Goal: Task Accomplishment & Management: Manage account settings

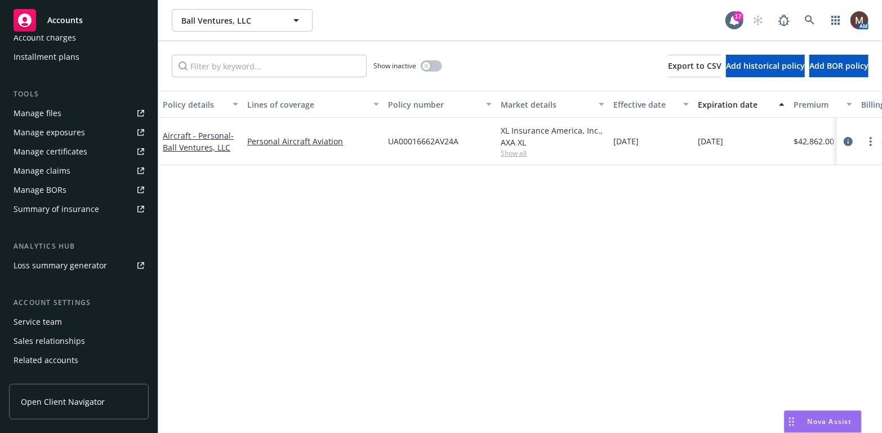
scroll to position [278, 0]
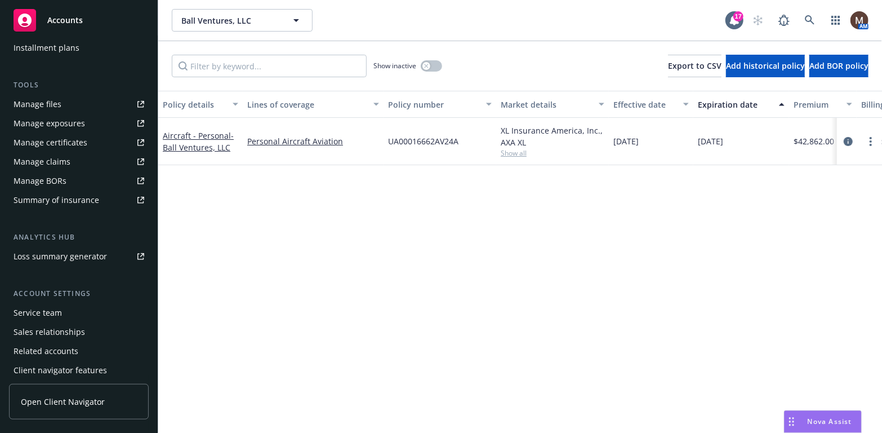
click at [49, 99] on div "Manage files" at bounding box center [38, 104] width 48 height 18
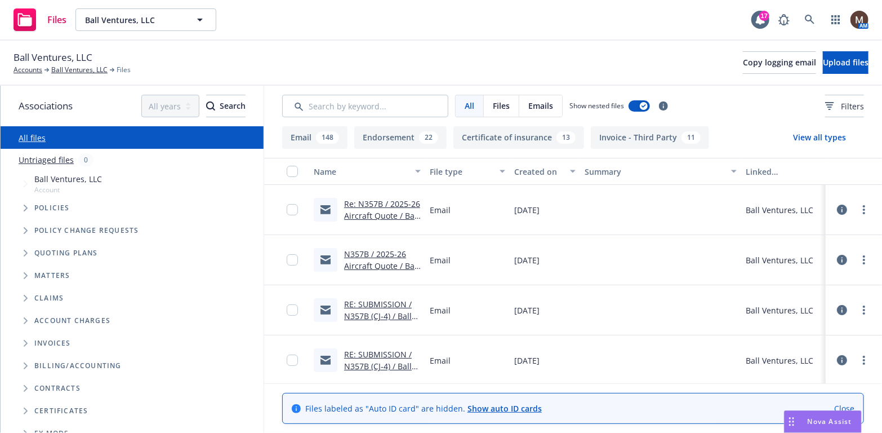
click at [361, 214] on link "Re: N357B / 2025-26 Aircraft Quote / Ball Ventures, LLC / 08.15.2025" at bounding box center [382, 221] width 76 height 46
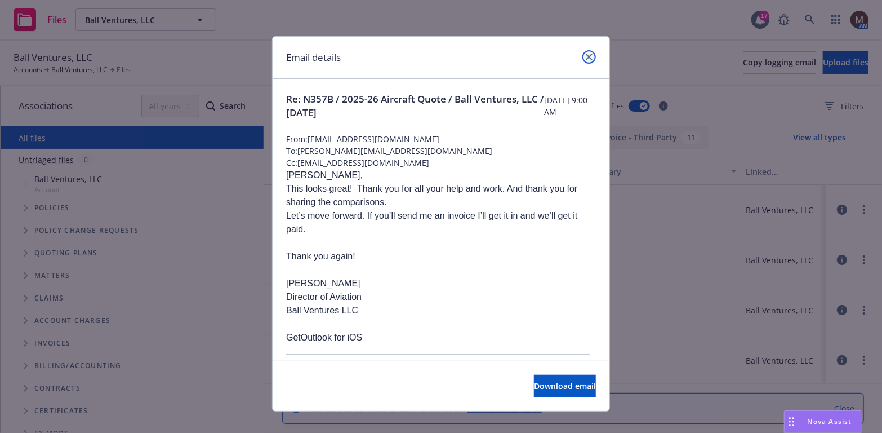
click at [586, 54] on icon "close" at bounding box center [589, 57] width 7 height 7
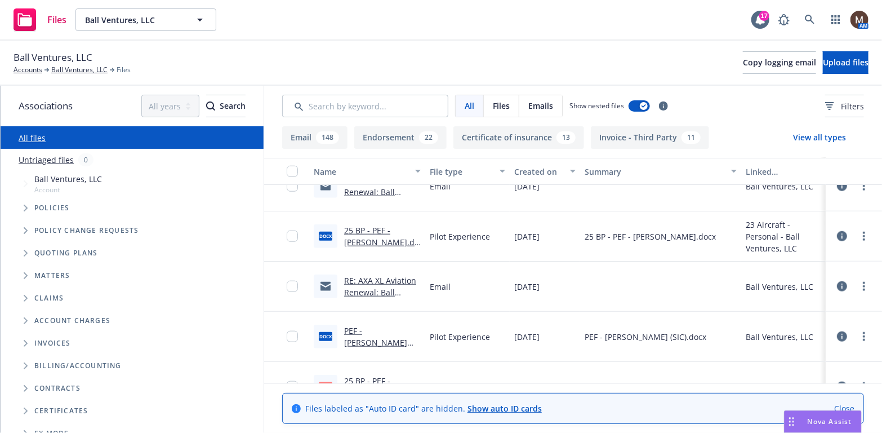
scroll to position [620, 0]
click at [388, 278] on link "RE: AXA XL Aviation Renewal: Ball Ventures, LLC - QUA0174659AV25A - 08/15/2025" at bounding box center [380, 303] width 72 height 58
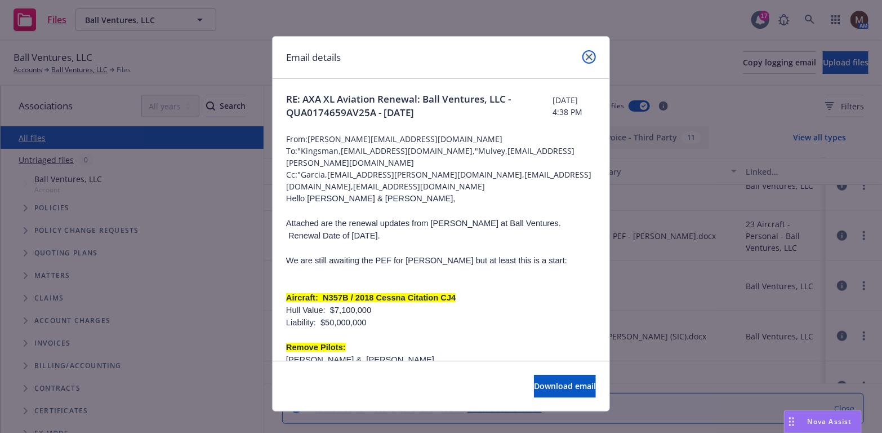
click at [582, 55] on link "close" at bounding box center [589, 57] width 14 height 14
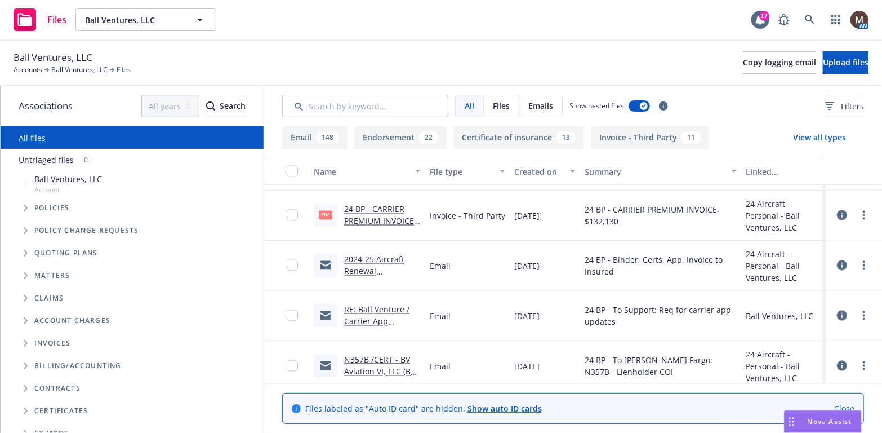
scroll to position [3323, 0]
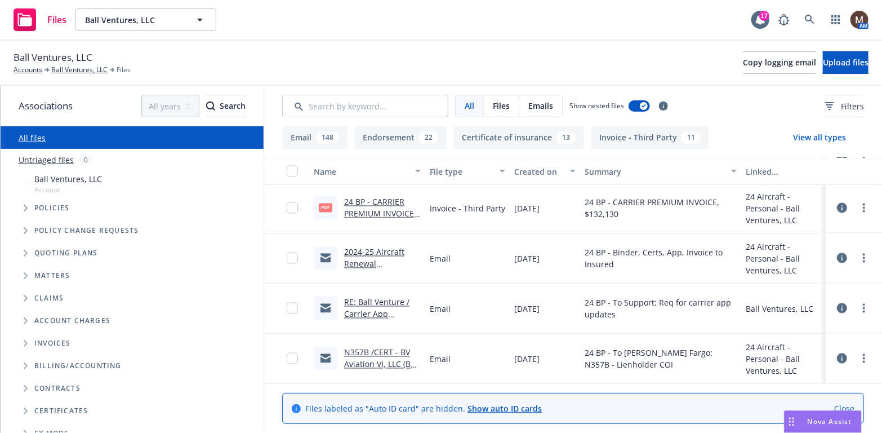
click at [382, 262] on link "2024-25 Aircraft Renewal Documents / Ball Ventures, LLC / 08.15.2024" at bounding box center [376, 276] width 64 height 58
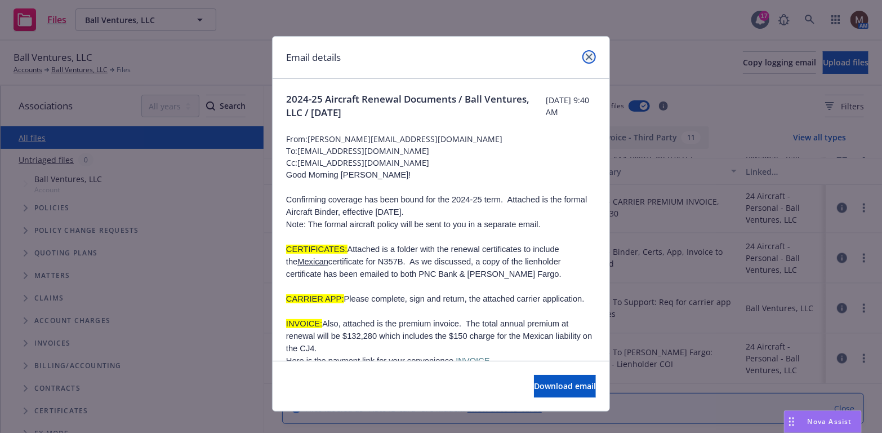
click at [584, 52] on link "close" at bounding box center [589, 57] width 14 height 14
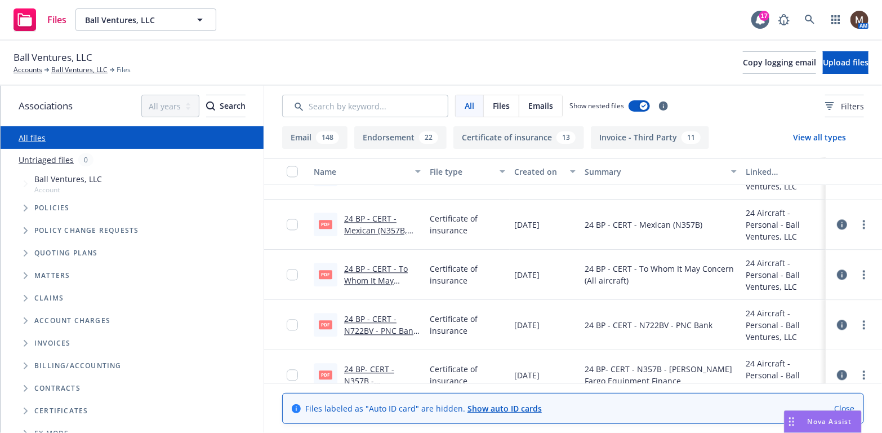
scroll to position [3661, 0]
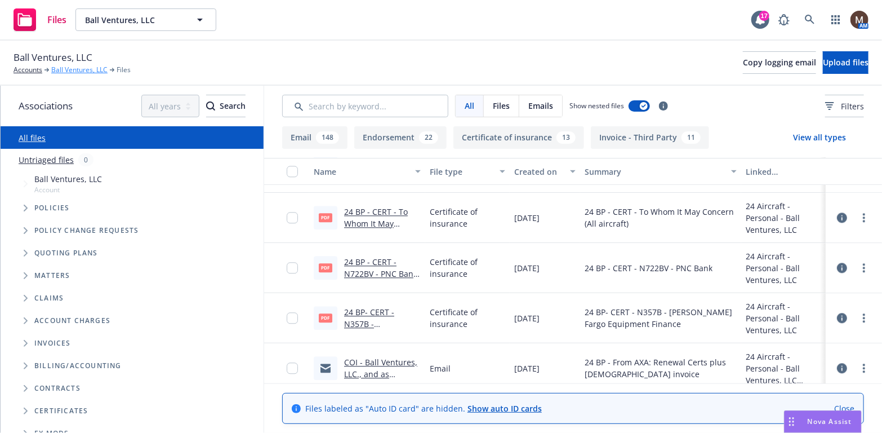
click at [84, 67] on link "Ball Ventures, LLC" at bounding box center [79, 70] width 56 height 10
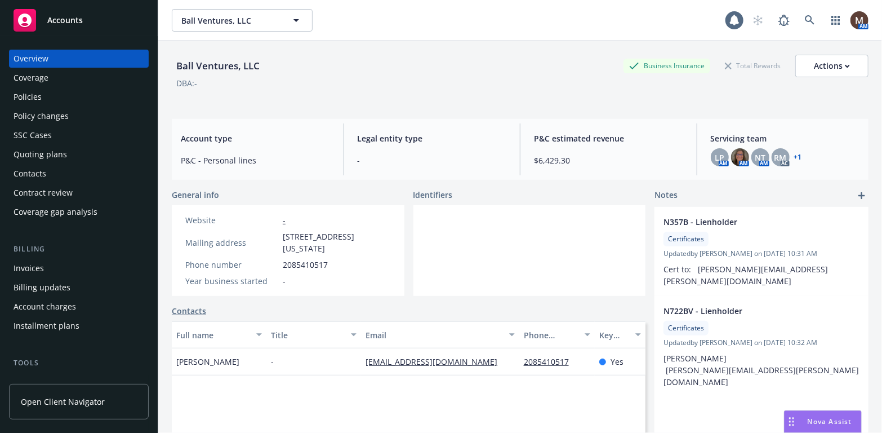
click at [36, 93] on div "Policies" at bounding box center [28, 97] width 28 height 18
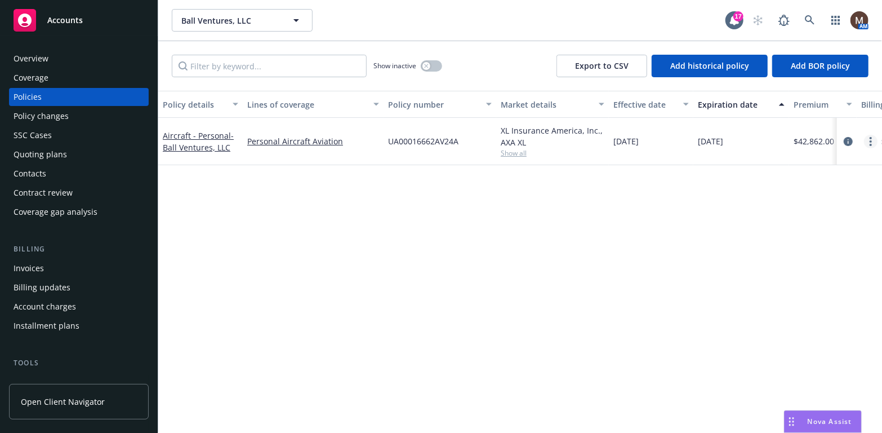
click at [868, 140] on link "more" at bounding box center [871, 142] width 14 height 14
click at [822, 184] on link "Renew with incumbent" at bounding box center [811, 186] width 132 height 23
select select "12"
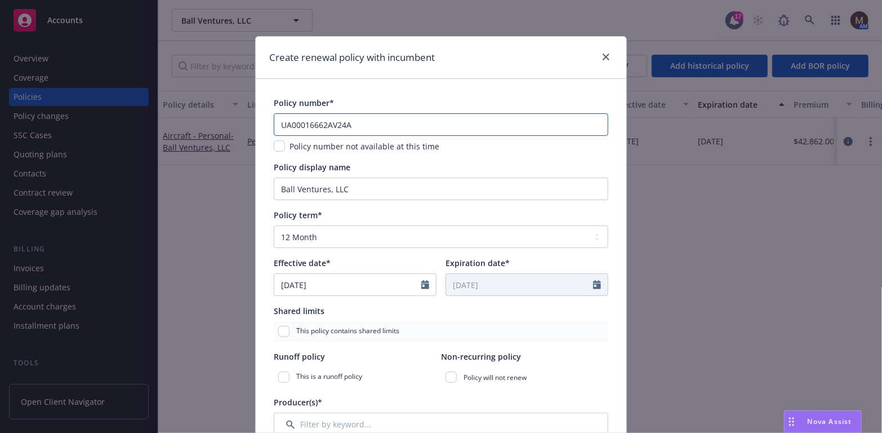
drag, startPoint x: 351, startPoint y: 123, endPoint x: 250, endPoint y: 118, distance: 102.1
click at [250, 118] on div "Create renewal policy with incumbent Policy number* UA00016662AV24A Policy numb…" at bounding box center [441, 216] width 882 height 433
type input "TBD"
click at [275, 146] on input "checkbox" at bounding box center [279, 145] width 11 height 11
checkbox input "true"
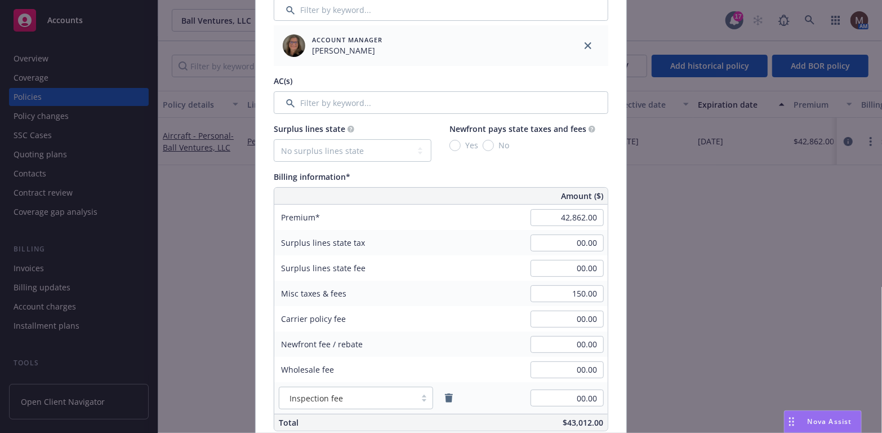
scroll to position [563, 0]
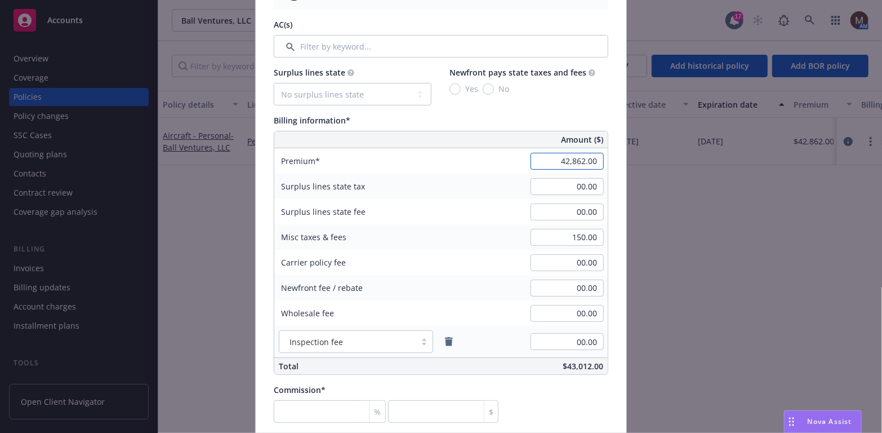
click at [571, 163] on input "42,862.00" at bounding box center [567, 161] width 73 height 17
type input "33,845.00"
click at [563, 214] on input "00.00" at bounding box center [567, 211] width 73 height 17
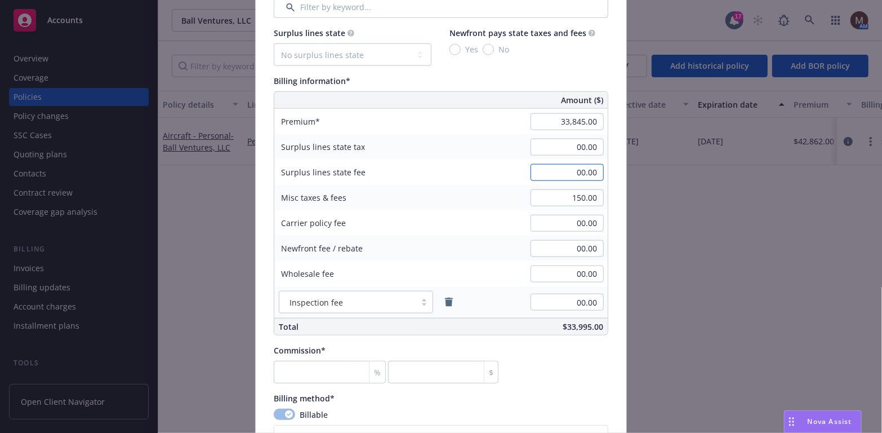
scroll to position [620, 0]
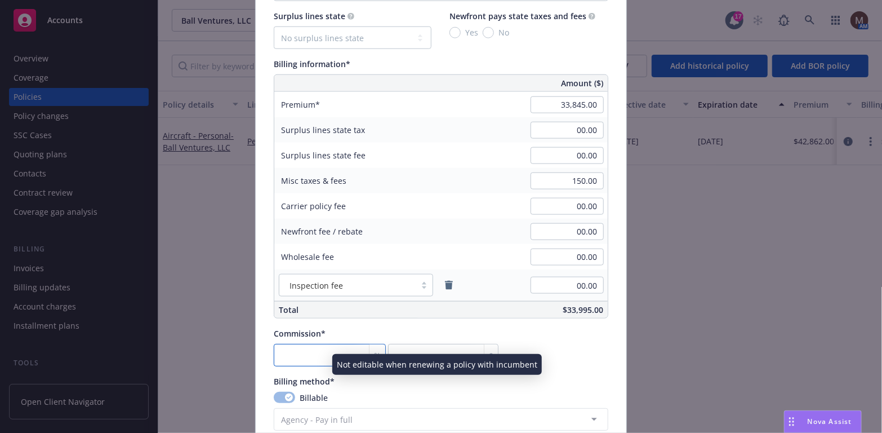
click at [301, 354] on input "number" at bounding box center [330, 355] width 112 height 23
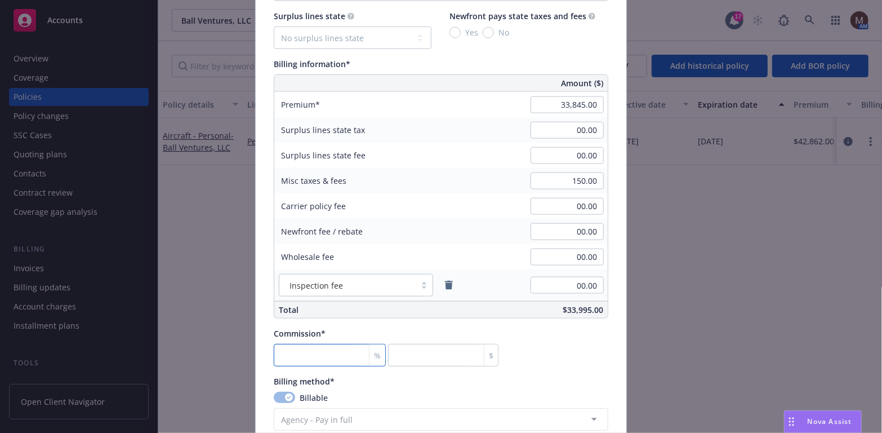
type input "1"
type input "338.45"
type input "15"
type input "5076.75"
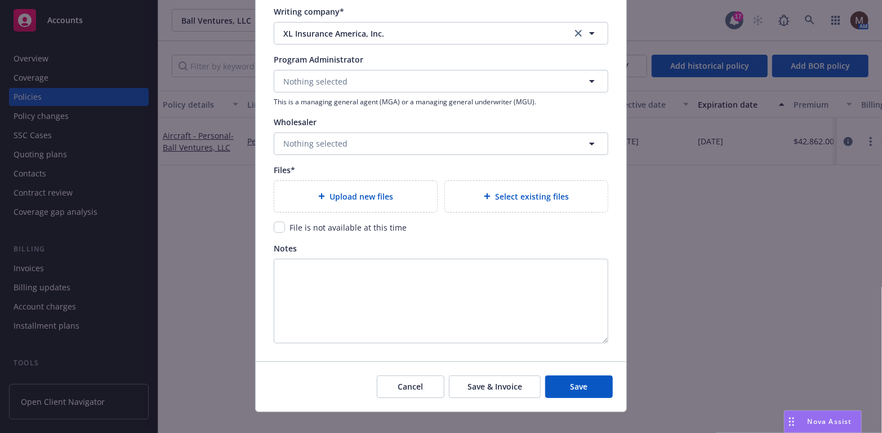
scroll to position [1165, 0]
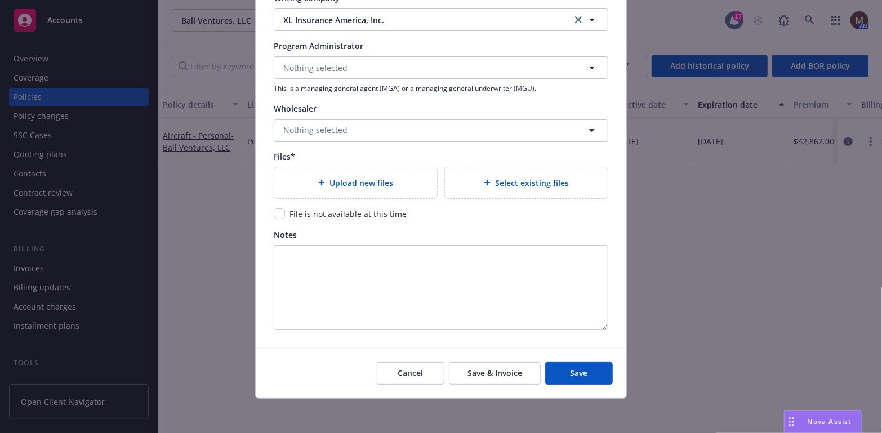
type input "15"
click at [276, 212] on input "checkbox" at bounding box center [279, 213] width 11 height 11
checkbox input "true"
click at [587, 368] on button "Save" at bounding box center [579, 373] width 68 height 23
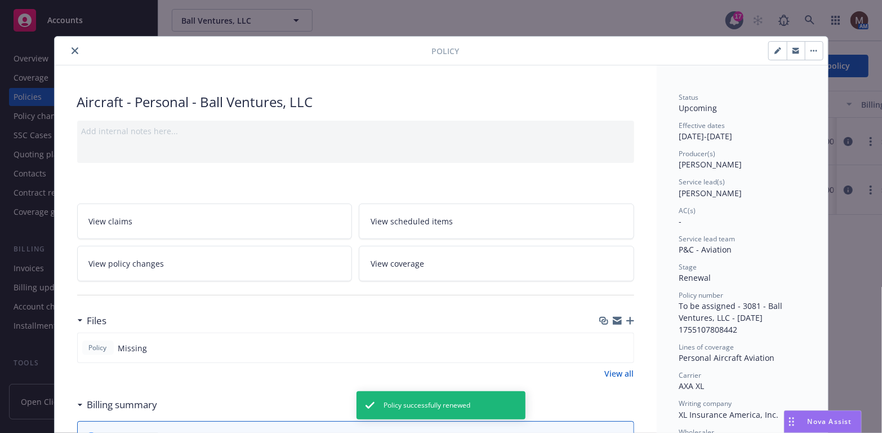
click at [72, 49] on icon "close" at bounding box center [75, 50] width 7 height 7
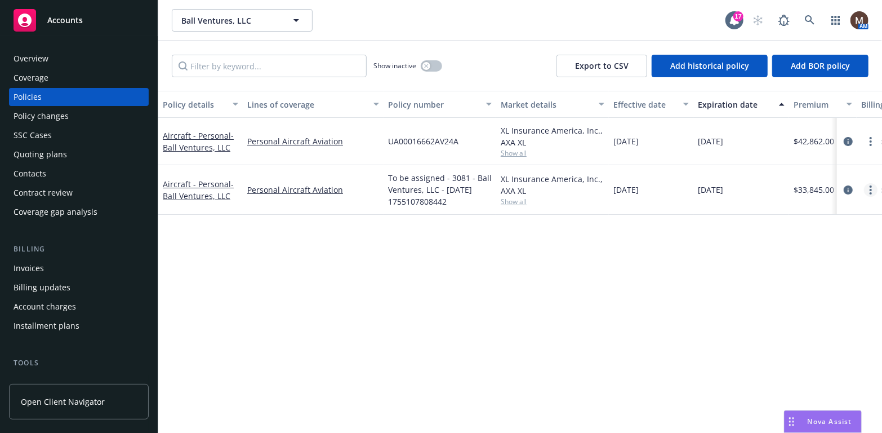
click at [871, 189] on circle "more" at bounding box center [871, 190] width 2 height 2
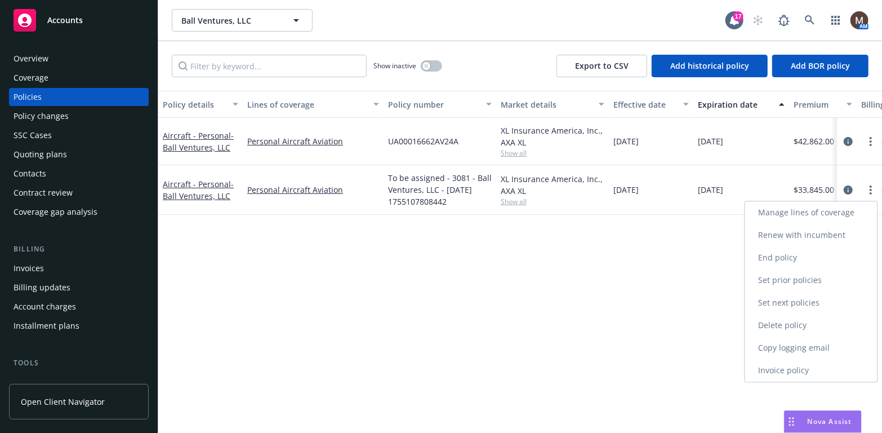
click at [786, 346] on link "Copy logging email" at bounding box center [811, 348] width 132 height 23
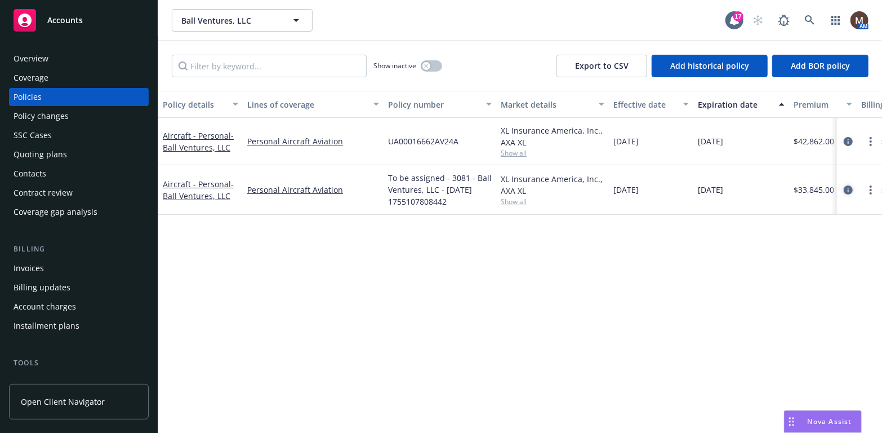
click at [847, 188] on icon "circleInformation" at bounding box center [848, 189] width 9 height 9
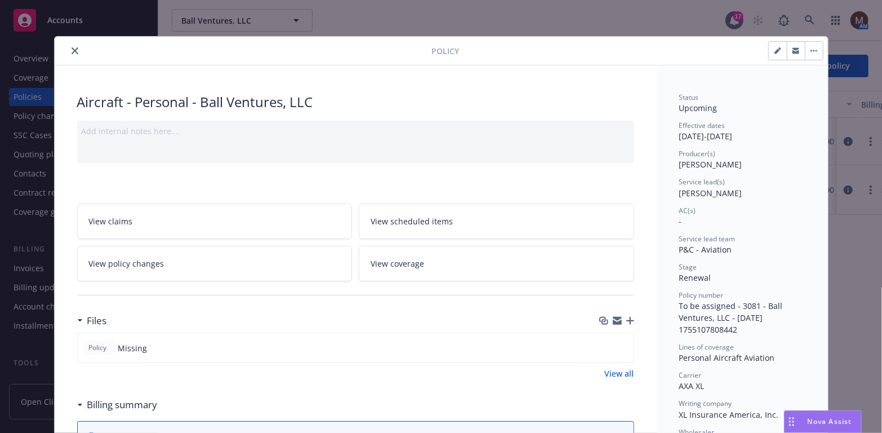
click at [72, 48] on icon "close" at bounding box center [75, 50] width 7 height 7
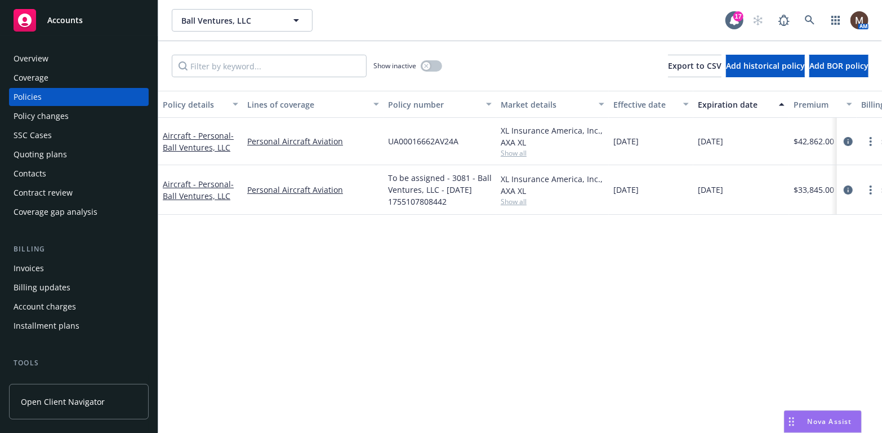
scroll to position [278, 0]
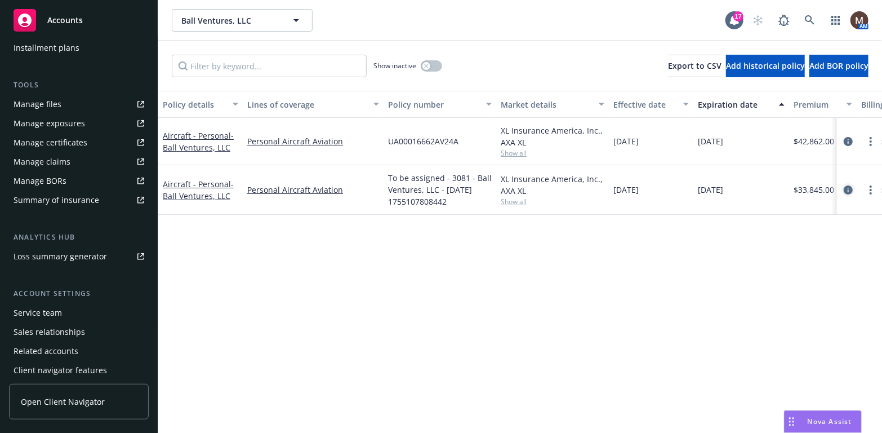
click at [849, 185] on icon "circleInformation" at bounding box center [848, 189] width 9 height 9
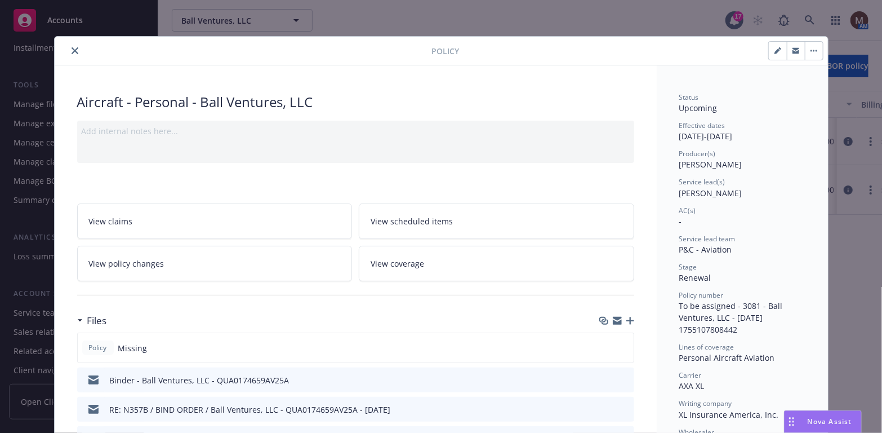
click at [626, 317] on icon "button" at bounding box center [630, 321] width 8 height 8
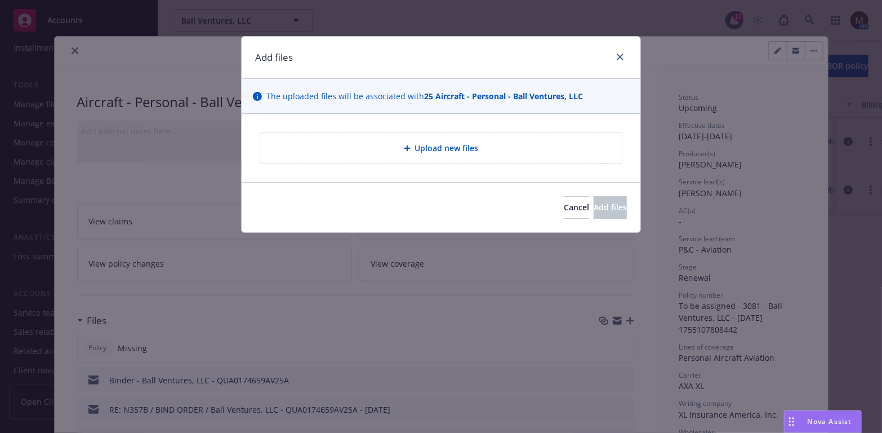
click at [297, 139] on div "Upload new files" at bounding box center [441, 147] width 362 height 31
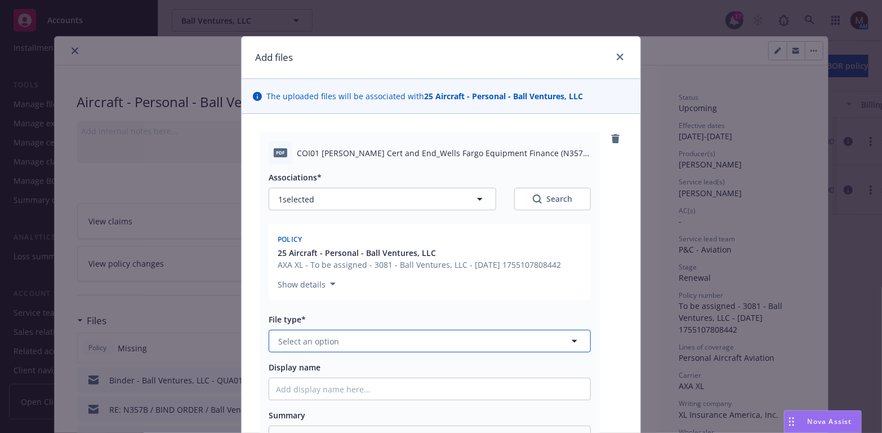
click at [571, 339] on icon "button" at bounding box center [575, 341] width 14 height 14
type input "cert"
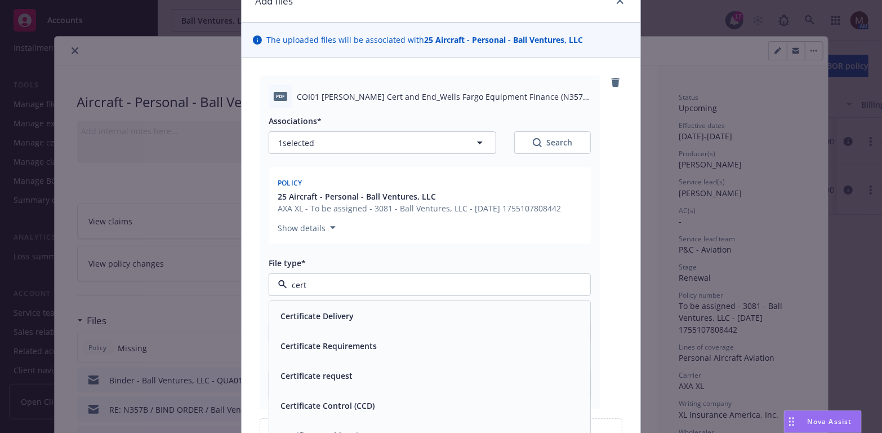
scroll to position [113, 0]
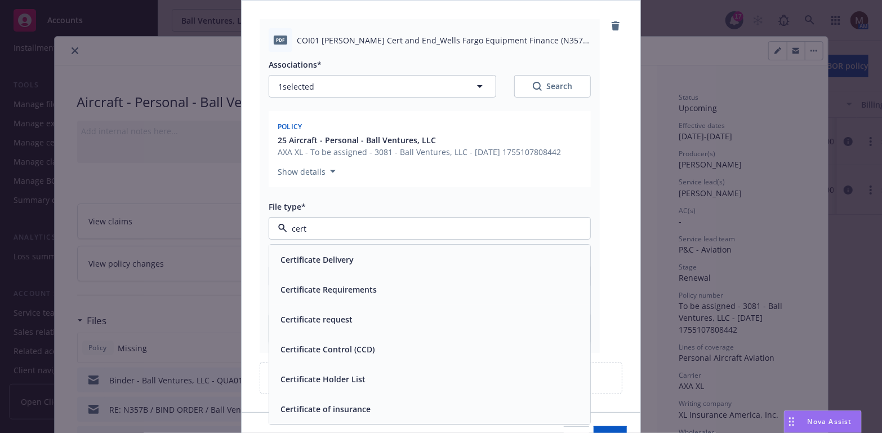
click at [341, 406] on span "Certificate of insurance" at bounding box center [325, 409] width 90 height 12
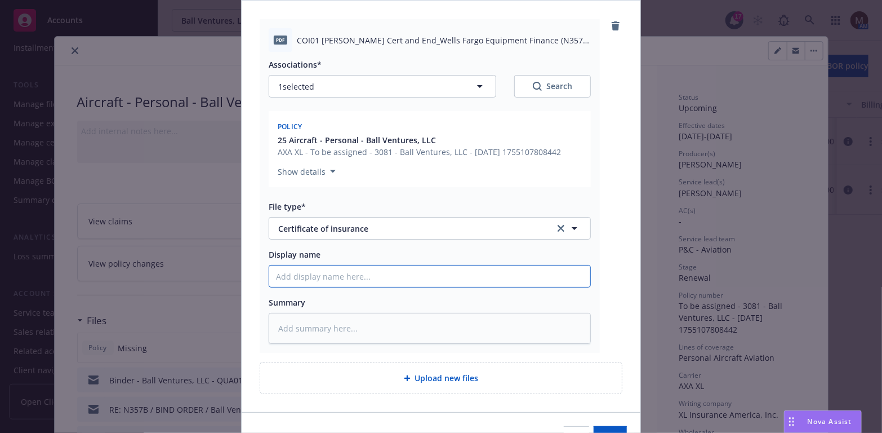
click at [290, 274] on input "Display name" at bounding box center [429, 275] width 321 height 21
type textarea "x"
type input "2"
type textarea "x"
type input "25"
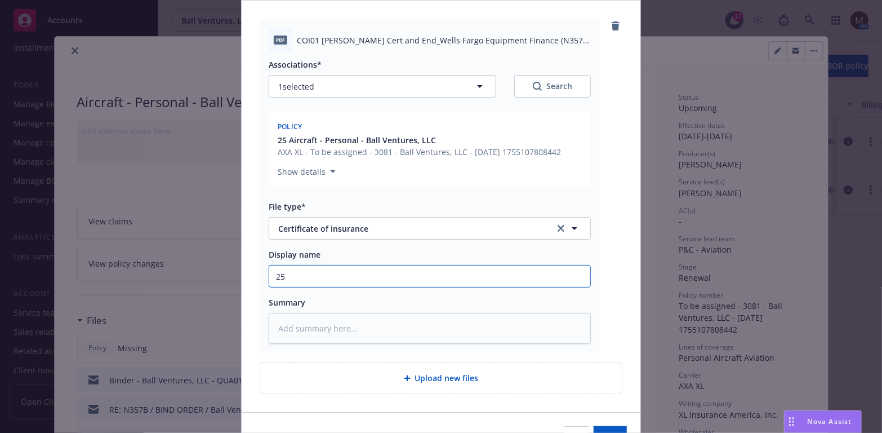
type textarea "x"
type input "25"
type textarea "x"
type input "25 B"
type textarea "x"
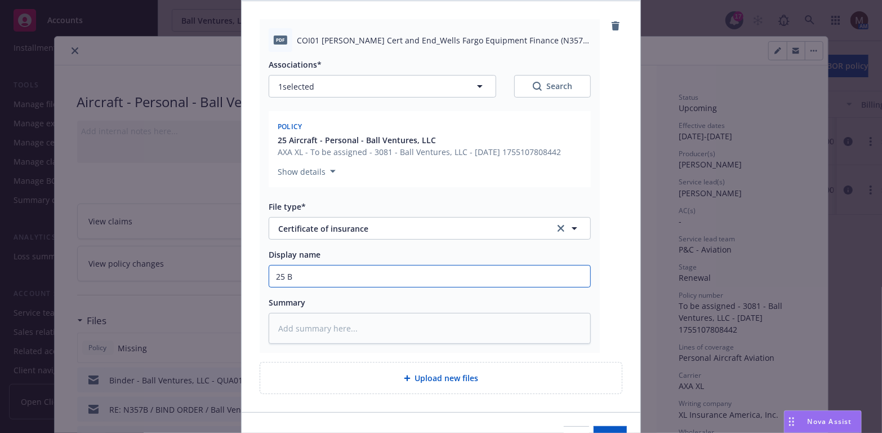
type input "25 BP"
type textarea "x"
type input "25 BP"
type textarea "x"
type input "25 BP -"
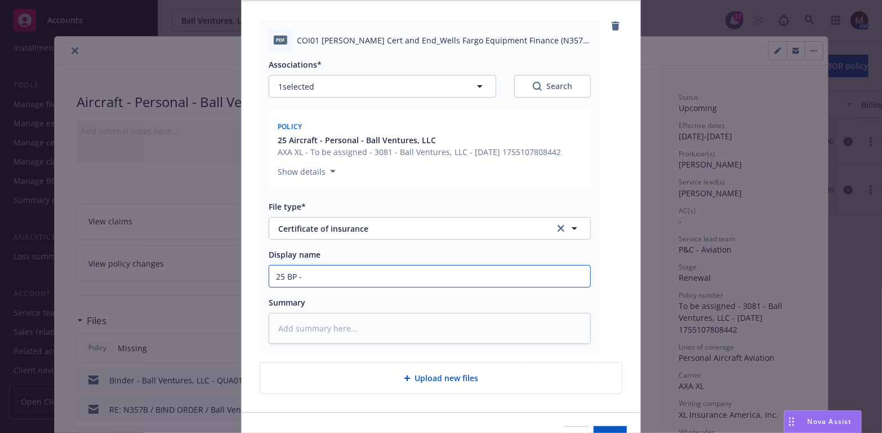
type textarea "x"
type input "25 BP -"
type textarea "x"
type input "25 BP - C"
type textarea "x"
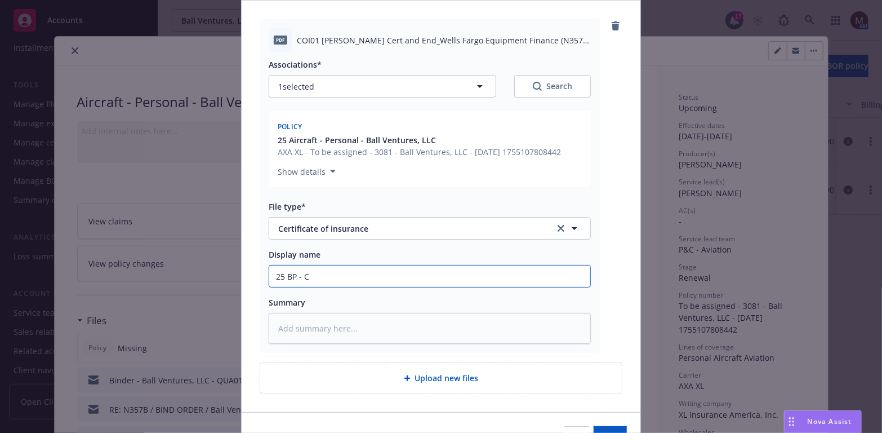
type input "25 BP - CE"
type textarea "x"
type input "25 BP - CER"
type textarea "x"
type input "25 BP - CERT"
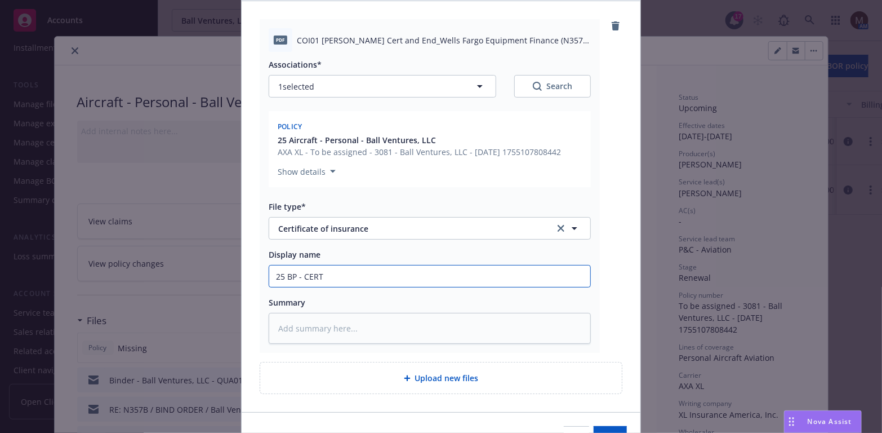
type textarea "x"
type input "25 BP - CERT"
type textarea "x"
type input "25 BP - CERT -"
type textarea "x"
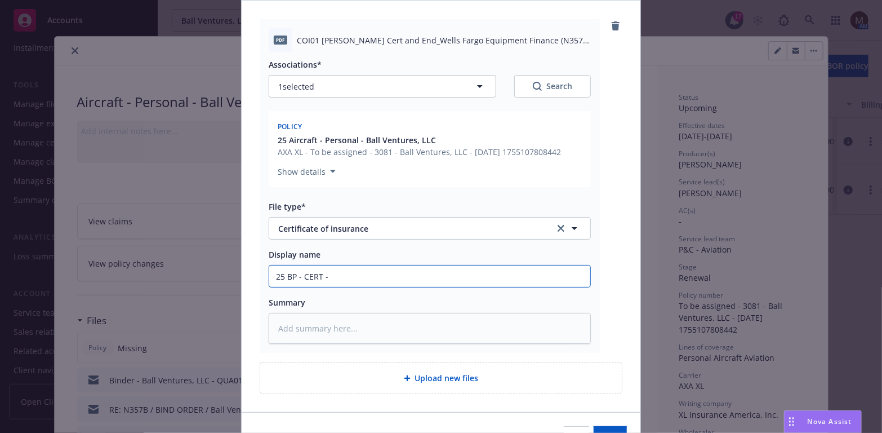
type input "25 BP - CERT -"
type textarea "x"
type input "25 BP - CERT -"
type textarea "x"
type input "25 BP - CERT - W"
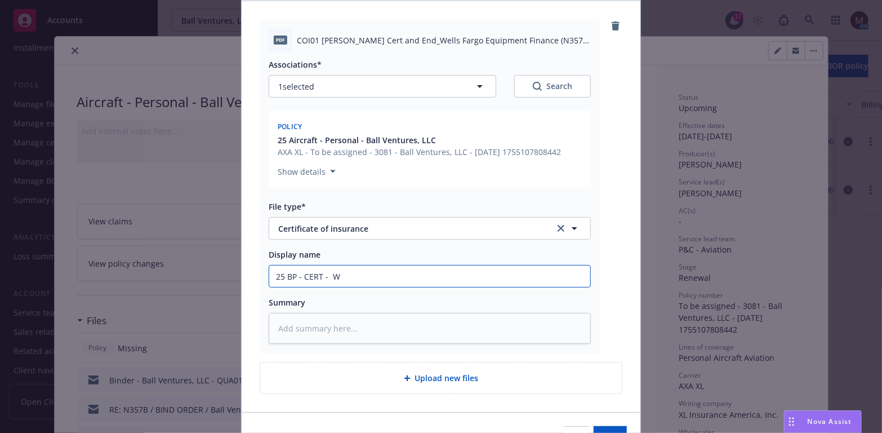
type textarea "x"
type input "25 BP - CERT - We"
type textarea "x"
type input "25 BP - CERT - Wel"
type textarea "x"
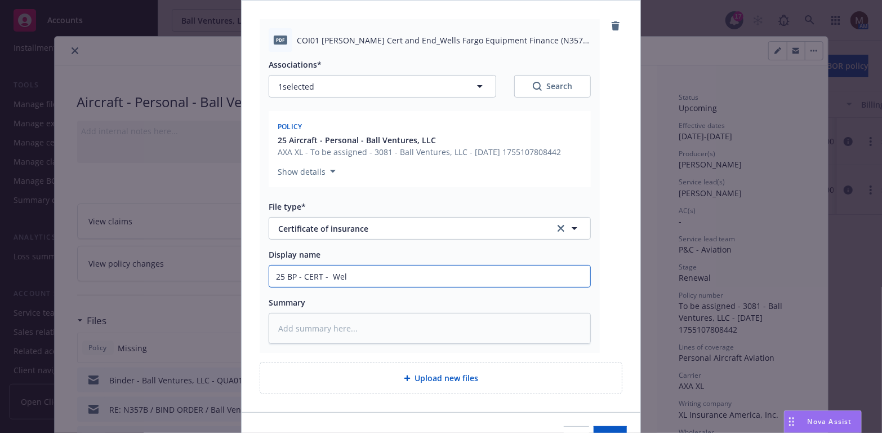
type input "25 BP - CERT - Well"
type textarea "x"
type input "25 BP - CERT - Wells"
type textarea "x"
type input "25 BP - CERT - Wells"
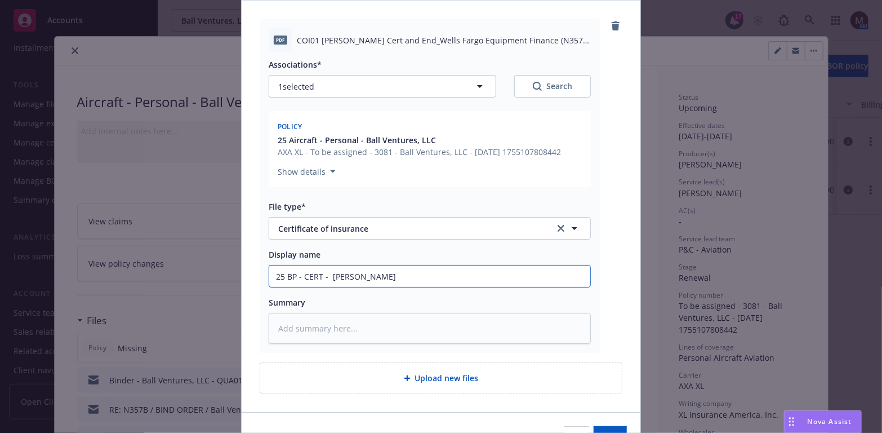
type textarea "x"
type input "25 BP - CERT - Wells F"
type textarea "x"
type input "25 BP - CERT - Wells Fa"
type textarea "x"
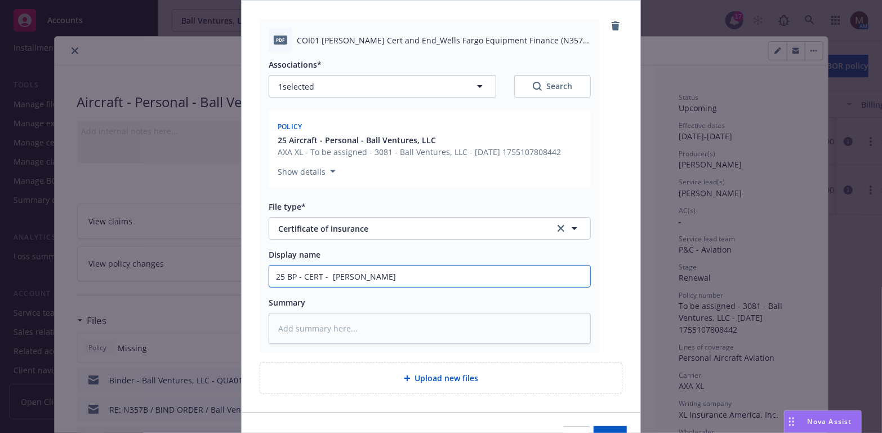
type input "25 BP - CERT - Wells Far"
type textarea "x"
type input "25 BP - CERT - Wells Farg"
type textarea "x"
type input "25 BP - CERT - Wells Fargo"
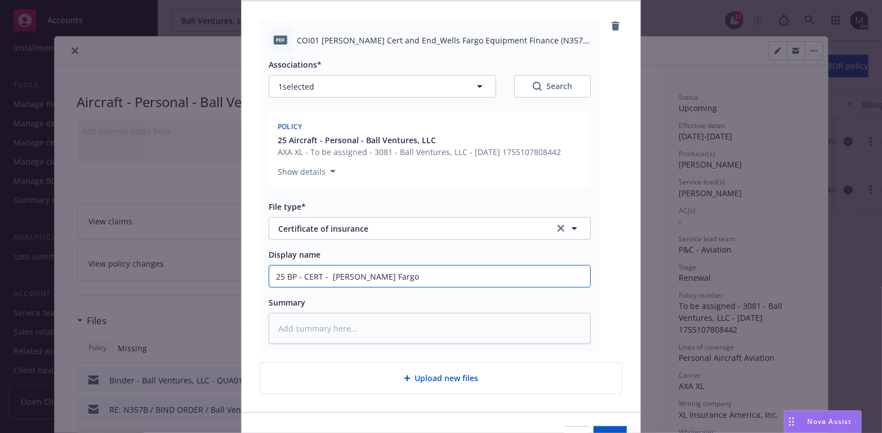
type textarea "x"
type input "25 BP - CERT - Wells Fargo"
type textarea "x"
type input "25 BP - CERT - Wells Fargo ("
type textarea "x"
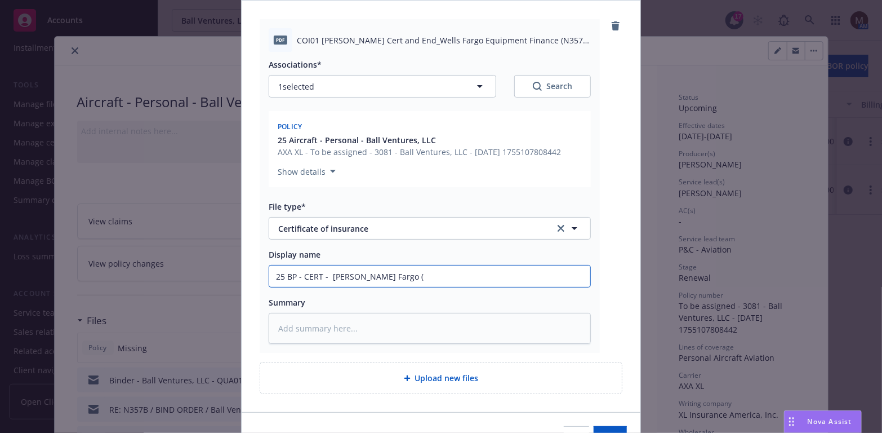
type input "25 BP - CERT - Wells Fargo (r"
type textarea "x"
type input "25 BP - CERT - Wells Fargo (re"
type textarea "x"
type input "25 BP - CERT - Wells Fargo (rev"
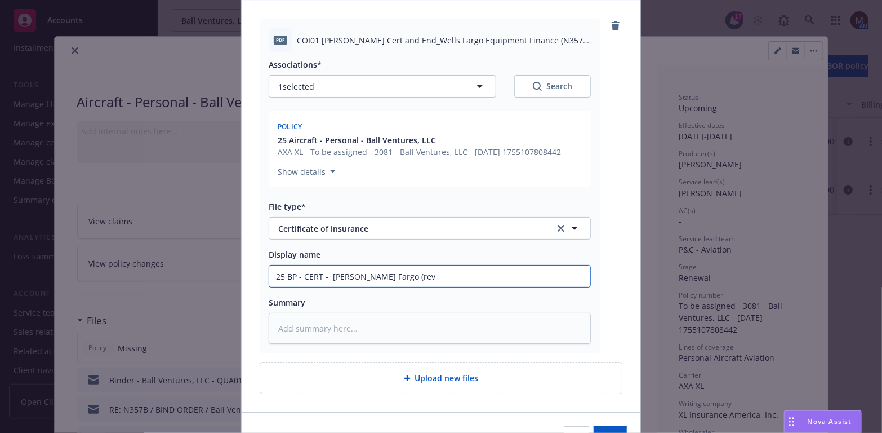
type textarea "x"
type input "25 BP - CERT - Wells Fargo (revi"
type textarea "x"
type input "25 BP - CERT - Wells Fargo (revis"
type textarea "x"
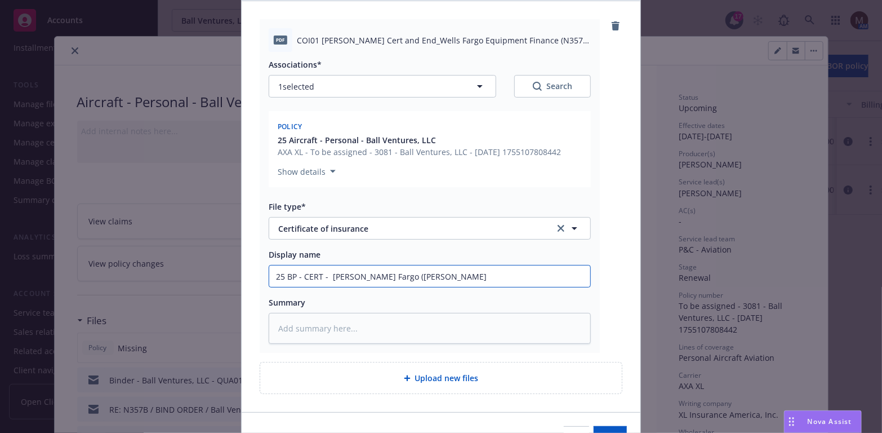
type input "25 BP - CERT - Wells Fargo (revise"
type textarea "x"
type input "25 BP - CERT - Wells Fargo (revised"
type textarea "x"
type input "25 BP - CERT - Wells Fargo (revised"
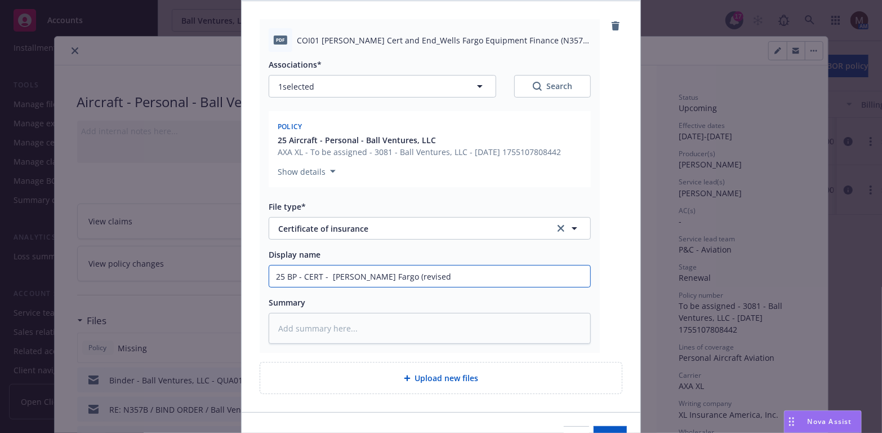
type textarea "x"
type input "25 BP - CERT - Wells Fargo (revised t"
type textarea "x"
type input "25 BP - CERT - Wells Fargo (revised to"
type textarea "x"
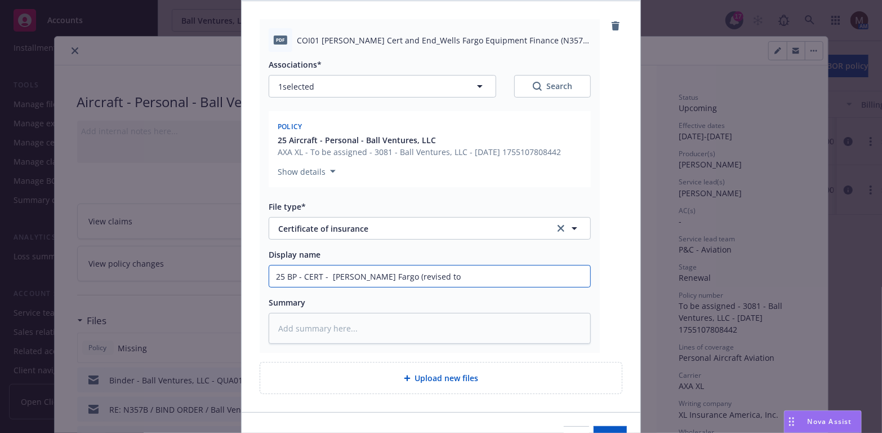
type input "25 BP - CERT - Wells Fargo (revised to"
type textarea "x"
type input "25 BP - CERT - Wells Fargo (revised to c"
type textarea "x"
type input "25 BP - CERT - Wells Fargo (revised to co"
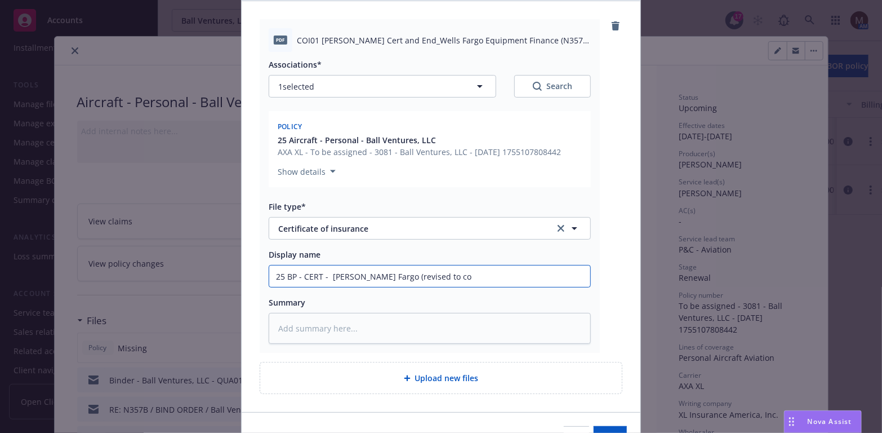
type textarea "x"
type input "25 BP - CERT - Wells Fargo (revised to cor"
type textarea "x"
type input "25 BP - CERT - Wells Fargo (revised to corr"
type textarea "x"
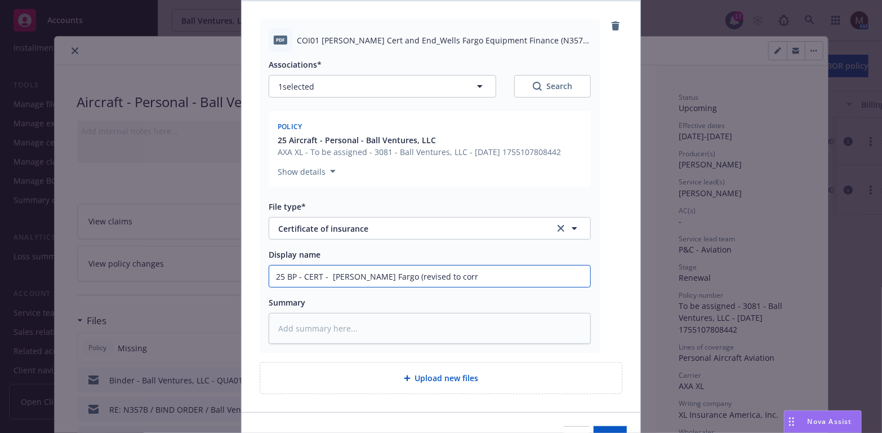
type input "25 BP - CERT - Wells Fargo (revised to corre"
type textarea "x"
type input "25 BP - CERT - Wells Fargo (revised to correc"
type textarea "x"
type input "25 BP - CERT - Wells Fargo (revised to correct"
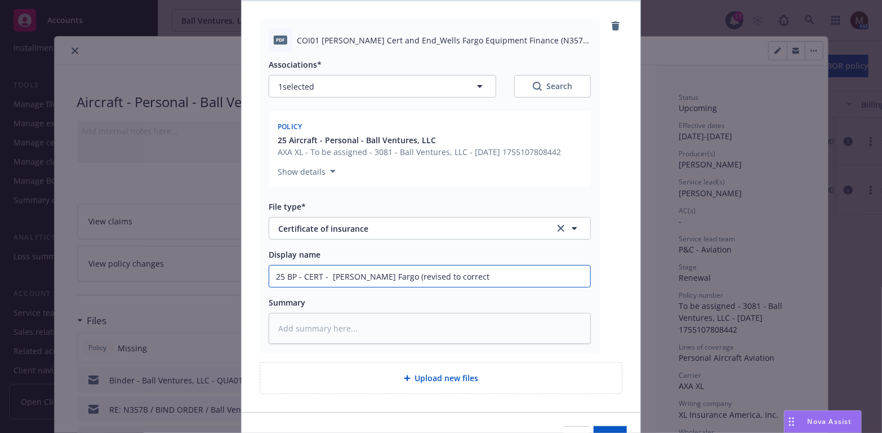
type textarea "x"
type input "25 BP - CERT - Wells Fargo (revised to correct"
type textarea "x"
type input "25 BP - CERT - Wells Fargo (revised to correct a"
type textarea "x"
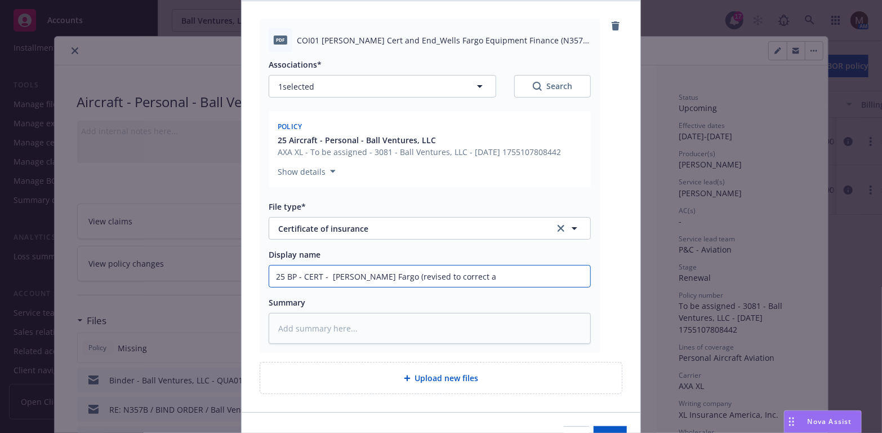
type input "25 BP - CERT - Wells Fargo (revised to correct ad"
type textarea "x"
type input "25 BP - CERT - Wells Fargo (revised to correct add"
type textarea "x"
type input "25 BP - CERT - Wells Fargo (revised to correct addr"
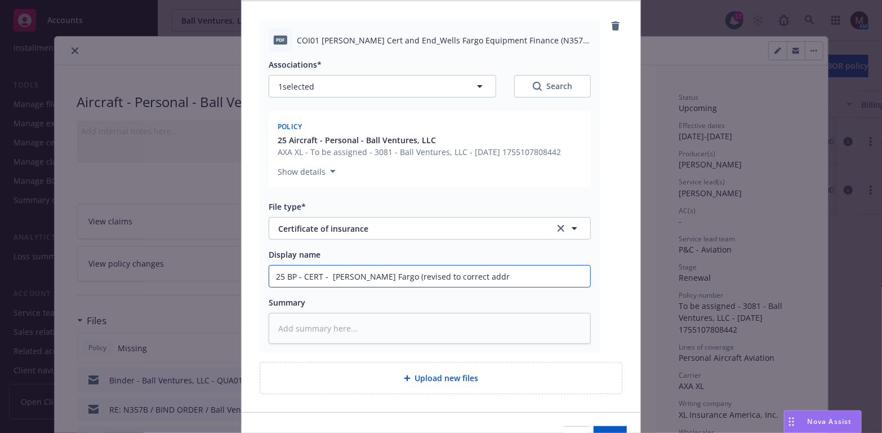
type textarea "x"
type input "25 BP - CERT - Wells Fargo (revised to correct addre"
type textarea "x"
type input "25 BP - CERT - Wells Fargo (revised to correct addres"
type textarea "x"
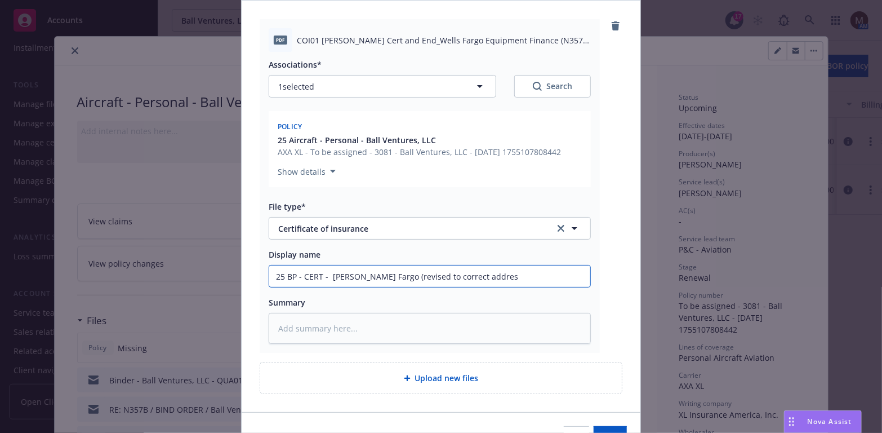
type input "25 BP - CERT - Wells Fargo (revised to correct address"
type textarea "x"
drag, startPoint x: 507, startPoint y: 277, endPoint x: 233, endPoint y: 280, distance: 273.8
click at [233, 280] on div "Add files The uploaded files will be associated with 25 Aircraft - Personal - B…" at bounding box center [441, 216] width 882 height 433
type input "25 BP - CERT - Wells Fargo (revised to correct address)"
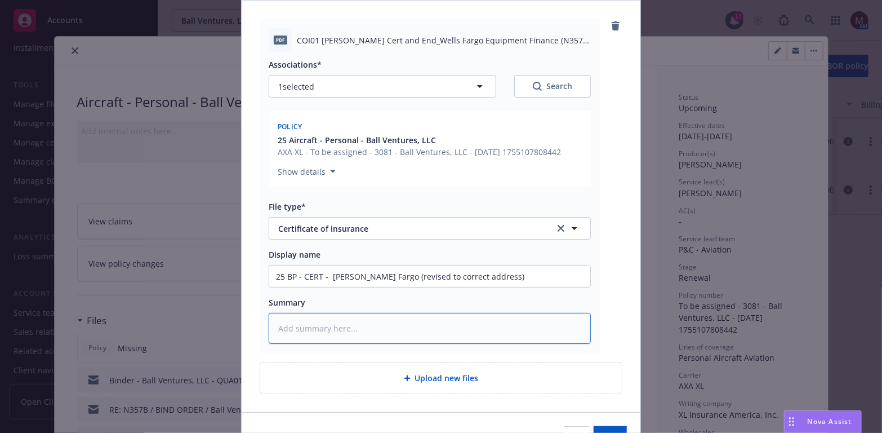
click at [287, 332] on textarea at bounding box center [430, 328] width 322 height 31
paste textarea "25 BP - CERT - Wells Fargo (revised to correct address)"
type textarea "x"
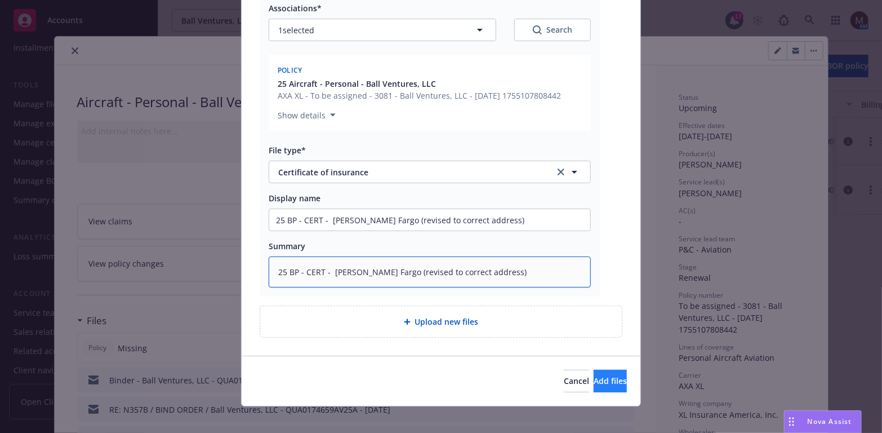
type textarea "25 BP - CERT - Wells Fargo (revised to correct address)"
click at [594, 379] on span "Add files" at bounding box center [610, 380] width 33 height 11
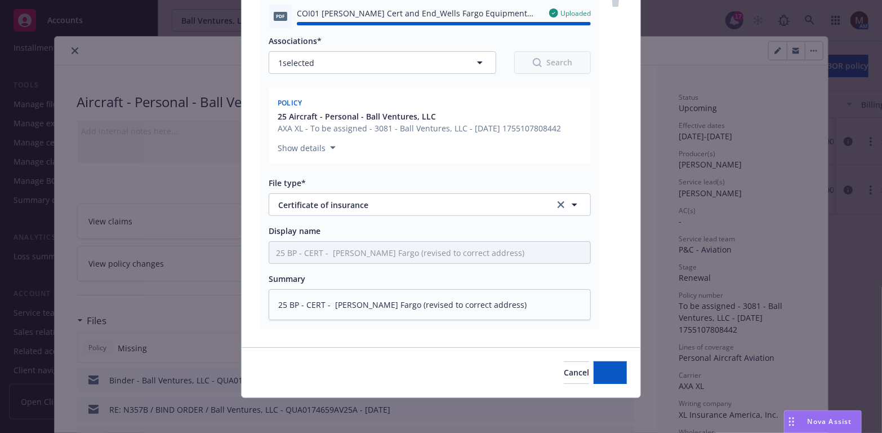
type textarea "x"
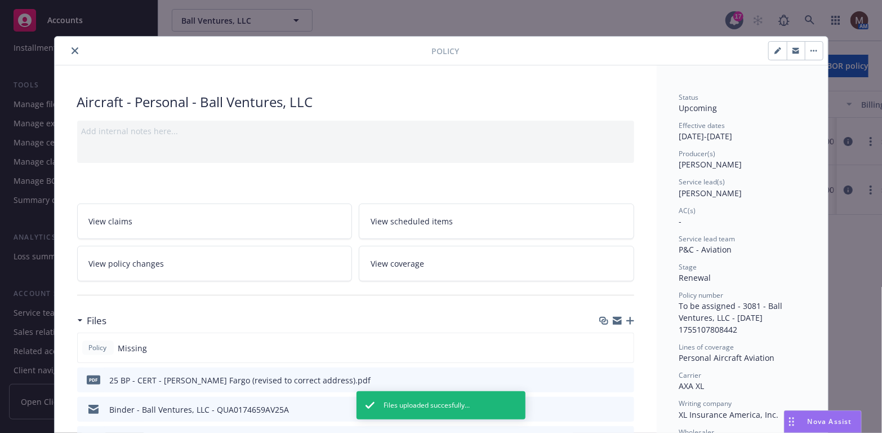
scroll to position [56, 0]
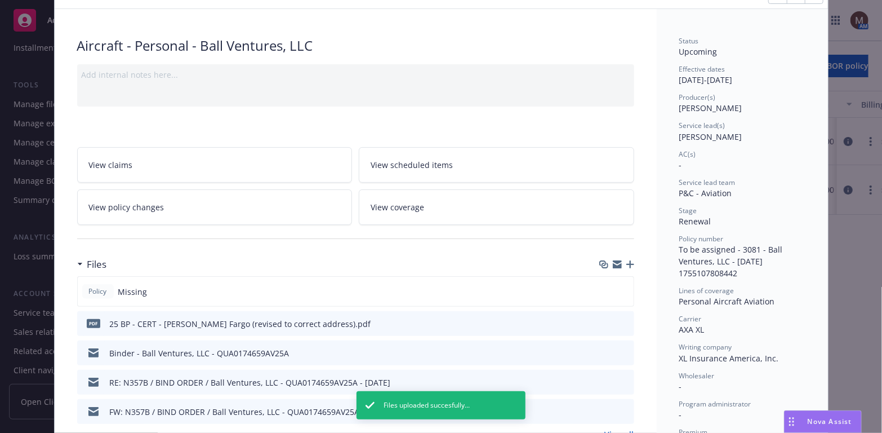
click at [601, 349] on icon "download file" at bounding box center [604, 351] width 7 height 7
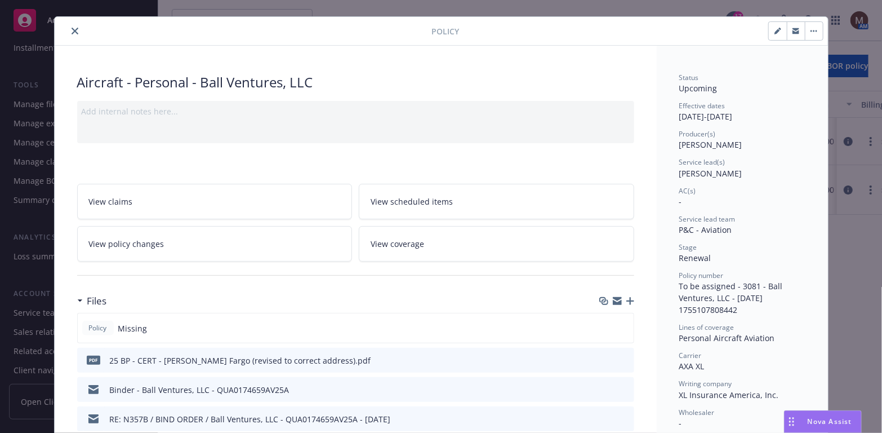
scroll to position [0, 0]
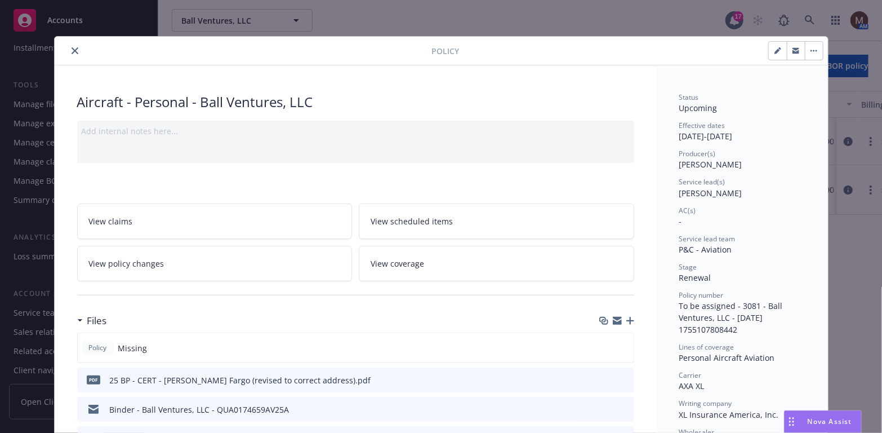
click at [72, 48] on icon "close" at bounding box center [75, 50] width 7 height 7
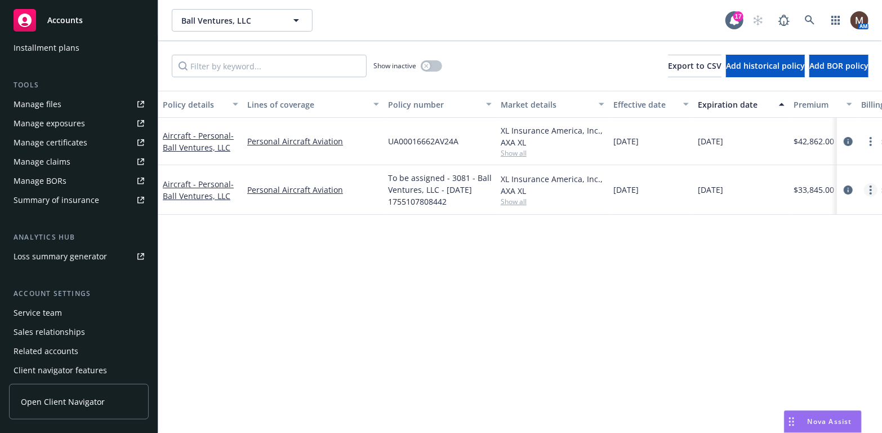
click at [870, 189] on circle "more" at bounding box center [871, 190] width 2 height 2
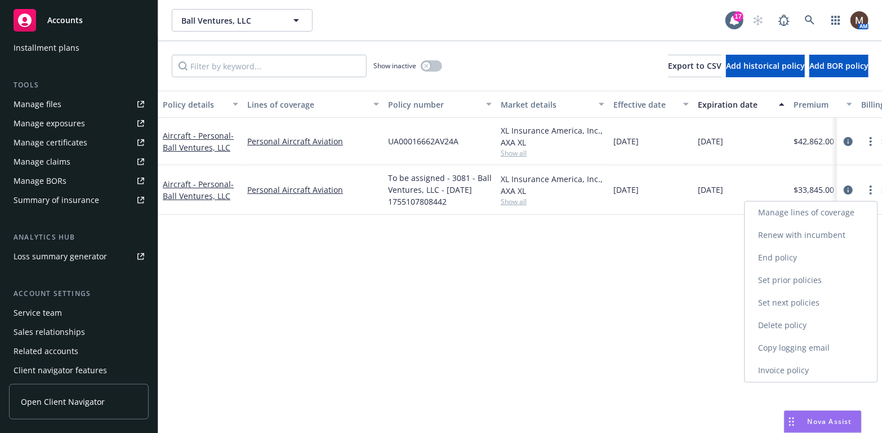
click at [789, 346] on link "Copy logging email" at bounding box center [811, 348] width 132 height 23
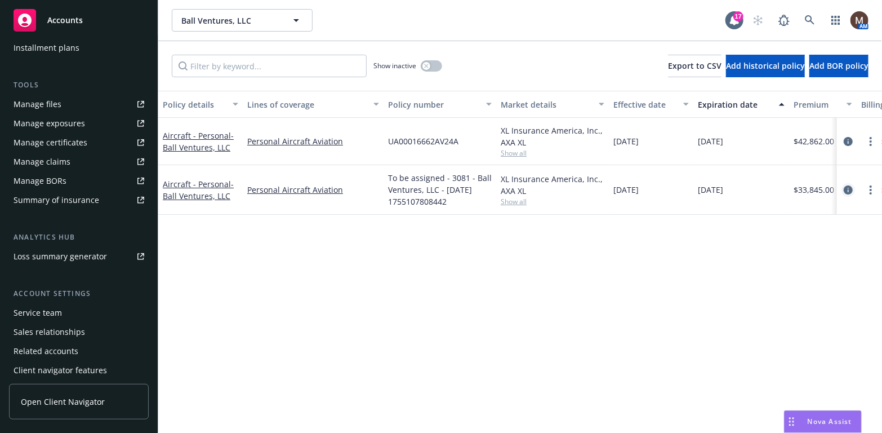
click at [847, 188] on icon "circleInformation" at bounding box center [848, 189] width 9 height 9
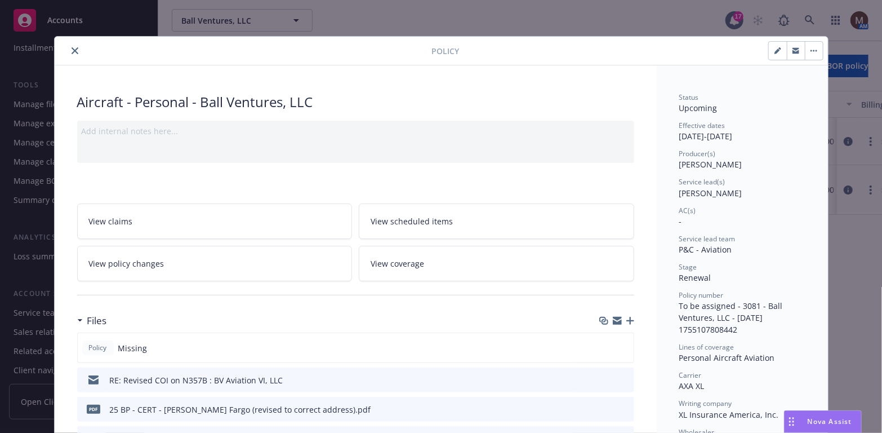
click at [774, 48] on icon "button" at bounding box center [777, 50] width 7 height 7
select select "RENEWAL"
select select "12"
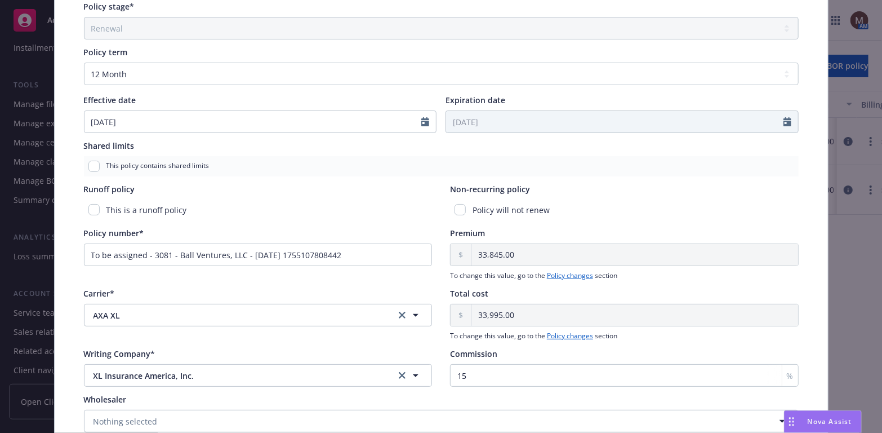
scroll to position [394, 0]
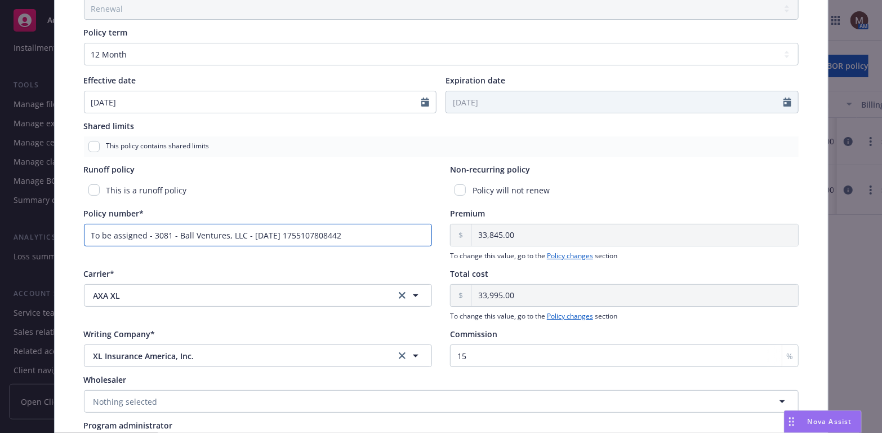
drag, startPoint x: 189, startPoint y: 237, endPoint x: 211, endPoint y: 237, distance: 22.5
click at [189, 237] on input "To be assigned - 3081 - Ball Ventures, LLC - 08/13/2025 1755107808442" at bounding box center [258, 235] width 349 height 23
drag, startPoint x: 356, startPoint y: 233, endPoint x: 59, endPoint y: 206, distance: 298.7
click at [61, 205] on div "Policy type* Aircraft - Personal Display name Ball Ventures, LLC Producer(s)* S…" at bounding box center [441, 82] width 773 height 817
paste input "QUA0174659AV25A"
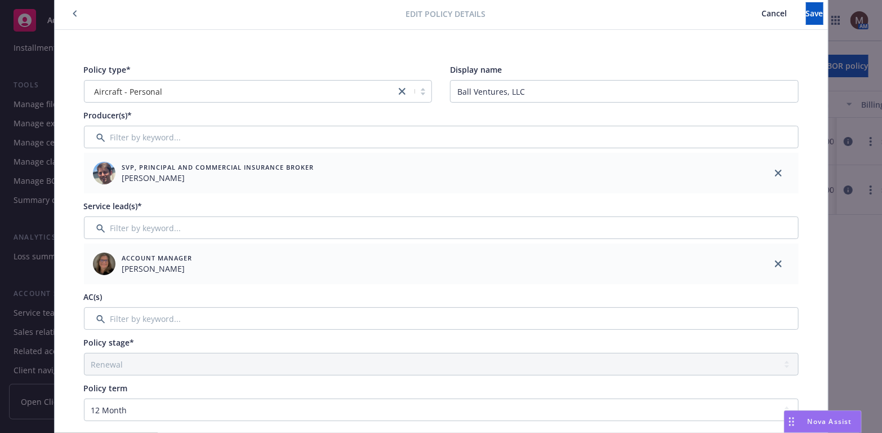
scroll to position [0, 0]
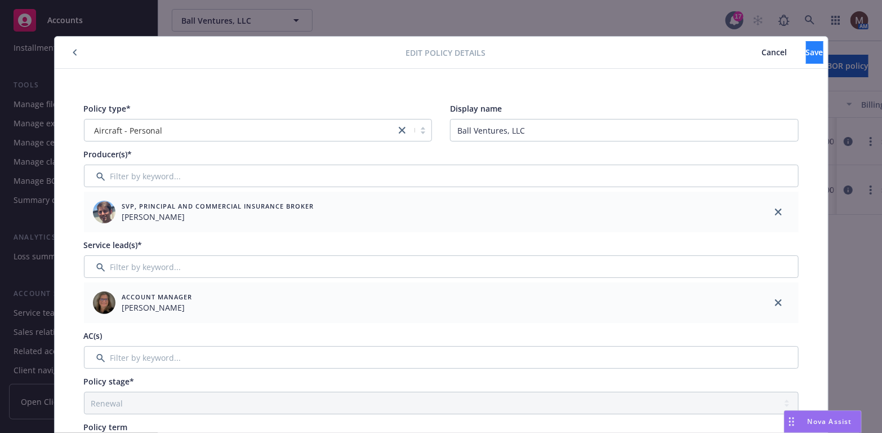
type input "QUA0174659AV25A"
click at [806, 43] on button "Save" at bounding box center [814, 52] width 17 height 23
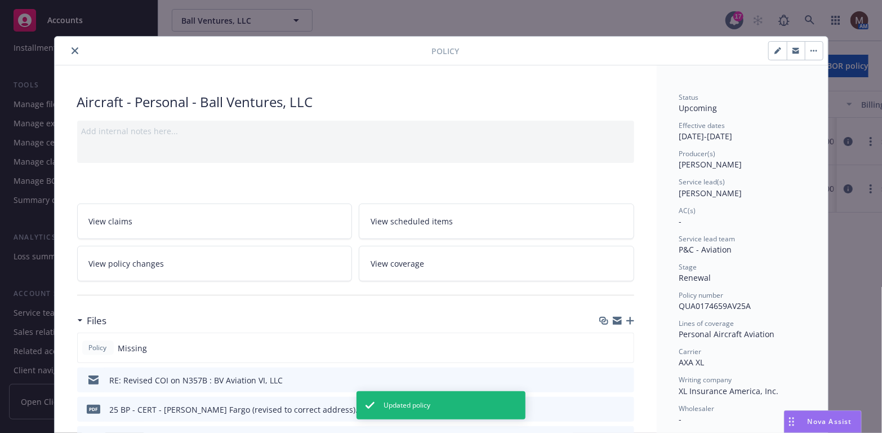
click at [629, 317] on icon "button" at bounding box center [630, 321] width 8 height 8
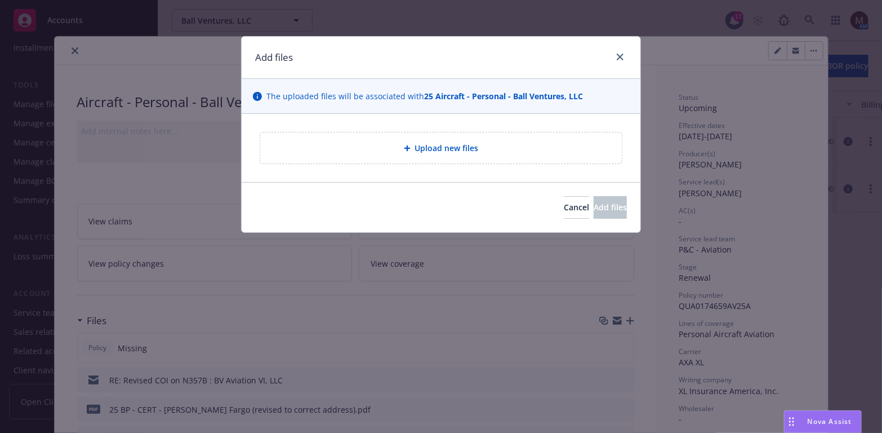
type textarea "x"
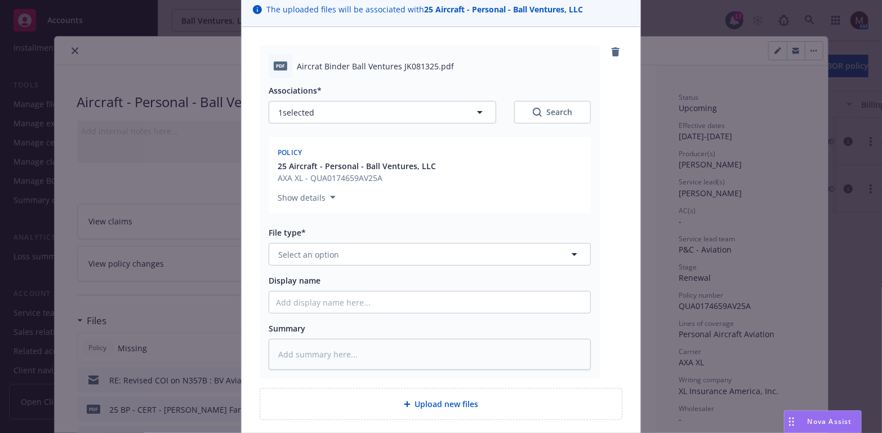
scroll to position [113, 0]
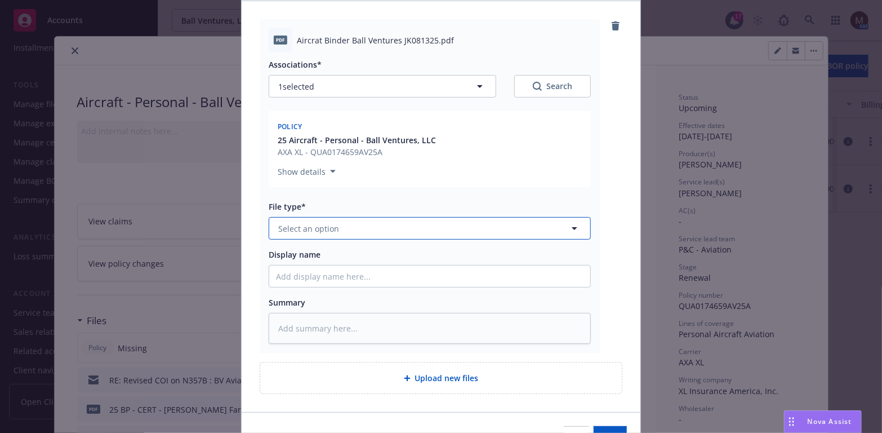
click at [572, 227] on icon "button" at bounding box center [575, 228] width 6 height 3
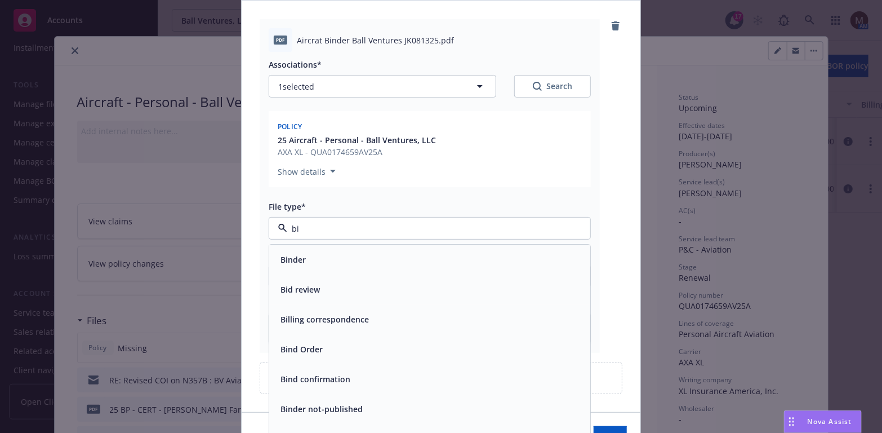
type input "bin"
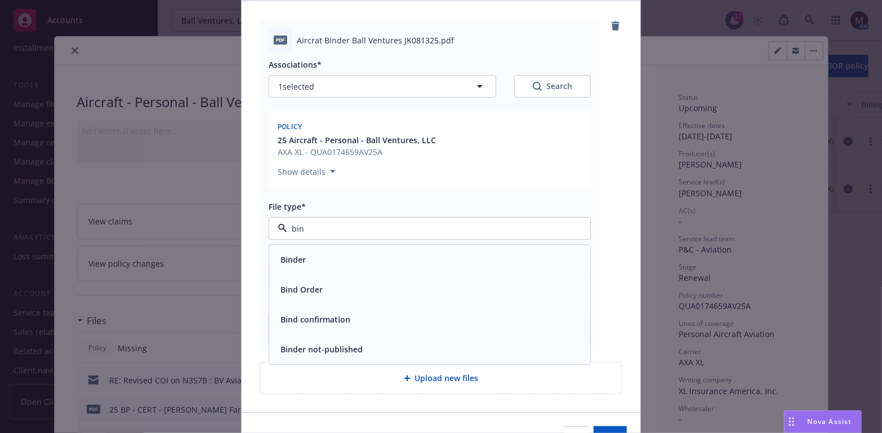
click at [384, 252] on div "Binder" at bounding box center [430, 260] width 308 height 16
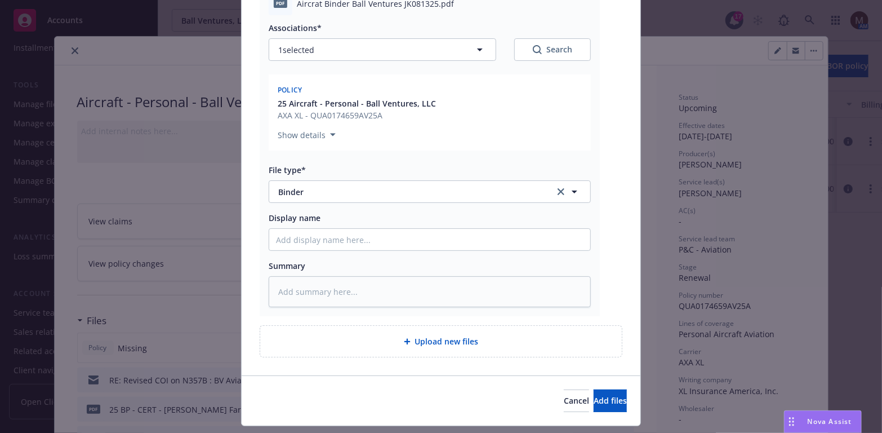
scroll to position [169, 0]
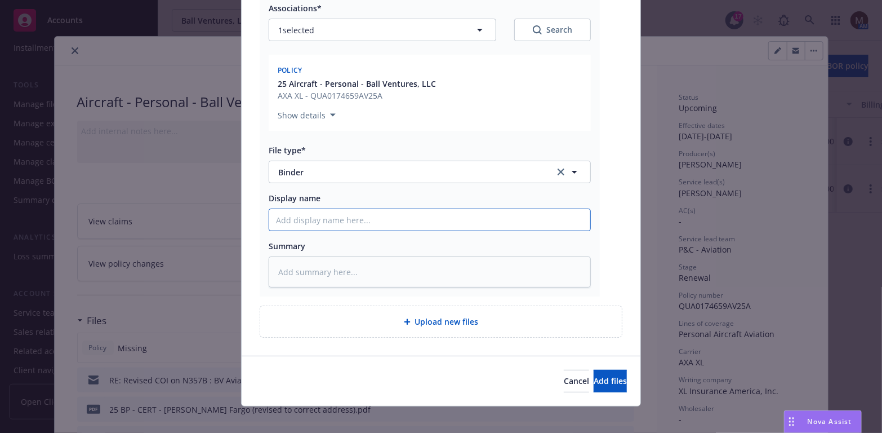
click at [295, 217] on input "Display name" at bounding box center [429, 219] width 321 height 21
type textarea "x"
type input "2"
type textarea "x"
type input "25"
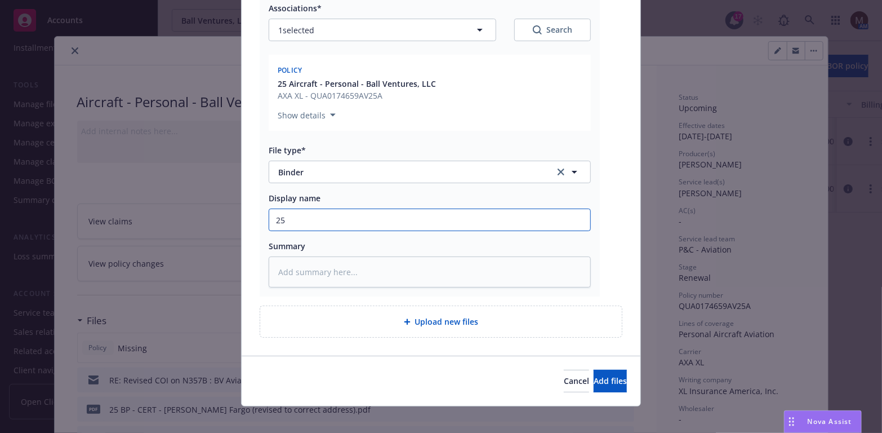
type textarea "x"
type input "25"
type textarea "x"
type input "25 B"
type textarea "x"
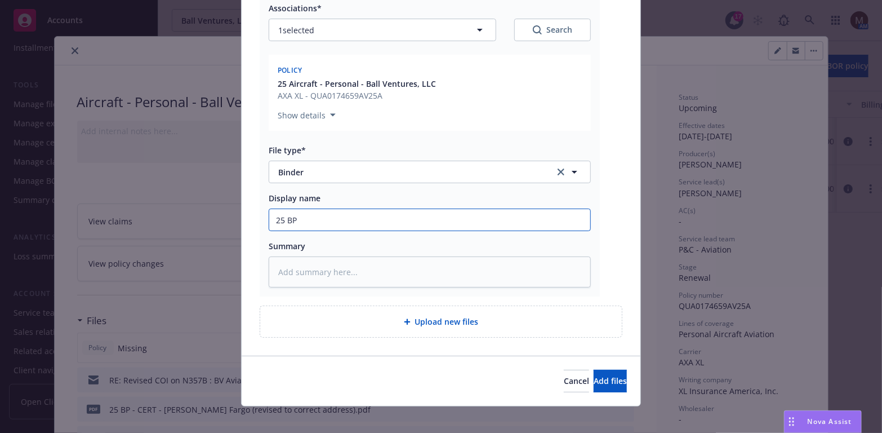
type input "25 BP"
type textarea "x"
type input "25 BP -"
type textarea "x"
type input "25 BP -"
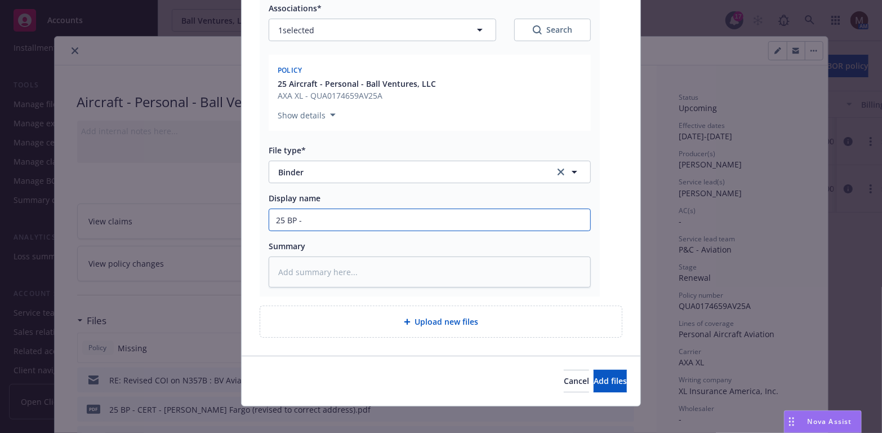
type textarea "x"
type input "25 BP - A"
type textarea "x"
type input "25 BP - AX"
type textarea "x"
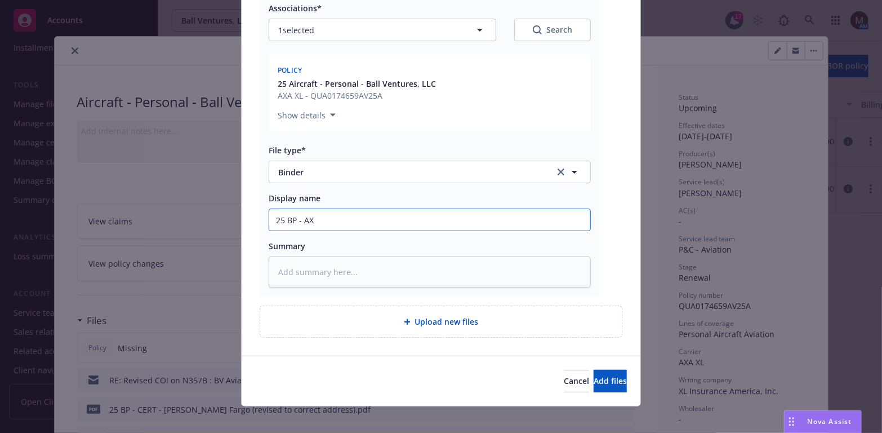
type input "25 BP - AXA"
type textarea "x"
type input "25 BP - AXA"
type textarea "x"
type input "25 BP - AXA B"
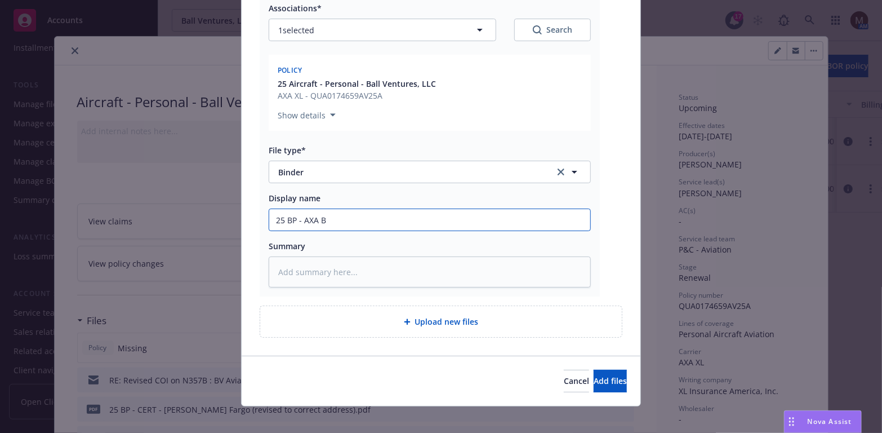
type textarea "x"
type input "25 BP - AXA Bi"
type textarea "x"
type input "25 BP - AXA Bin"
type textarea "x"
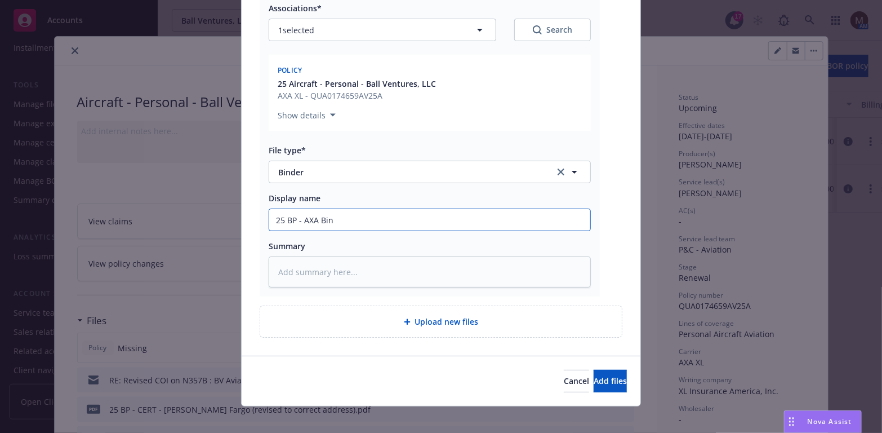
type input "25 BP - AXA Bind"
type textarea "x"
type input "25 BP - AXA Binde"
type textarea "x"
type input "25 BP - AXA Binder"
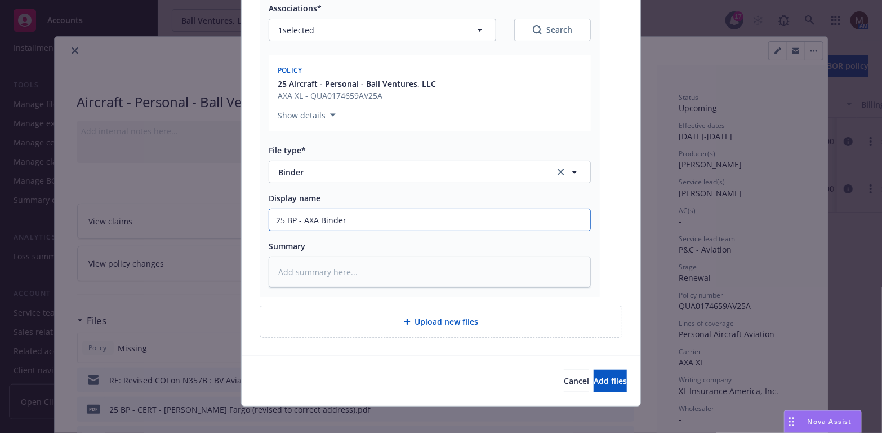
type textarea "x"
type input "25 BP - AXA Binder,"
type textarea "x"
type input "25 BP - AXA Binder,"
type textarea "x"
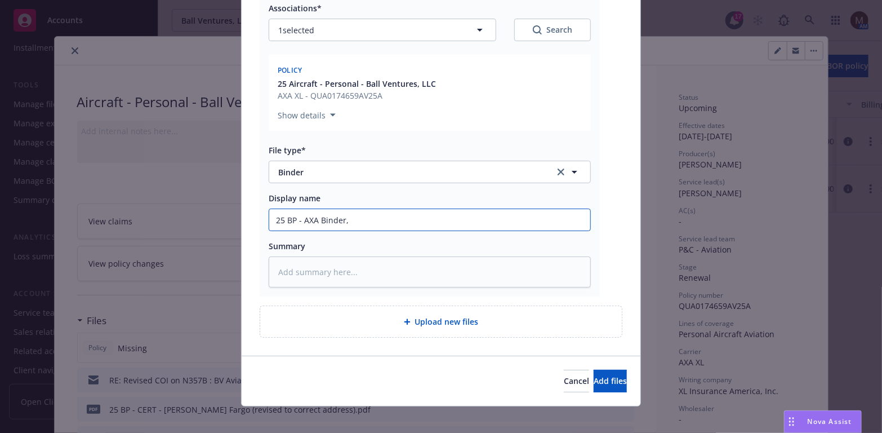
type input "25 BP - AXA Binder, e"
type textarea "x"
type input "25 BP - AXA Binder, ef"
type textarea "x"
type input "25 BP - AXA Binder, eff"
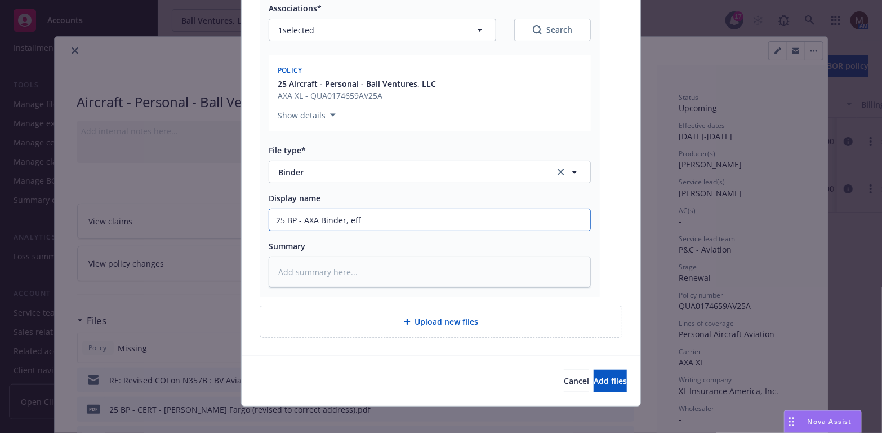
type textarea "x"
type input "25 BP - AXA Binder, eff"
type textarea "x"
type input "25 BP - AXA Binder, eff 0"
type textarea "x"
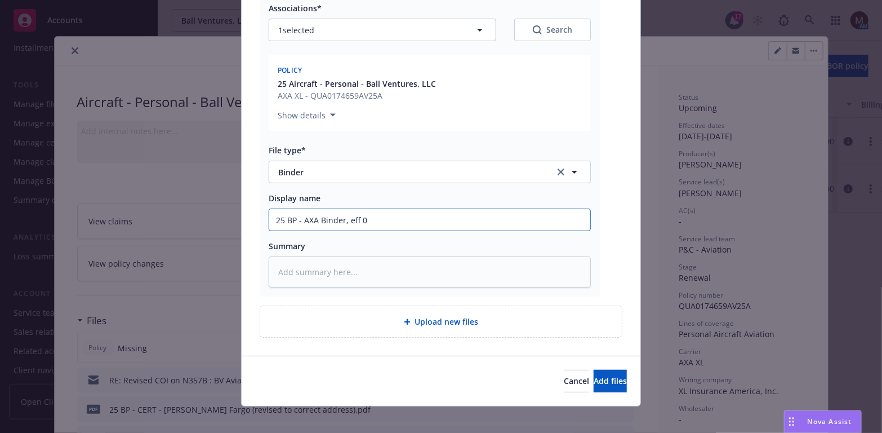
type input "25 BP - AXA Binder, eff 08"
type textarea "x"
type input "25 BP - AXA Binder, eff 08."
type textarea "x"
type input "25 BP - AXA Binder, eff 08.1"
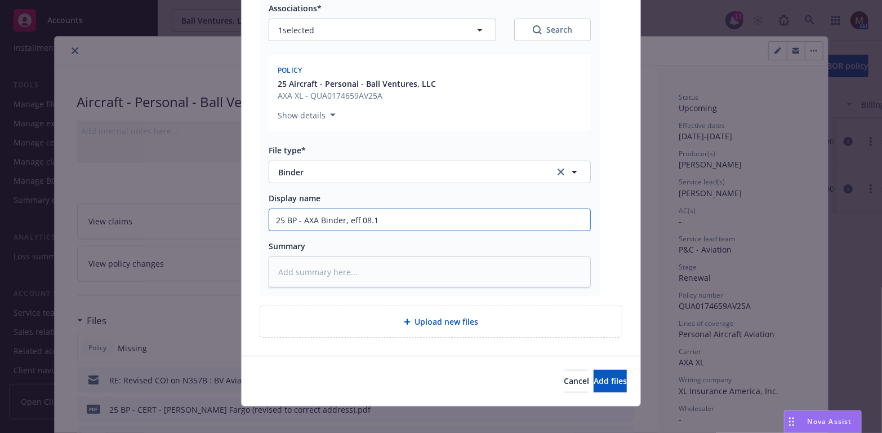
type textarea "x"
type input "25 BP - AXA Binder, eff 08.15"
type textarea "x"
type input "25 BP - AXA Binder, eff 08.15."
type textarea "x"
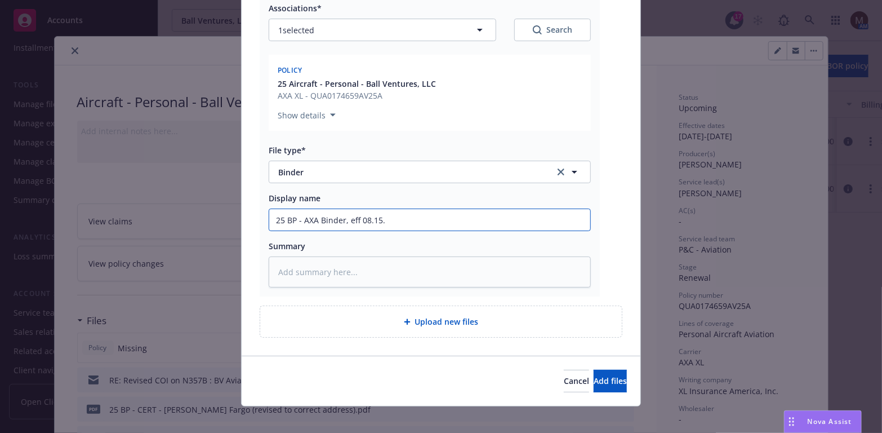
type input "25 BP - AXA Binder, eff 08.15.2"
type textarea "x"
type input "25 BP - AXA Binder, eff 08.15.20"
type textarea "x"
type input "25 BP - AXA Binder, eff 08.15.202"
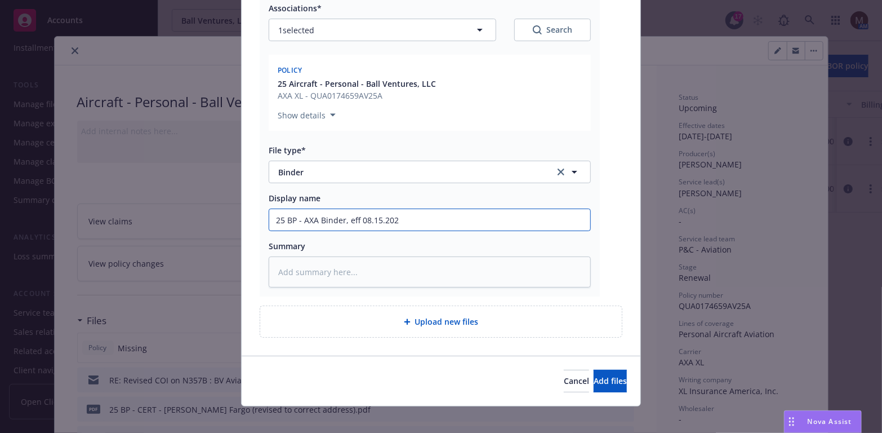
type textarea "x"
drag, startPoint x: 408, startPoint y: 216, endPoint x: 246, endPoint y: 216, distance: 161.7
click at [246, 216] on div "pdf Aircrat Binder Ball Ventures JK081325.pdf Associations* 1 selected Search P…" at bounding box center [441, 150] width 399 height 411
type input "25 BP - AXA Binder, eff 08.15.2025"
click at [295, 268] on textarea at bounding box center [430, 271] width 322 height 31
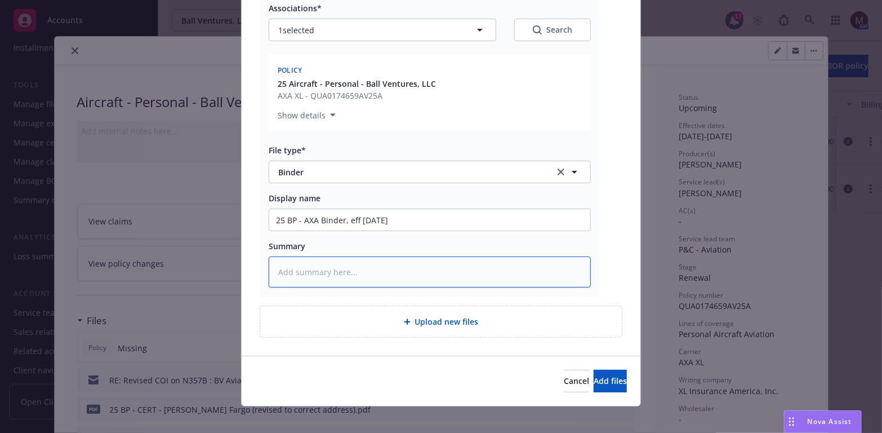
paste textarea "25 BP - AXA Binder, eff 08.15.2025"
type textarea "x"
type textarea "25 BP - AXA Binder, eff 08.15.2025"
click at [594, 375] on span "Add files" at bounding box center [610, 380] width 33 height 11
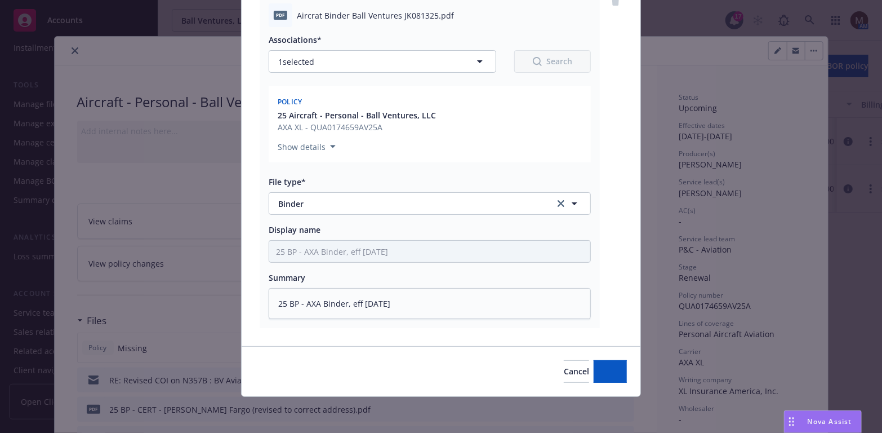
scroll to position [136, 0]
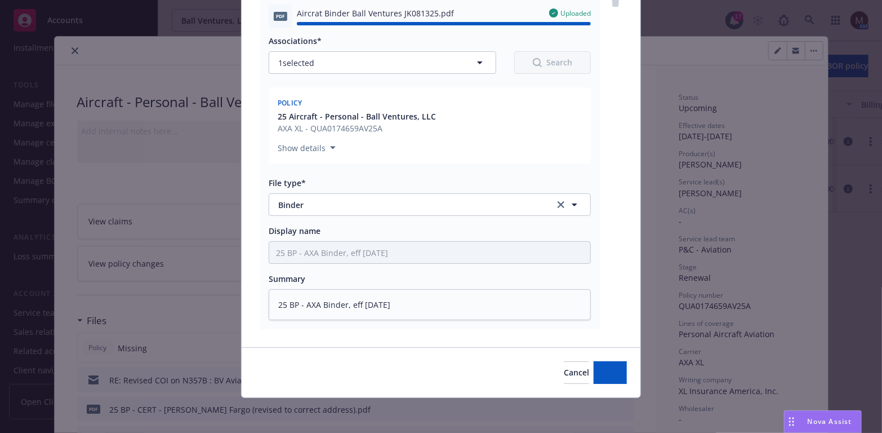
type textarea "x"
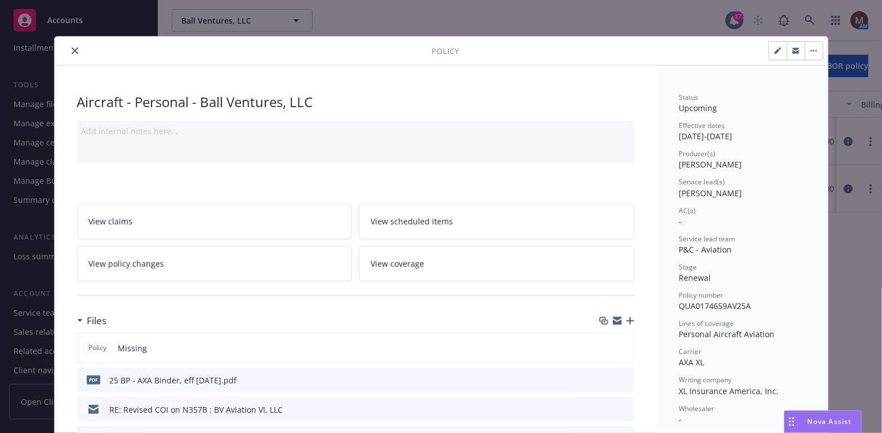
drag, startPoint x: 69, startPoint y: 48, endPoint x: 110, endPoint y: 75, distance: 49.5
click at [72, 48] on icon "close" at bounding box center [75, 50] width 7 height 7
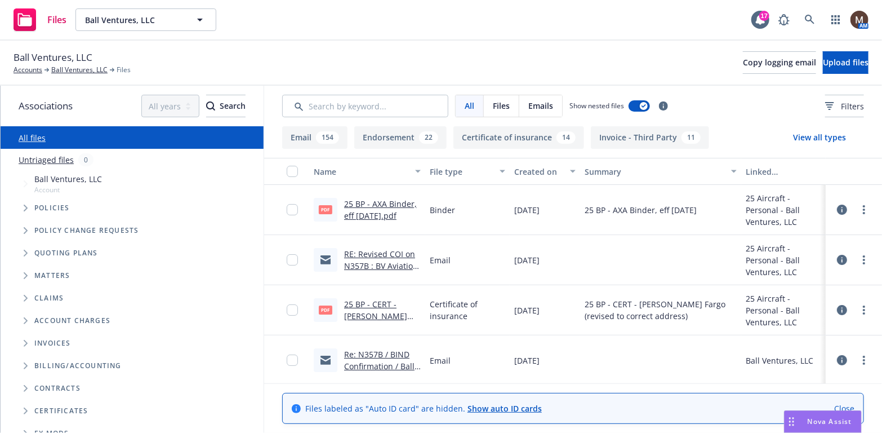
click at [379, 202] on link "25 BP - AXA Binder, eff [DATE].pdf" at bounding box center [380, 209] width 73 height 23
click at [386, 252] on link "RE: Revised COI on N357B : BV Aviation VI, LLC" at bounding box center [381, 265] width 74 height 34
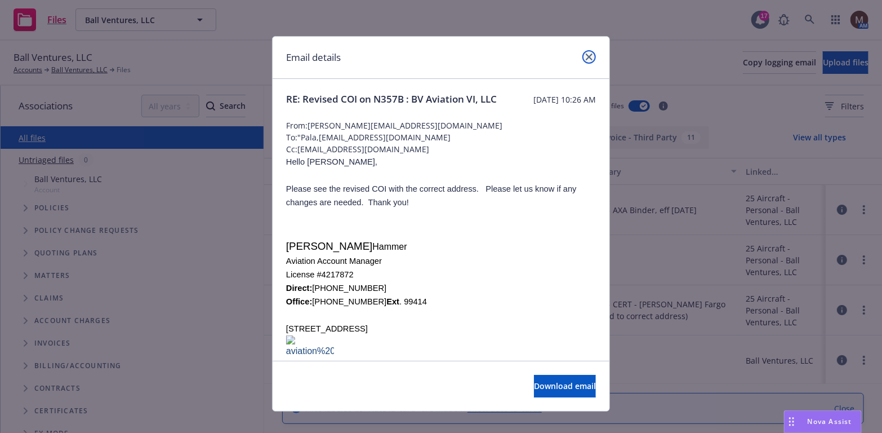
click at [586, 55] on icon "close" at bounding box center [589, 57] width 7 height 7
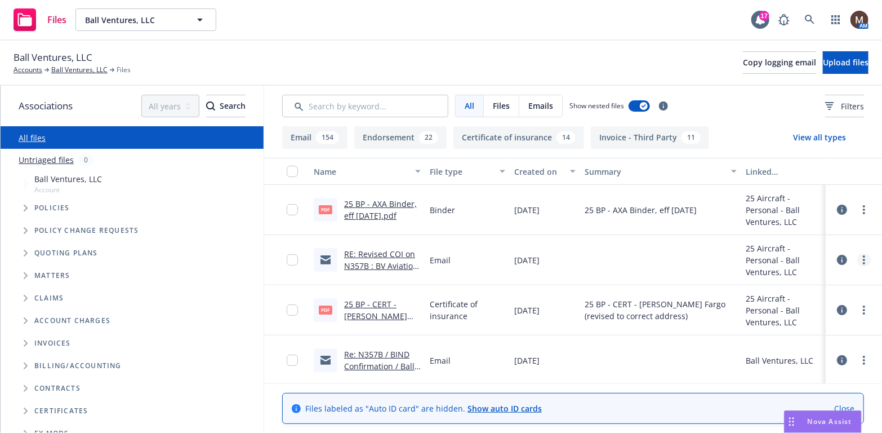
click at [857, 253] on link "more" at bounding box center [864, 260] width 14 height 14
click at [779, 323] on link "Edit" at bounding box center [806, 327] width 112 height 23
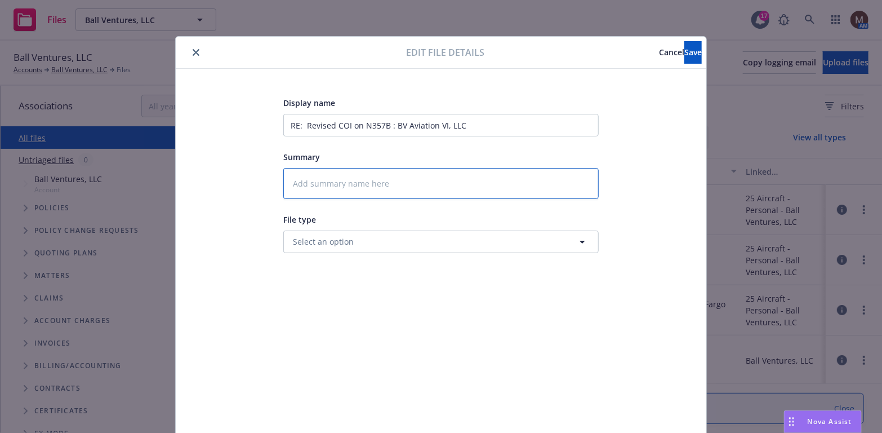
click at [296, 182] on textarea at bounding box center [440, 183] width 315 height 31
type textarea "x"
type textarea "2"
type textarea "x"
type textarea "25"
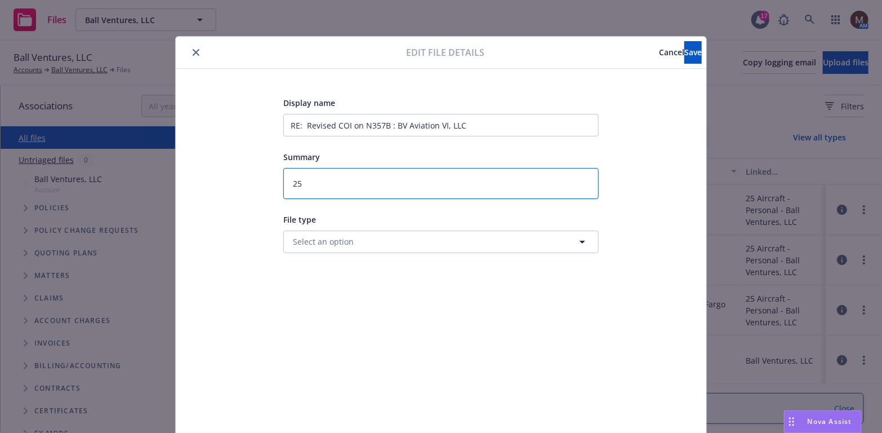
type textarea "x"
type textarea "25"
type textarea "x"
type textarea "25 B"
type textarea "x"
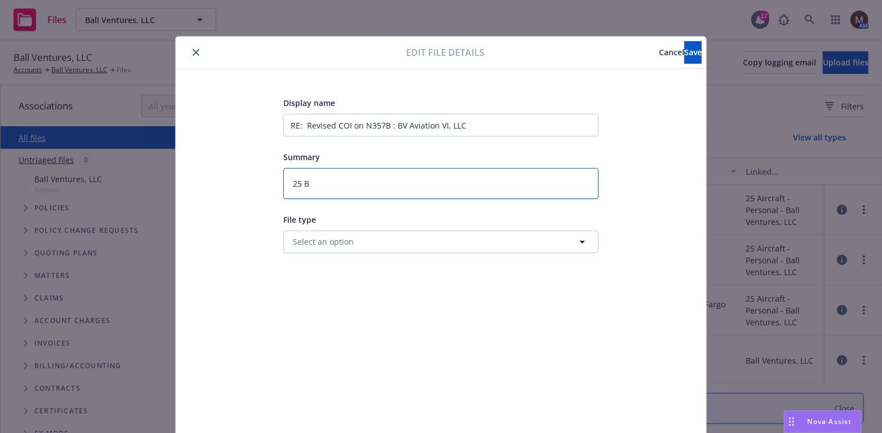
type textarea "25 BP"
type textarea "x"
type textarea "25 BP"
type textarea "x"
type textarea "25 BP -"
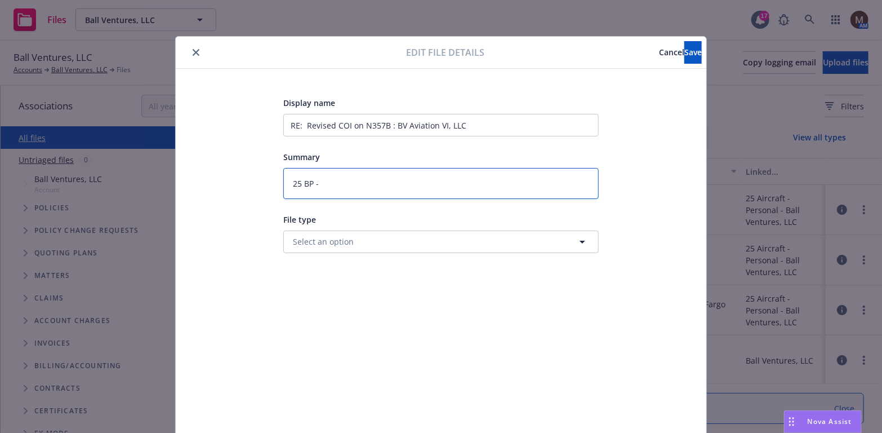
type textarea "x"
type textarea "25 BP -"
type textarea "x"
type textarea "25 BP - R"
type textarea "x"
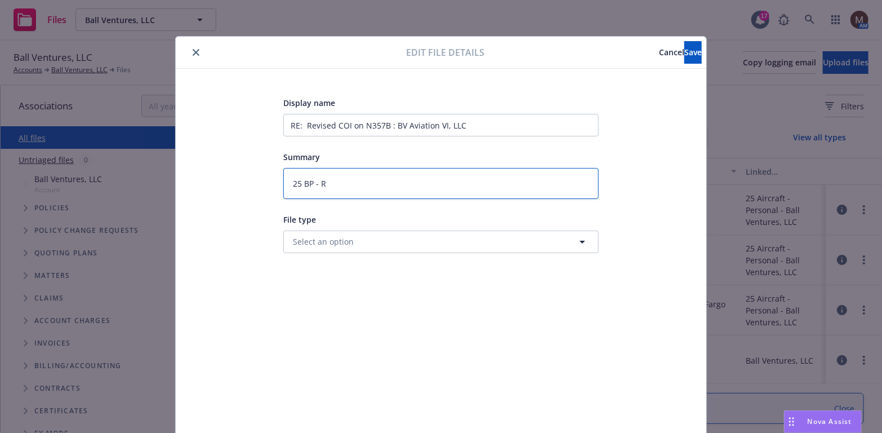
type textarea "25 BP - Re"
type textarea "x"
type textarea "25 BP - Rev"
type textarea "x"
type textarea "25 BP - Revi"
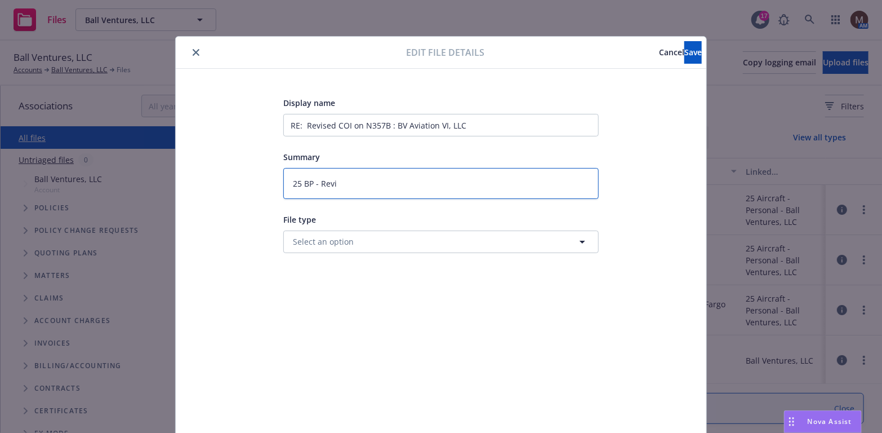
type textarea "x"
type textarea "25 BP - Revis"
type textarea "x"
type textarea "25 BP - Revise"
type textarea "x"
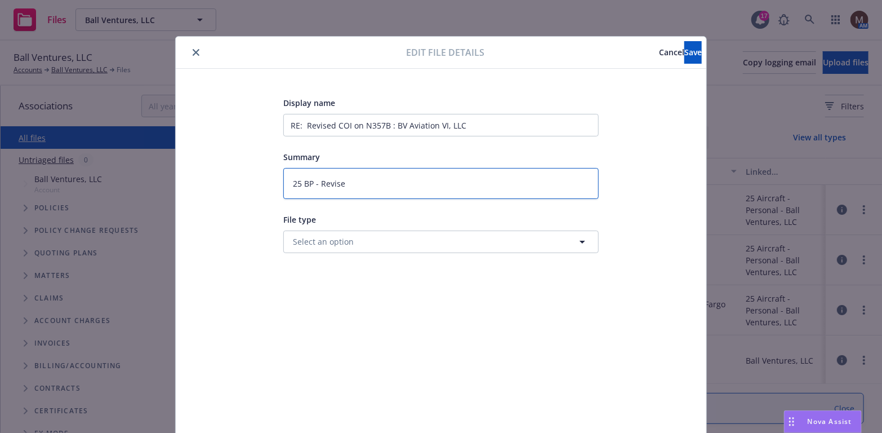
type textarea "25 BP - Revised"
type textarea "x"
type textarea "25 BP - Revised"
type textarea "x"
type textarea "25 BP - Revised C"
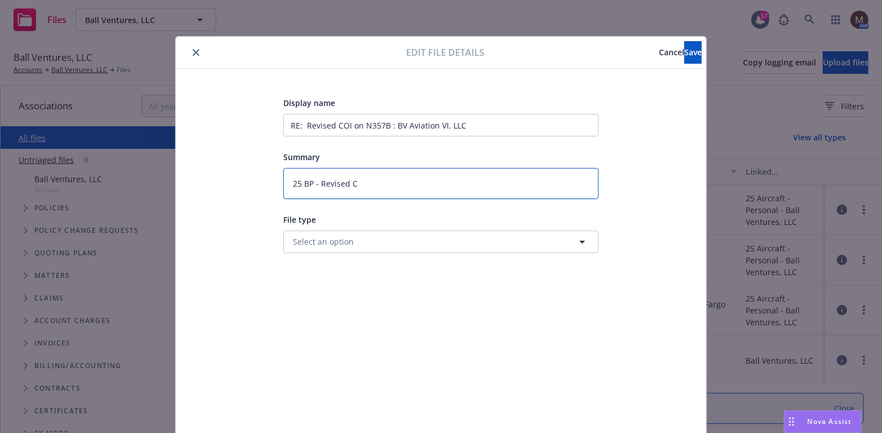
type textarea "x"
type textarea "25 BP - Revised CO"
type textarea "x"
type textarea "25 BP - Revised COI"
type textarea "x"
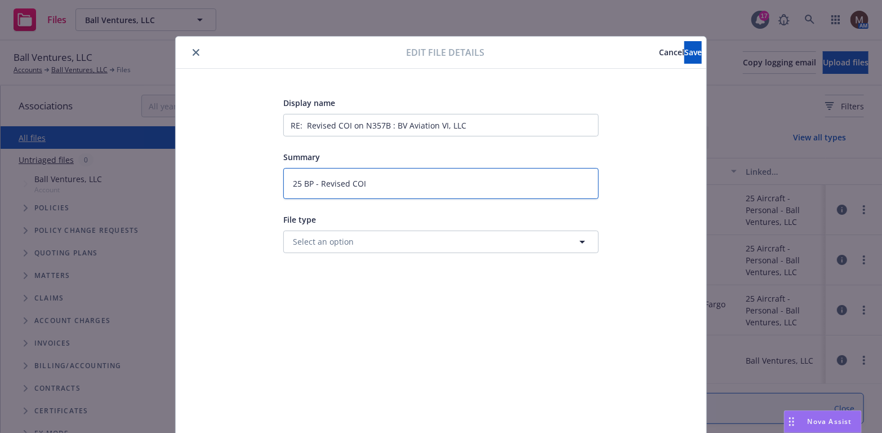
type textarea "25 BP - Revised COI"
type textarea "x"
type textarea "25 BP - Revised COI t"
type textarea "x"
type textarea "25 BP - Revised COI to"
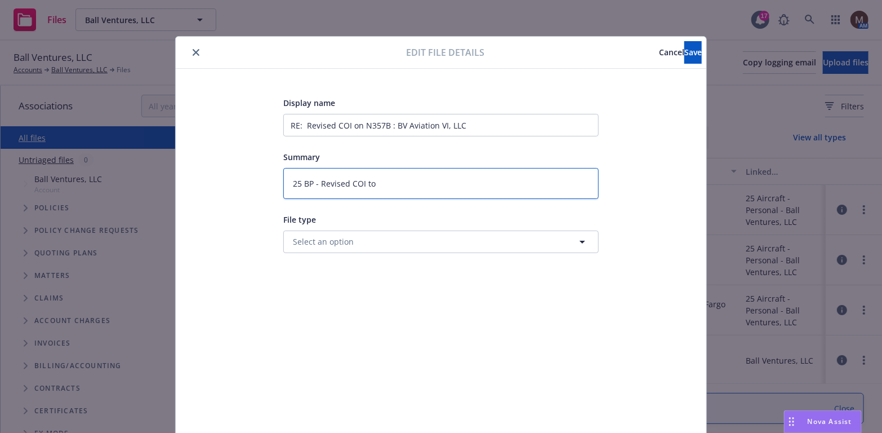
type textarea "x"
type textarea "25 BP - Revised COI to"
type textarea "x"
type textarea "25 BP - Revised COI to L"
type textarea "x"
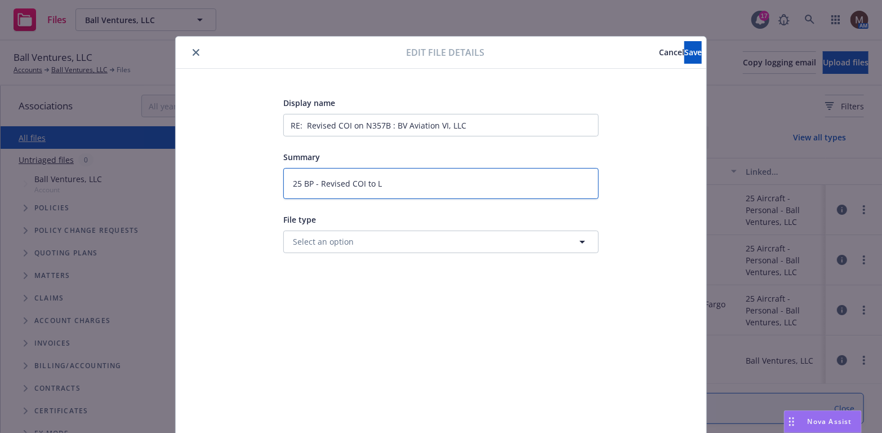
type textarea "25 BP - Revised COI to Li"
type textarea "x"
type textarea "25 BP - Revised COI to Lie"
type textarea "x"
type textarea "25 BP - Revised COI to Lien"
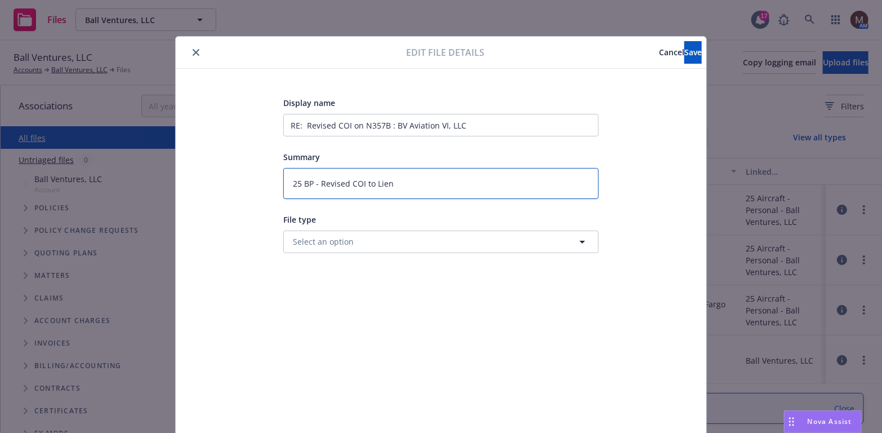
type textarea "x"
type textarea "25 BP - Revised COI to Lienh"
type textarea "x"
type textarea "25 BP - Revised COI to Lienho"
type textarea "x"
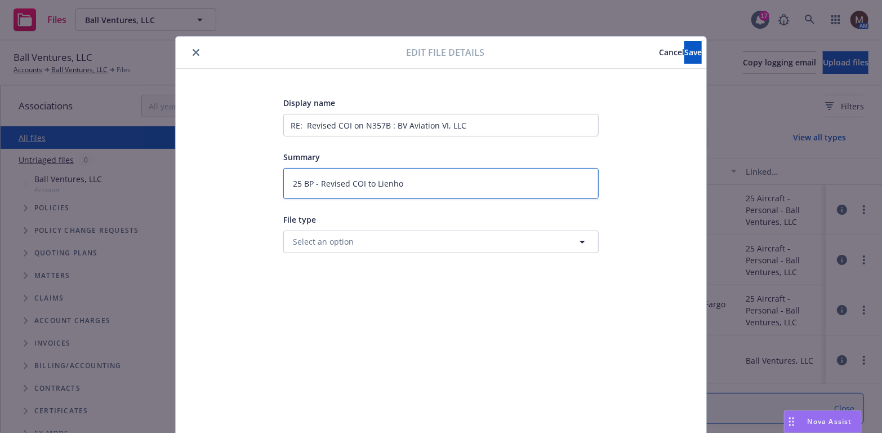
type textarea "25 BP - Revised COI to Lienhol"
type textarea "x"
type textarea "25 BP - Revised COI to Lienhold"
type textarea "x"
type textarea "25 BP - Revised COI to Lienholde"
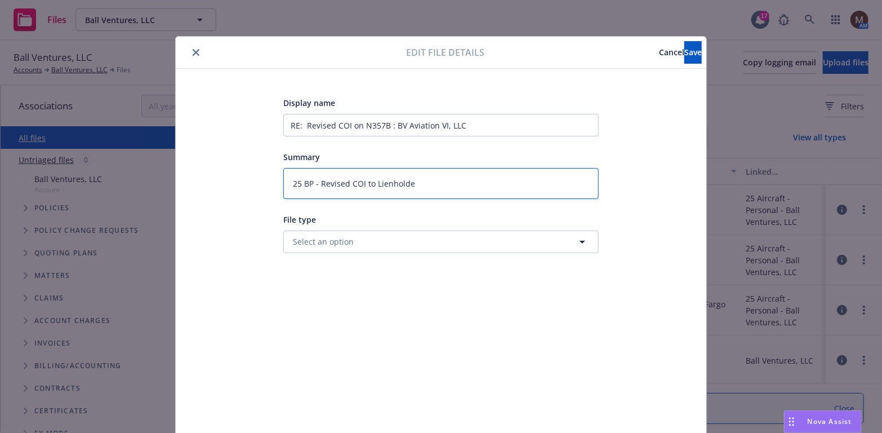
type textarea "x"
type textarea "25 BP - Revised COI to Lienholder"
type textarea "x"
type textarea "25 BP - Revised COI to Lienholder,"
type textarea "x"
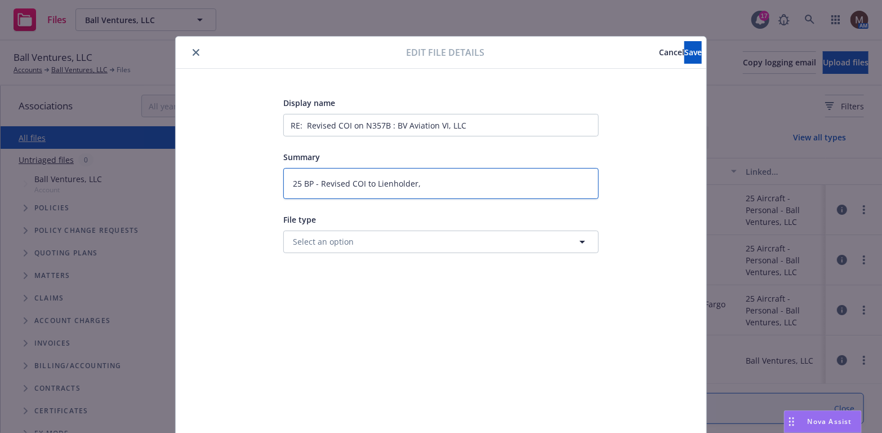
type textarea "25 BP - Revised COI to Lienholder,"
type textarea "x"
type textarea "25 BP - Revised COI to Lienholder, W"
type textarea "x"
type textarea "25 BP - Revised COI to Lienholder, We"
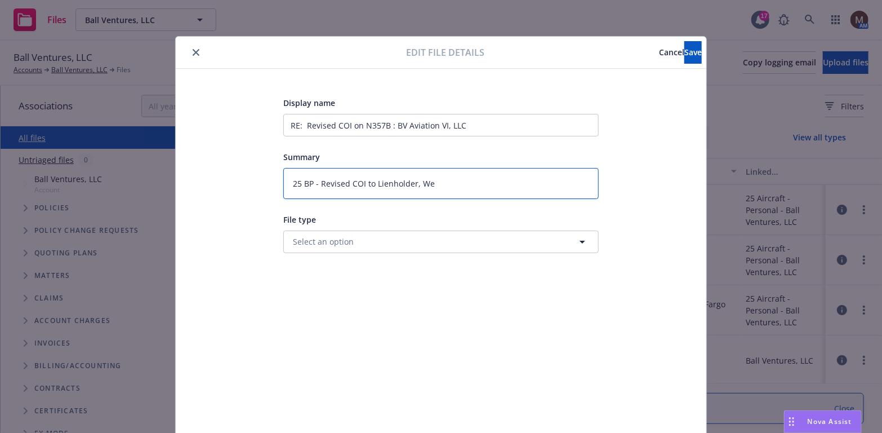
type textarea "x"
type textarea "25 BP - Revised COI to Lienholder, Wel"
type textarea "x"
type textarea "25 BP - Revised COI to Lienholder, Well"
type textarea "x"
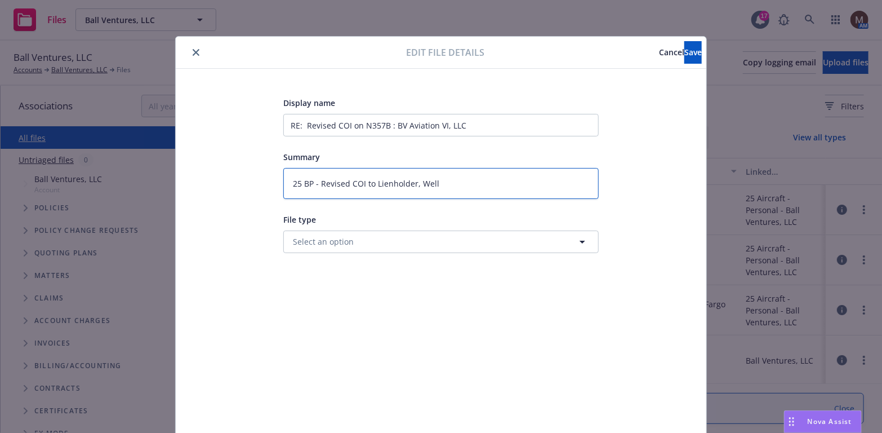
type textarea "25 BP - Revised COI to Lienholder, Wells"
type textarea "x"
type textarea "25 BP - Revised COI to Lienholder, Wells"
type textarea "x"
type textarea "25 BP - Revised COI to Lienholder, Wells F"
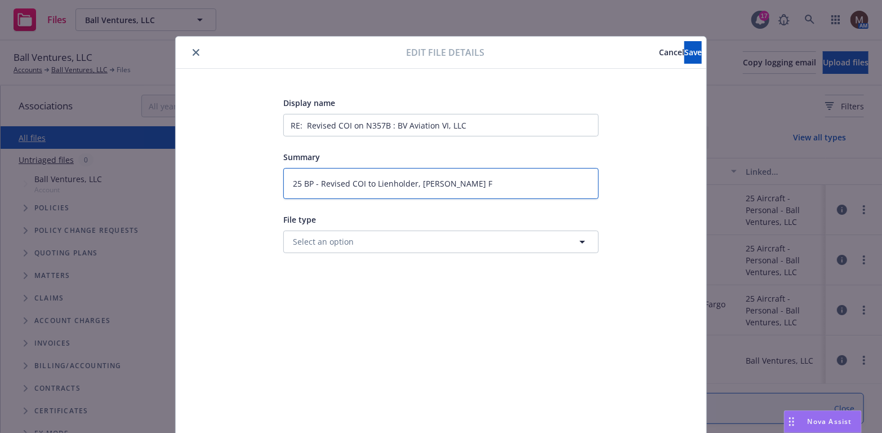
type textarea "x"
type textarea "25 BP - Revised COI to Lienholder, Wells Fa"
type textarea "x"
type textarea "25 BP - Revised COI to Lienholder, Wells Far"
type textarea "x"
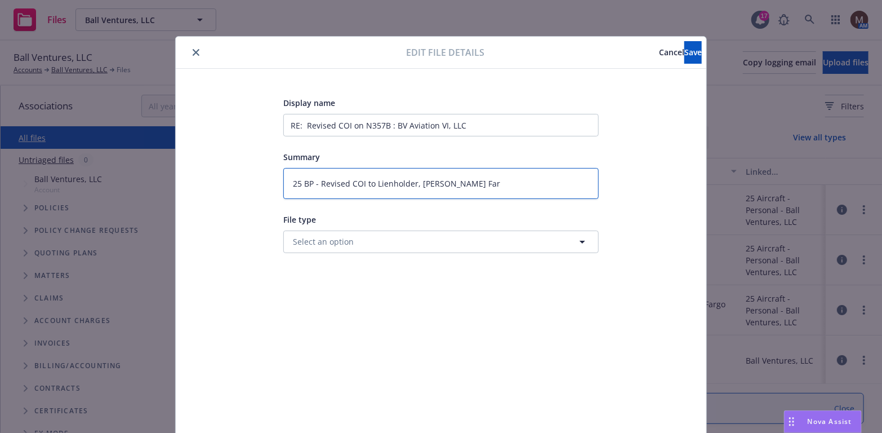
type textarea "25 BP - Revised COI to Lienholder, Wells Farg"
type textarea "x"
type textarea "25 BP - Revised COI to Lienholder, Wells Fargo"
type textarea "x"
type textarea "25 BP - Revised COI to Lienholder, Wells Fargo"
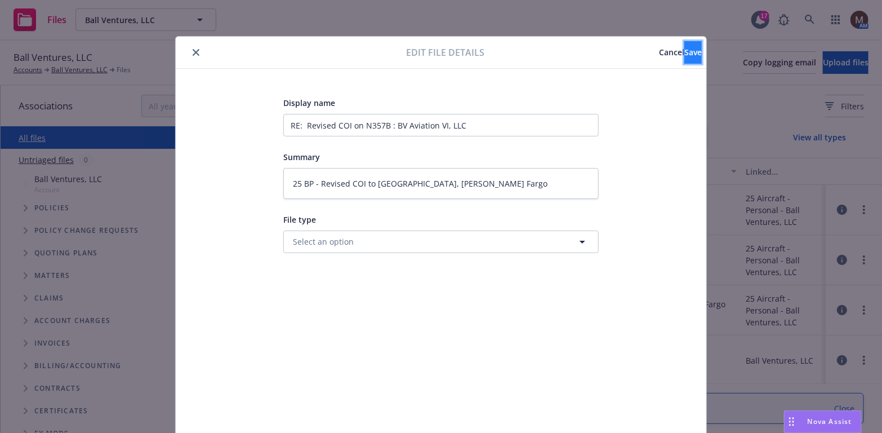
click at [684, 48] on span "Save" at bounding box center [692, 52] width 17 height 11
type textarea "x"
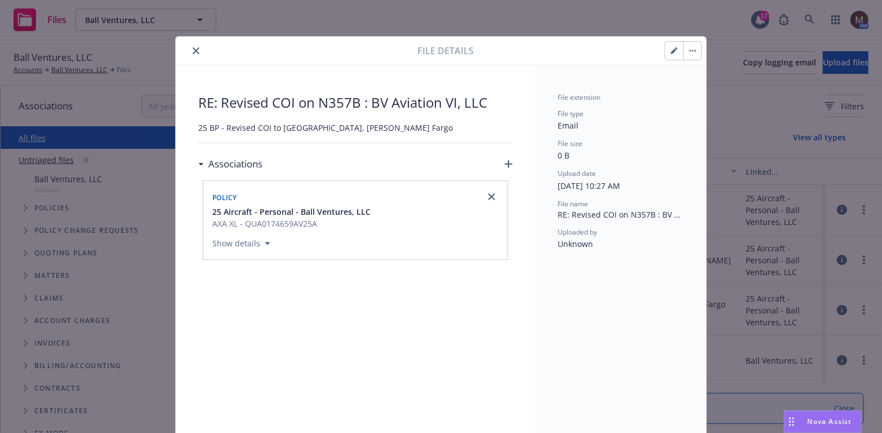
click at [189, 46] on button "close" at bounding box center [196, 51] width 14 height 14
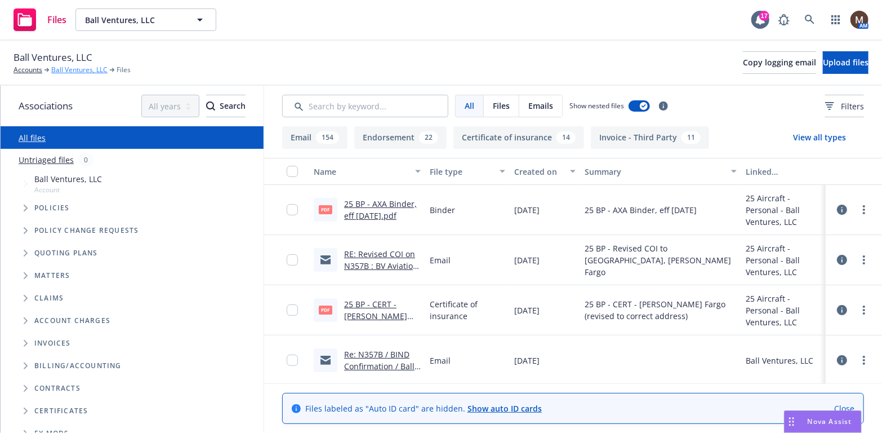
click at [71, 68] on link "Ball Ventures, LLC" at bounding box center [79, 70] width 56 height 10
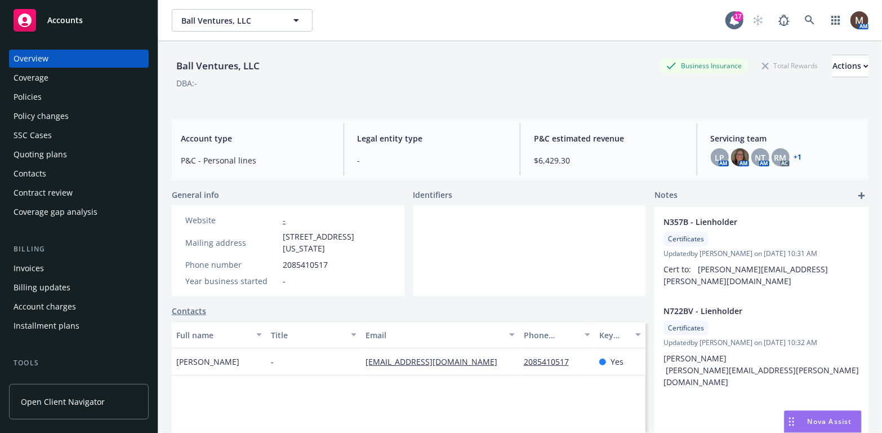
click at [44, 96] on div "Policies" at bounding box center [79, 97] width 131 height 18
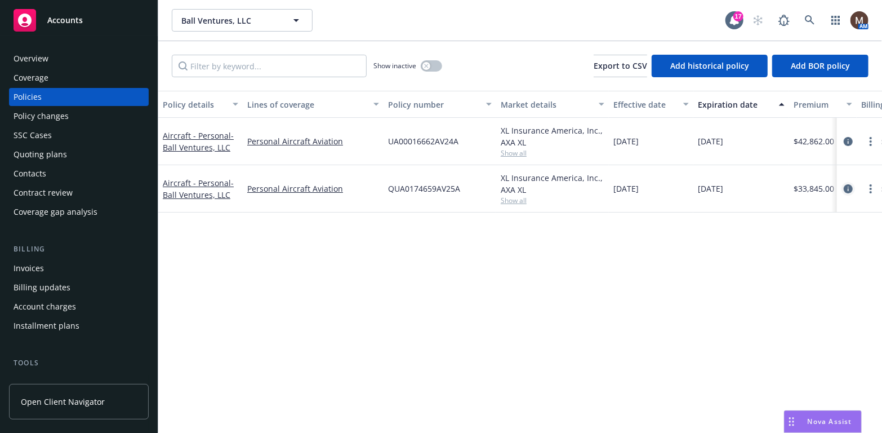
click at [848, 186] on icon "circleInformation" at bounding box center [848, 188] width 9 height 9
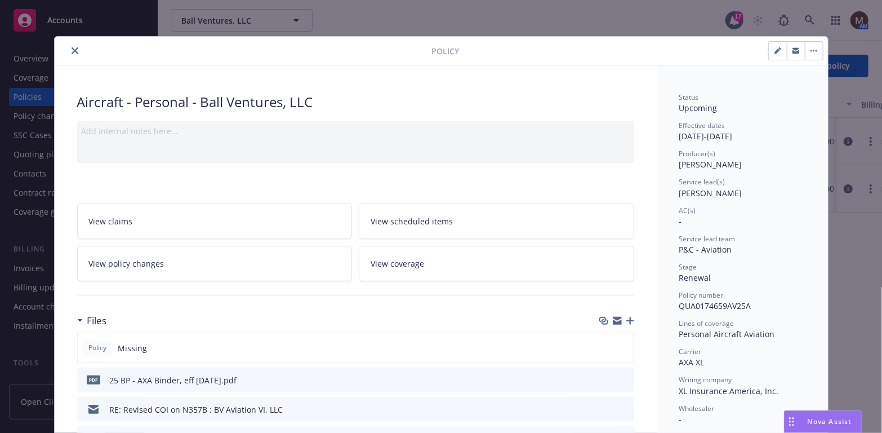
click at [626, 318] on icon "button" at bounding box center [630, 321] width 8 height 8
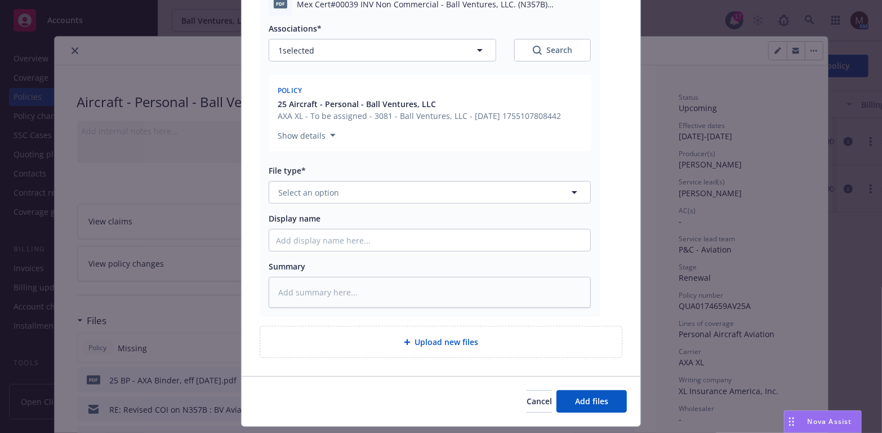
scroll to position [169, 0]
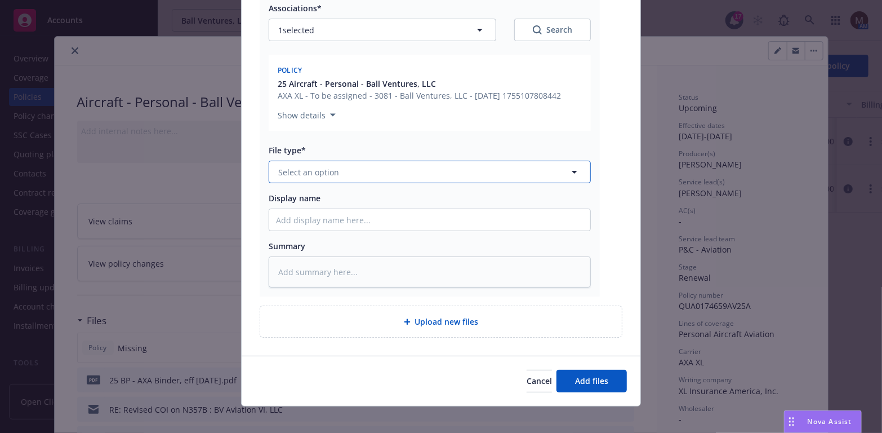
click at [571, 169] on icon "button" at bounding box center [575, 172] width 14 height 14
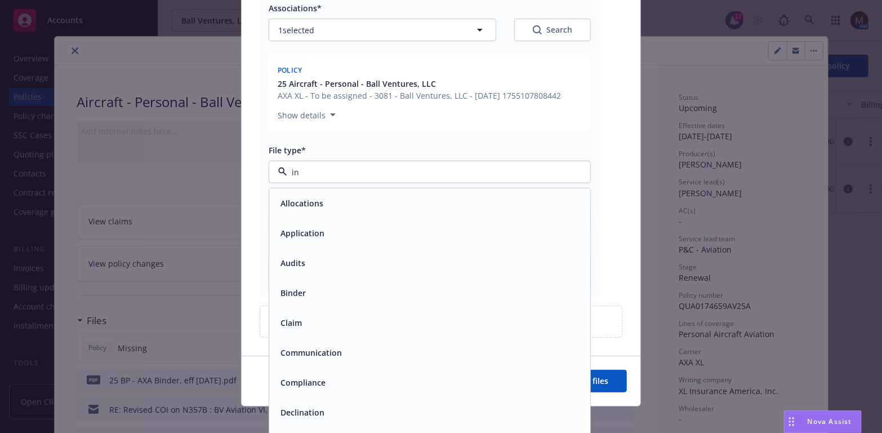
type input "inv"
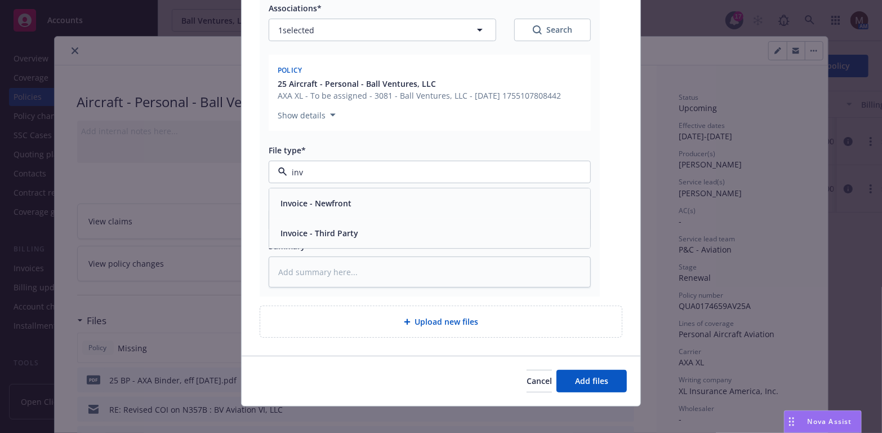
click at [357, 233] on div "Invoice - Third Party" at bounding box center [430, 233] width 308 height 16
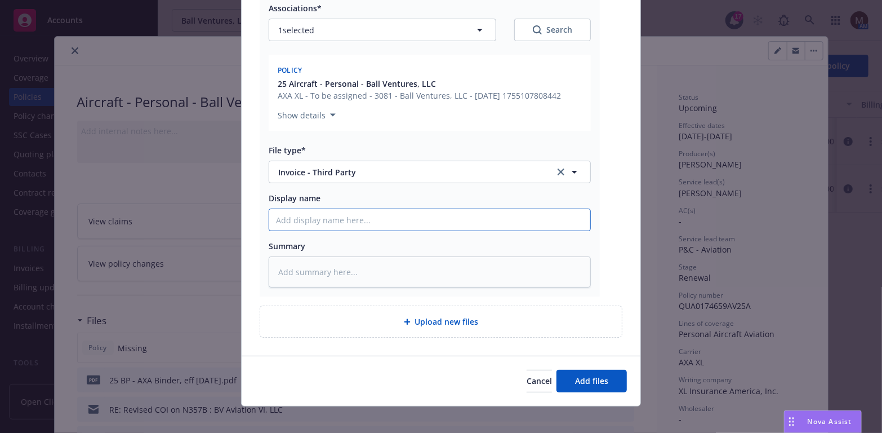
click at [292, 222] on input "Display name" at bounding box center [429, 219] width 321 height 21
type textarea "x"
type input "2"
type textarea "x"
type input "25"
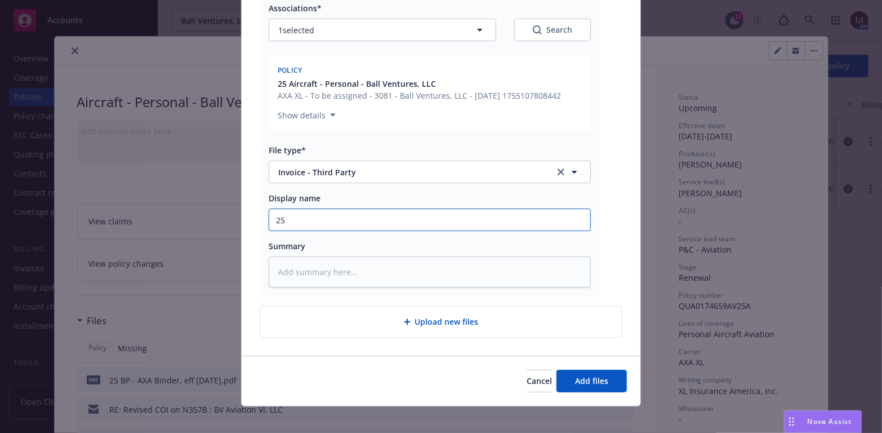
type textarea "x"
type input "25"
type textarea "x"
type input "25 B"
type textarea "x"
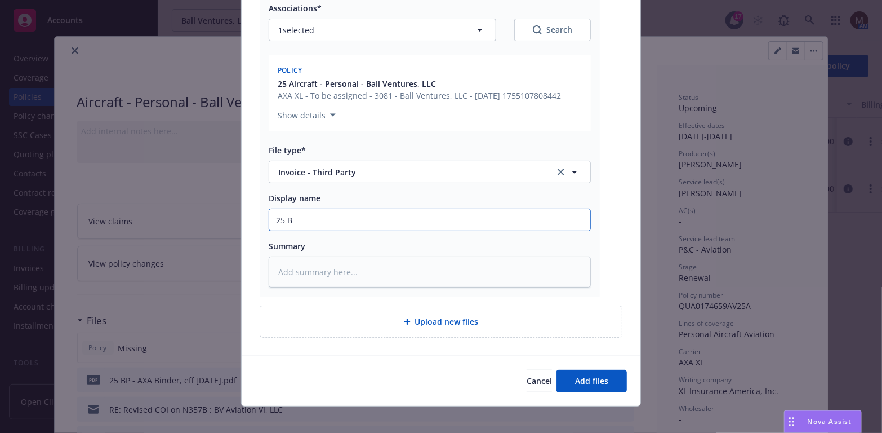
type input "25 BP"
type textarea "x"
type input "25 BP"
type textarea "x"
type input "25 BP -"
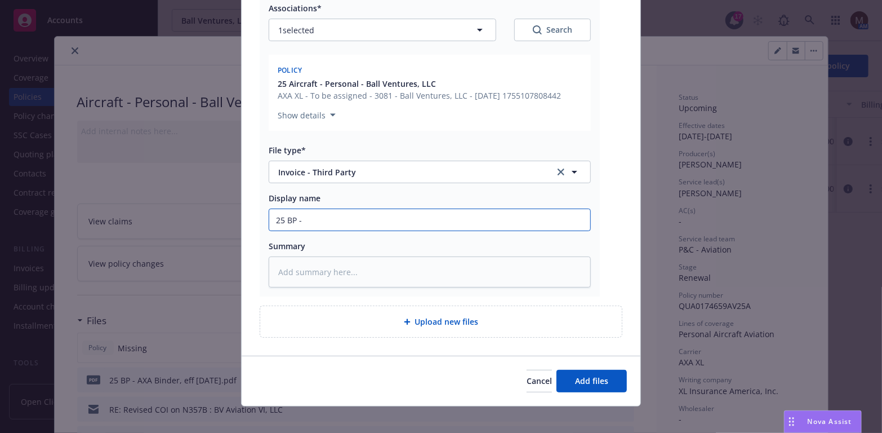
type textarea "x"
type input "25 BP -"
type textarea "x"
type input "25 BP - C"
type textarea "x"
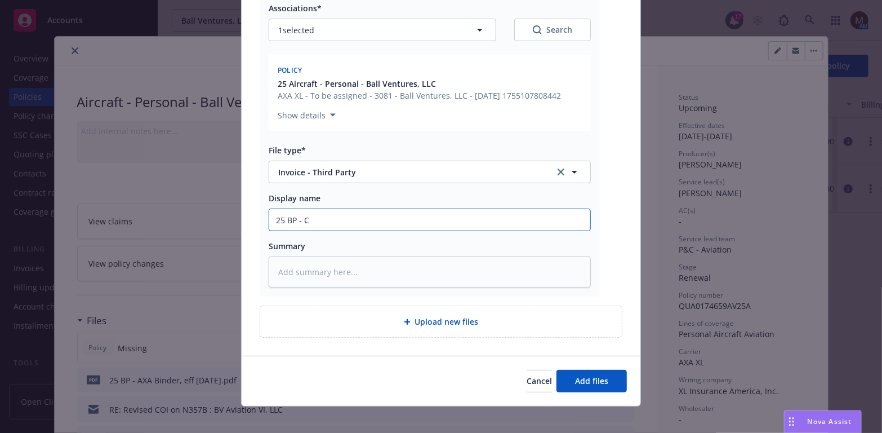
type input "25 BP - CA"
type textarea "x"
type input "25 BP - CAR"
type textarea "x"
type input "25 BP - [PERSON_NAME]"
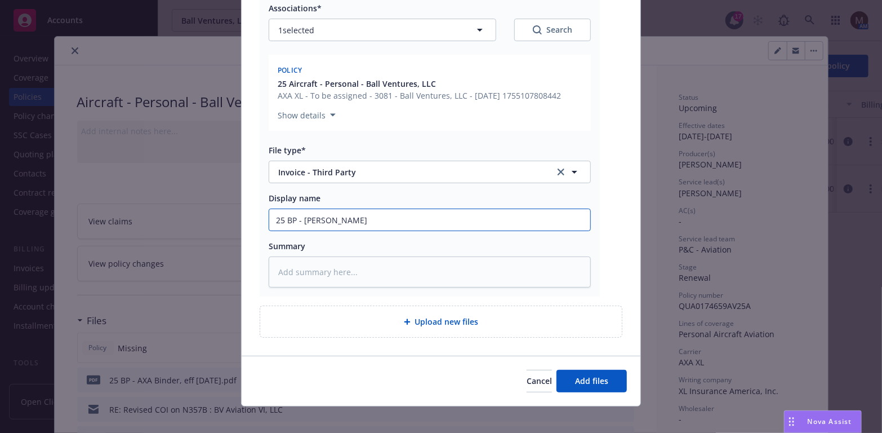
type textarea "x"
type input "25 [PERSON_NAME]"
type textarea "x"
type input "25 BP - CARRIER"
type textarea "x"
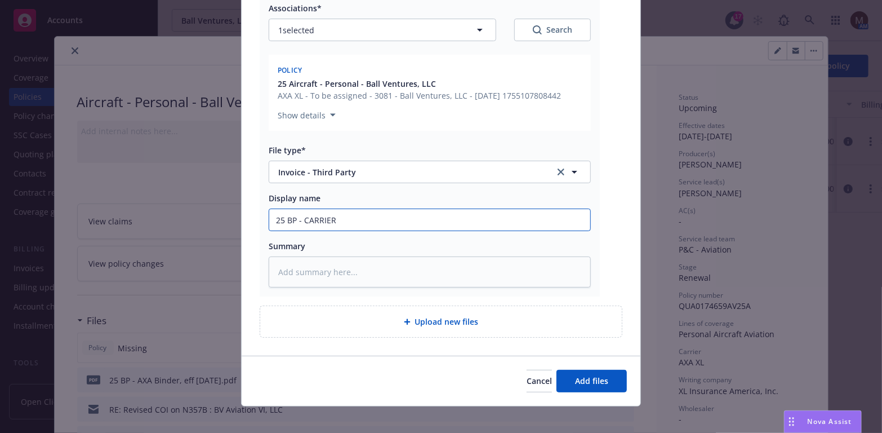
type input "25 BP - CARRIER"
type textarea "x"
type input "25 BP - CARRIER M"
type textarea "x"
type input "25 BP - CARRIER ME"
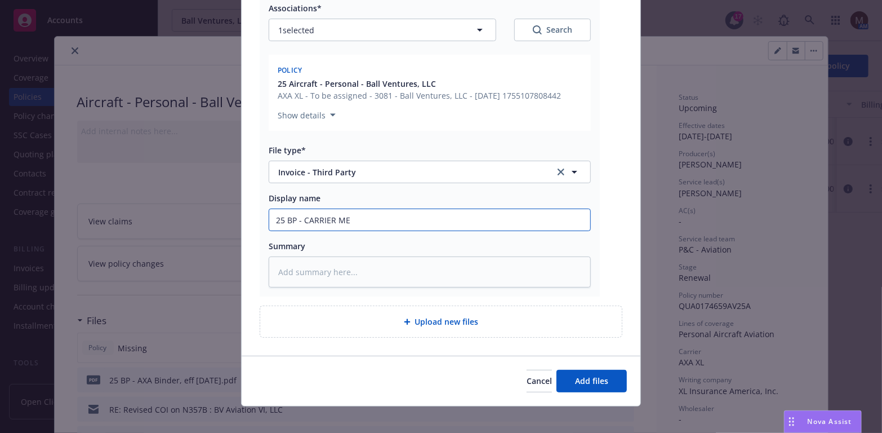
type textarea "x"
type input "25 BP - CARRIER MEX"
type textarea "x"
type input "25 BP - CARRIER MEXI"
type textarea "x"
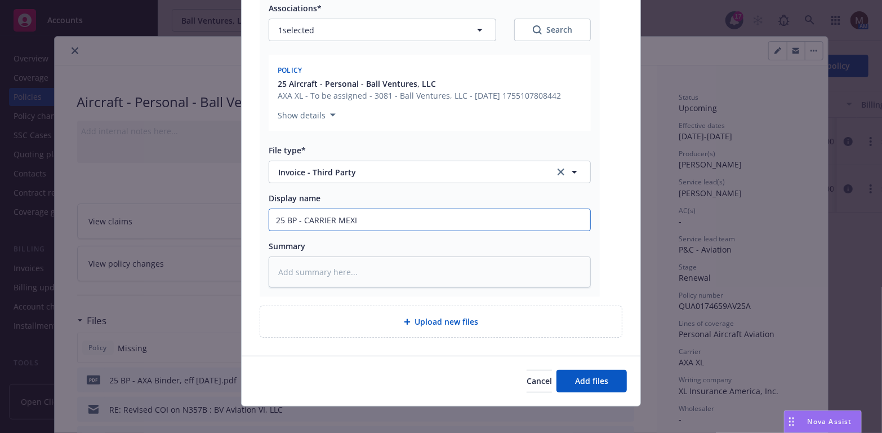
type input "25 BP - CARRIER MEXIC"
type textarea "x"
type input "25 BP - CARRIER MEXICA"
type textarea "x"
type input "25 BP - CARRIER MEXICAN"
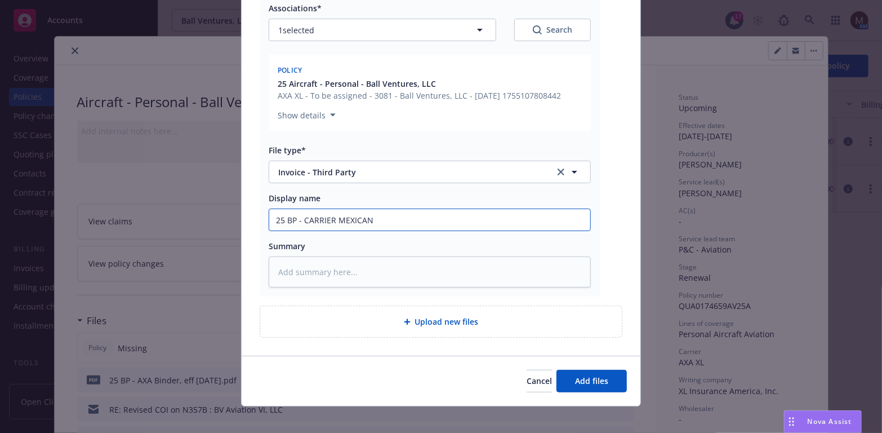
type textarea "x"
type input "25 BP - CARRIER MEXICAN"
type textarea "x"
type input "25 BP - CARRIER MEXICAN I"
type textarea "x"
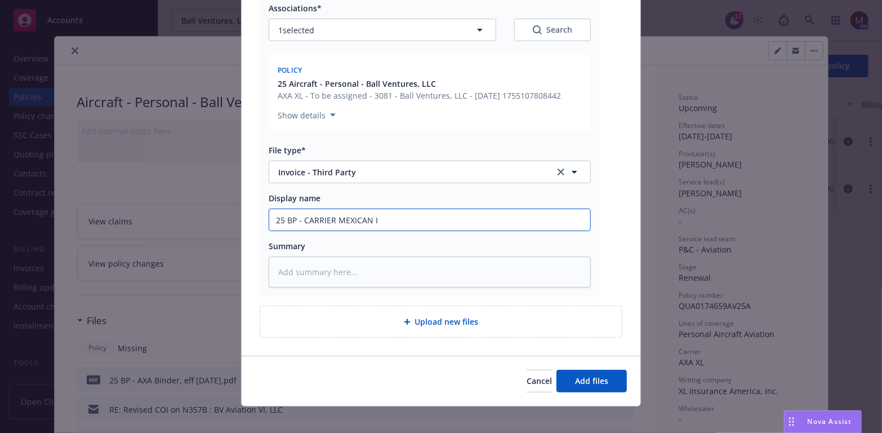
type input "25 BP - CARRIER MEXICAN IN"
type textarea "x"
type input "25 BP - CARRIER MEXICAN INV"
type textarea "x"
type input "25 BP - CARRIER MEXICAN INVO"
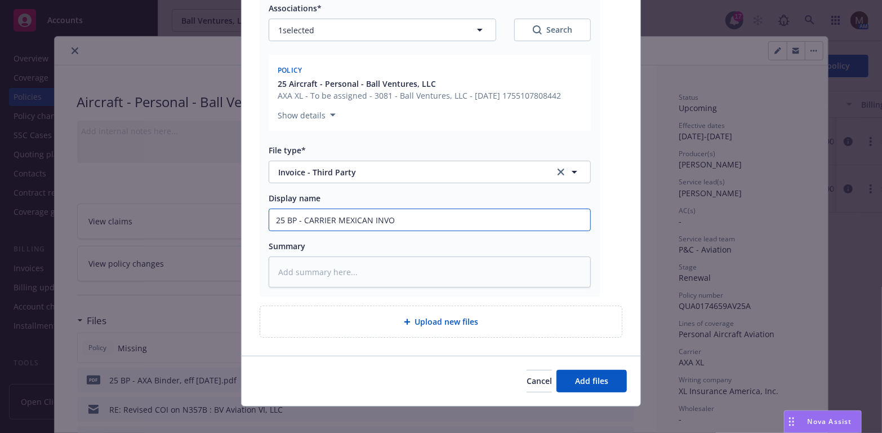
type textarea "x"
type input "25 BP - CARRIER MEXICAN INVOI"
type textarea "x"
type input "25 BP - CARRIER MEXICAN INVOIC"
type textarea "x"
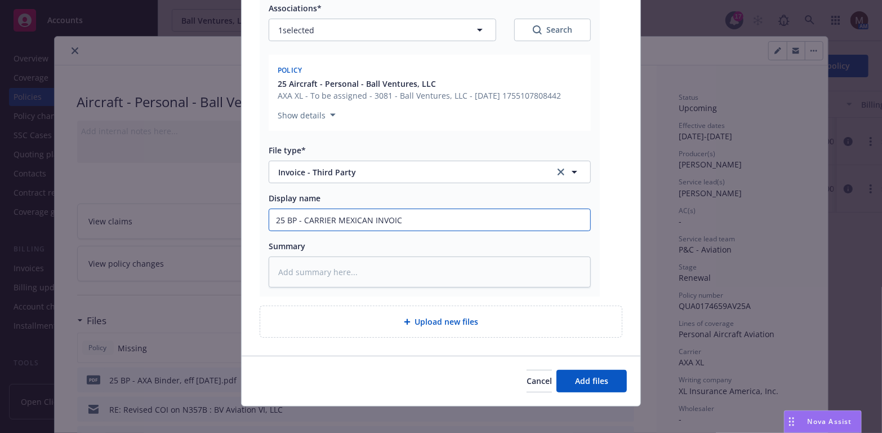
type input "25 BP - CARRIER MEXICAN INVOICE"
type textarea "x"
type input "25 BP - CARRIER MEXICAN INVOICE,"
type textarea "x"
type input "25 BP - CARRIER MEXICAN INVOICE,"
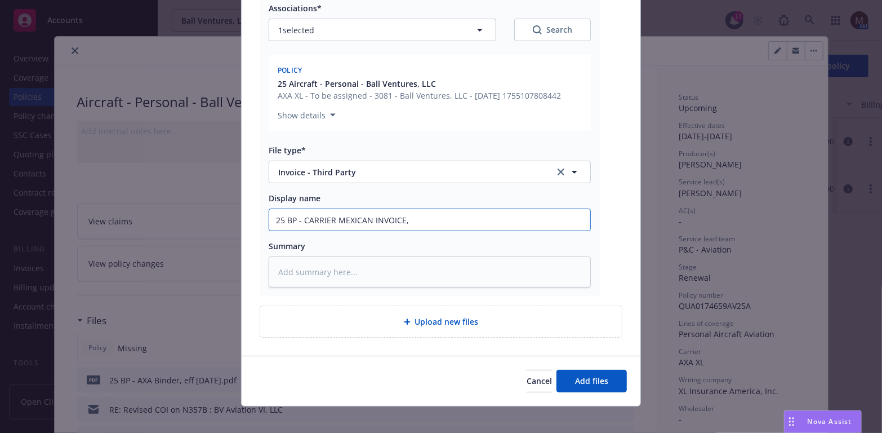
type textarea "x"
type input "25 BP - CARRIER MEXICAN INVOICE, $"
type textarea "x"
type input "25 BP - CARRIER MEXICAN INVOICE, $1"
type textarea "x"
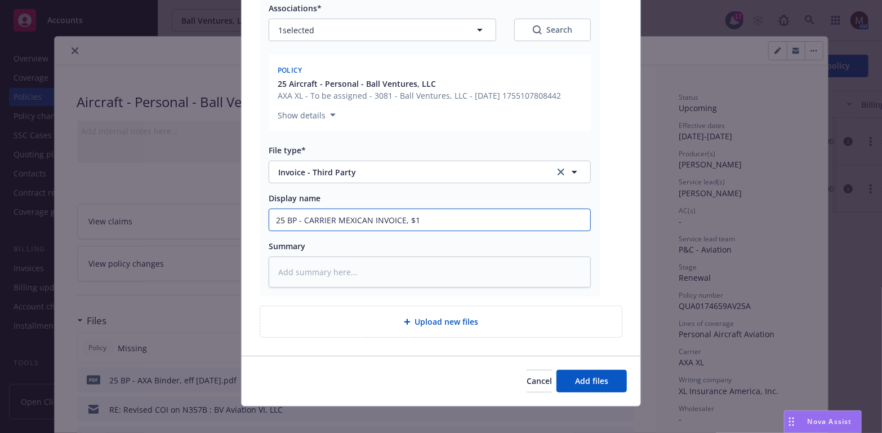
type input "25 BP - CARRIER MEXICAN INVOICE, $15"
type textarea "x"
type input "25 BP - CARRIER MEXICAN INVOICE, $150"
drag, startPoint x: 439, startPoint y: 225, endPoint x: 314, endPoint y: 233, distance: 125.8
click at [253, 219] on div "pdf Mex Cert#00039 INV Non Commercial - Ball Ventures, LLC. (N357B) AB081425.pd…" at bounding box center [441, 150] width 399 height 411
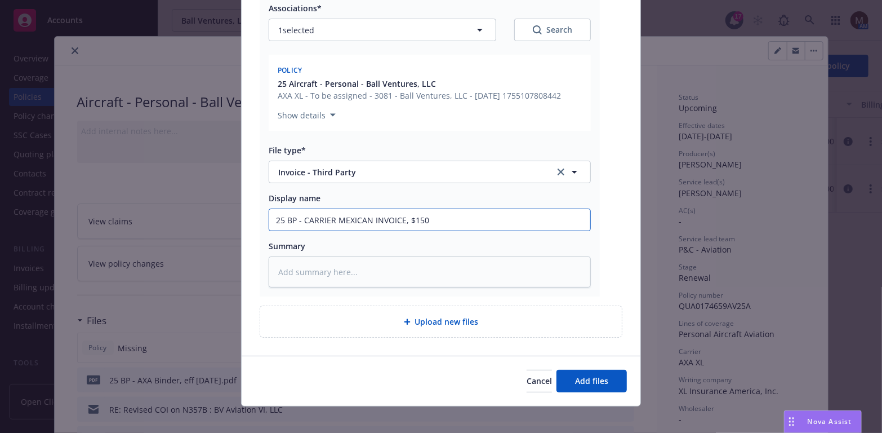
click at [329, 224] on input "25 BP - CARRIER MEXICAN INVOICE, $150" at bounding box center [429, 219] width 321 height 21
drag, startPoint x: 333, startPoint y: 219, endPoint x: 342, endPoint y: 227, distance: 12.4
click at [333, 219] on input "25 BP - CARRIER MEXICAN INVOICE, $150" at bounding box center [429, 219] width 321 height 21
type textarea "x"
type input "25 BP - CARRIER (MEXICAN INVOICE, $150"
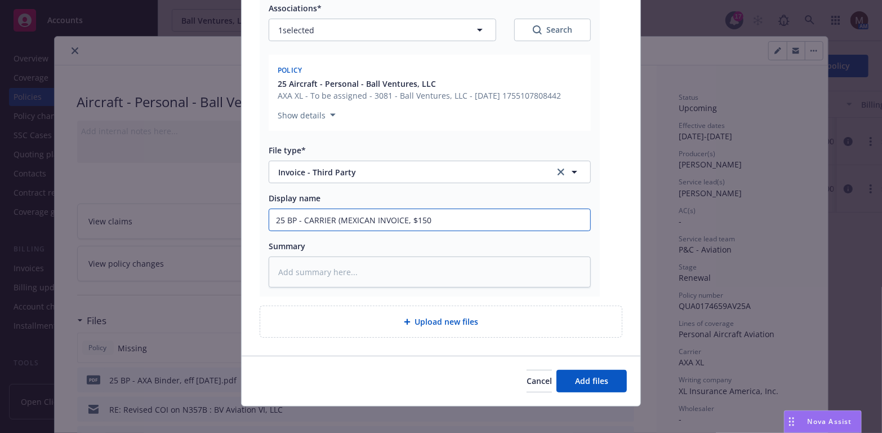
click at [400, 222] on input "25 BP - CARRIER (MEXICAN INVOICE, $150" at bounding box center [429, 219] width 321 height 21
type textarea "x"
drag, startPoint x: 433, startPoint y: 221, endPoint x: 242, endPoint y: 226, distance: 191.0
click at [242, 226] on div "pdf Mex Cert#00039 INV Non Commercial - Ball Ventures, LLC. (N357B) AB081425.pd…" at bounding box center [441, 150] width 399 height 411
type input "25 BP - CARRIER (MEXICAN INVOICE), $150"
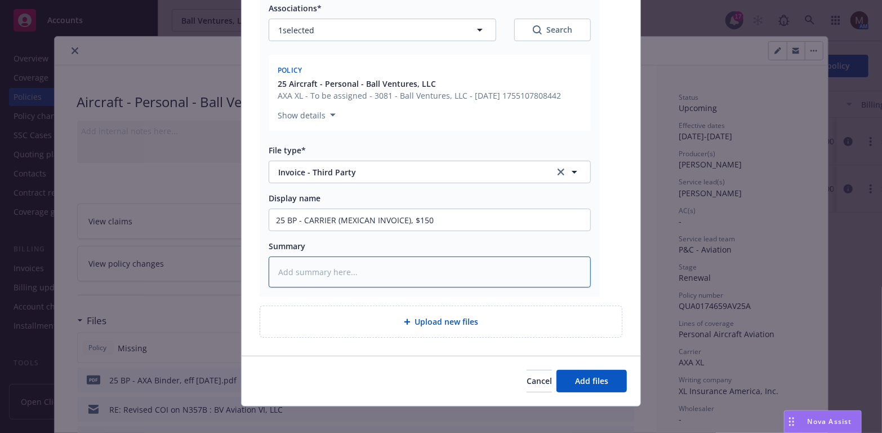
click at [299, 277] on textarea at bounding box center [430, 271] width 322 height 31
paste textarea "25 BP - CARRIER (MEXICAN INVOICE), $150"
type textarea "x"
type textarea "25 BP - CARRIER (MEXICAN INVOICE), $150"
type textarea "x"
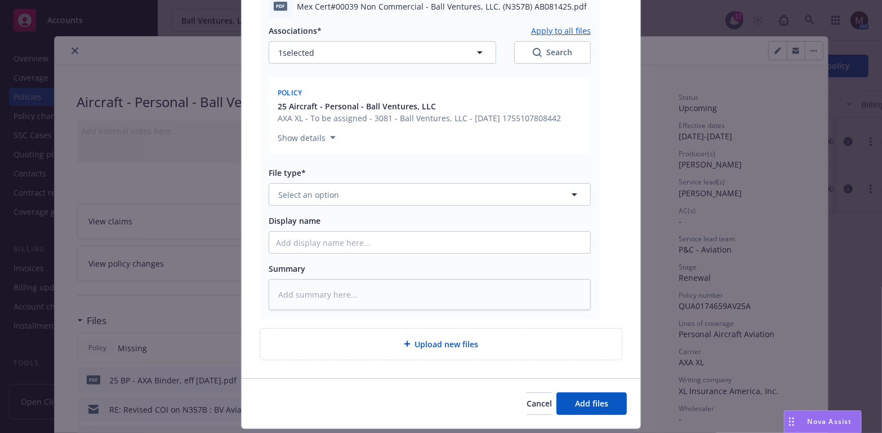
scroll to position [507, 0]
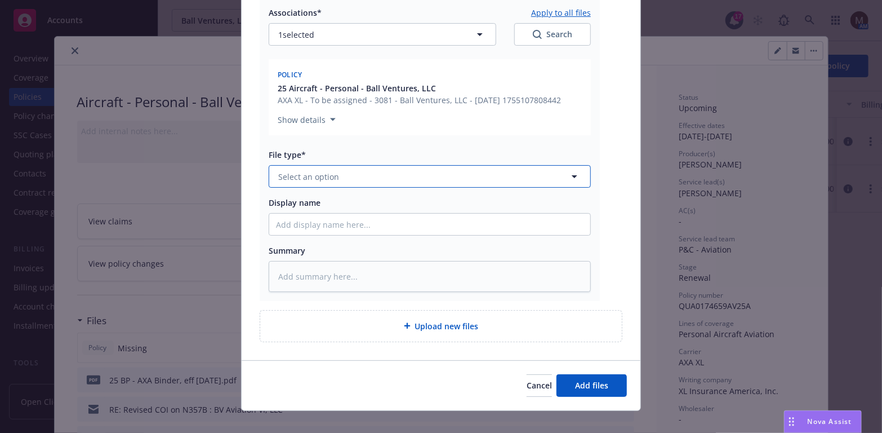
click at [570, 174] on icon "button" at bounding box center [575, 177] width 14 height 14
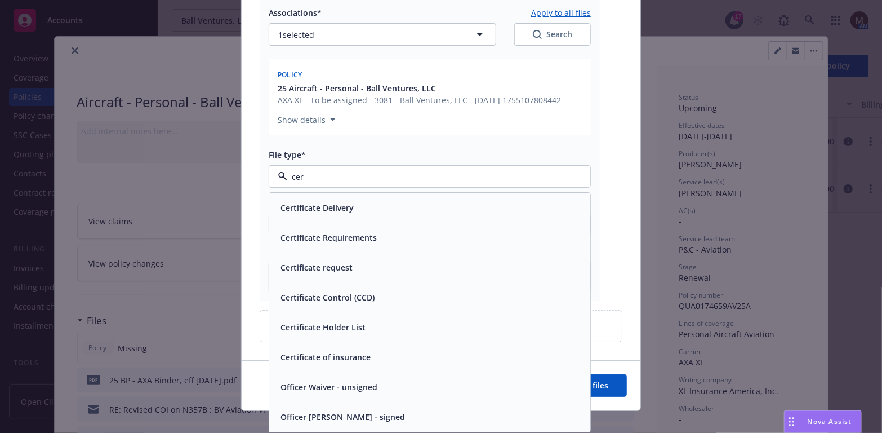
type input "cert"
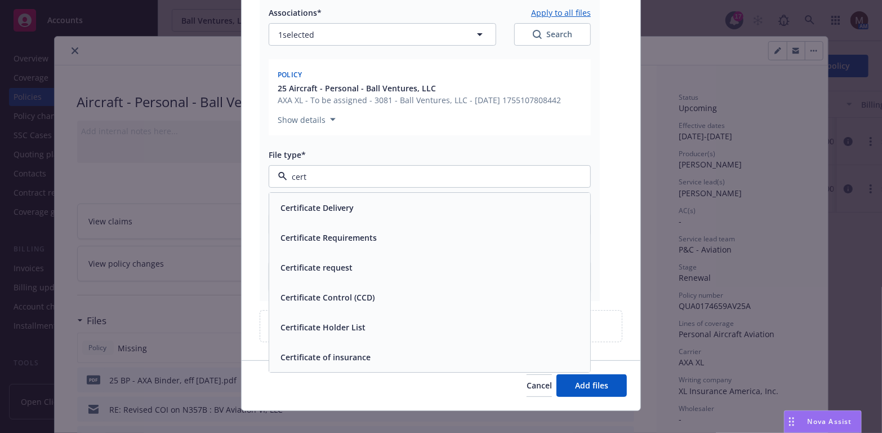
click at [402, 351] on div "Certificate of insurance" at bounding box center [430, 357] width 308 height 16
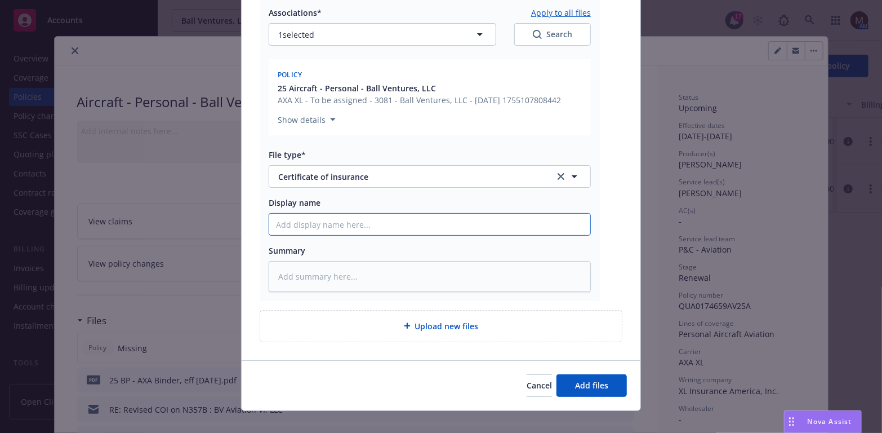
type textarea "x"
type input "2"
type textarea "x"
type input "25"
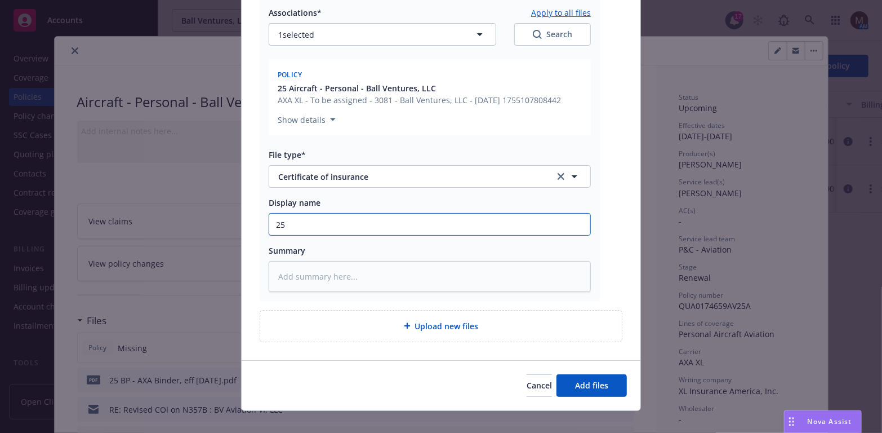
type textarea "x"
type input "25"
type textarea "x"
type input "25 B"
type textarea "x"
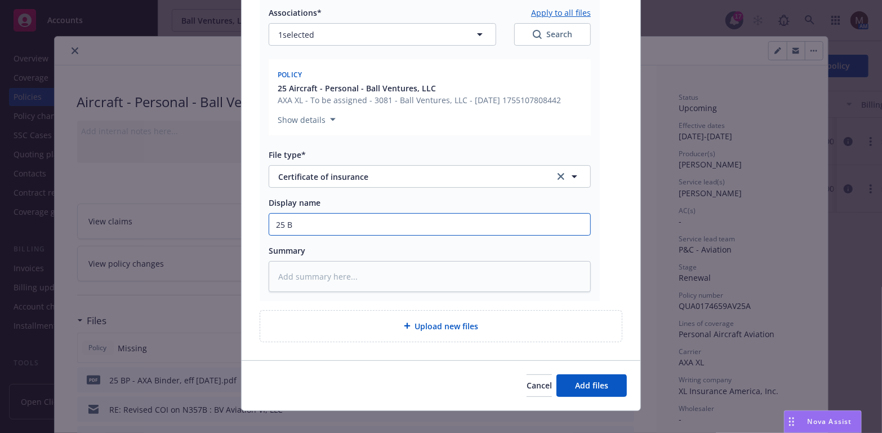
type input "25 BP"
type textarea "x"
type input "25 BP"
type textarea "x"
type input "25 BP -"
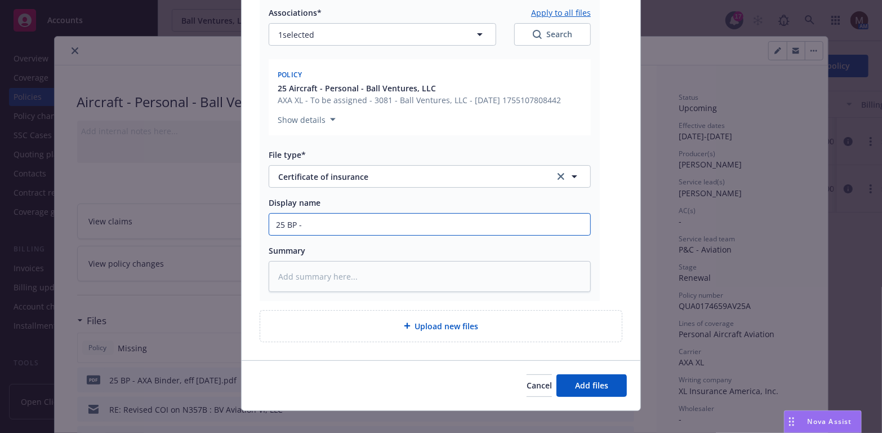
type textarea "x"
type input "25 BP -"
type textarea "x"
type input "25 BP - C"
type textarea "x"
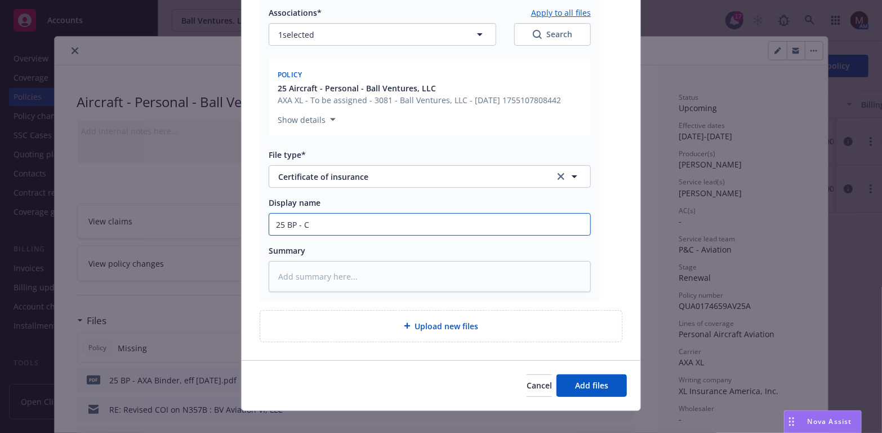
type input "25 BP - CE"
type textarea "x"
type input "25 BP - CER"
type textarea "x"
type input "25 BP - CERT"
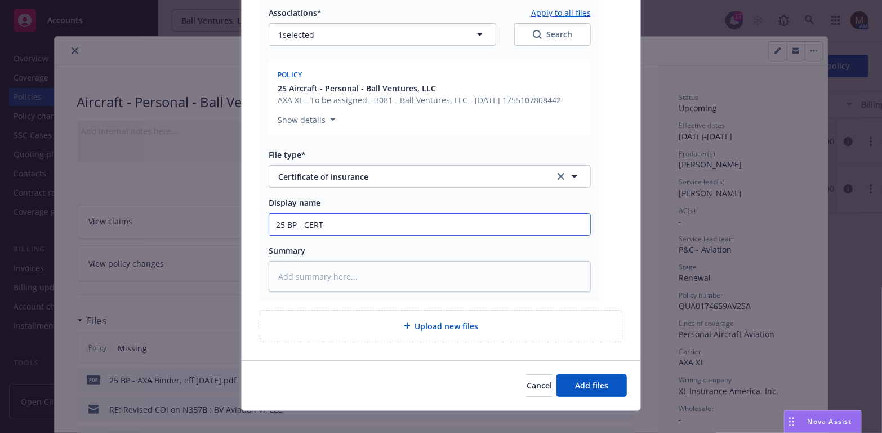
type textarea "x"
type input "25 BP - CERT"
type textarea "x"
type input "25 BP - CERT -"
type textarea "x"
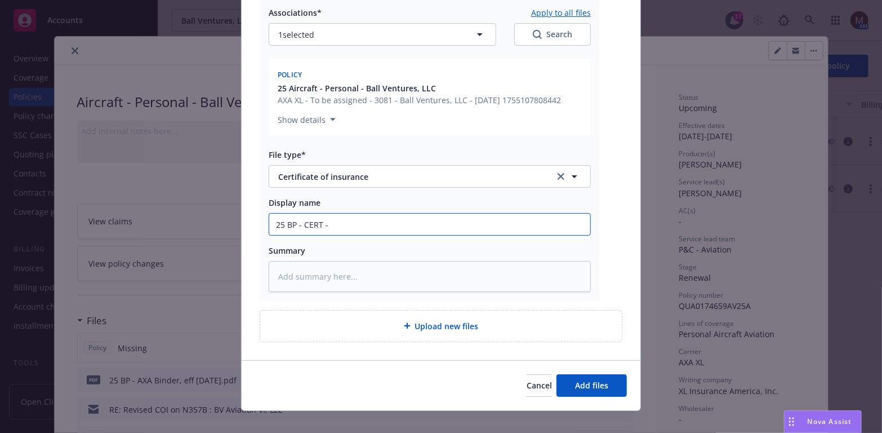
type input "25 BP - CERT -"
type textarea "x"
type input "25 BP - CERT - M"
type textarea "x"
type input "25 BP - CERT - ME"
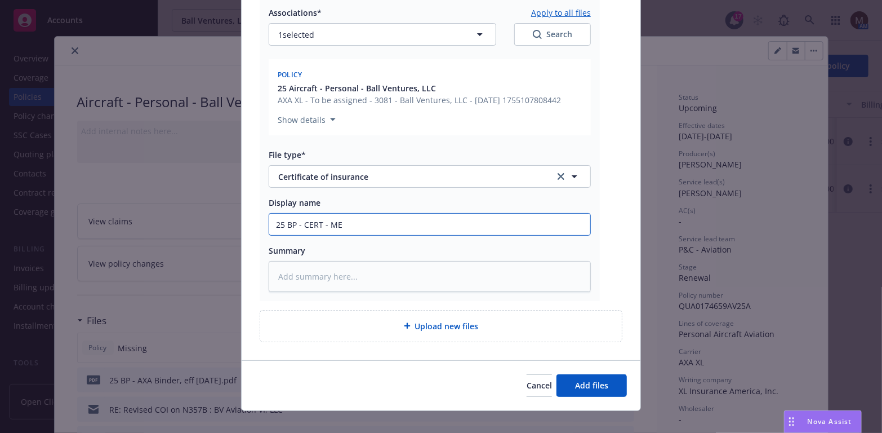
type textarea "x"
type input "25 BP - CERT - MEX"
type textarea "x"
type input "25 BP - CERT - [GEOGRAPHIC_DATA]"
type textarea "x"
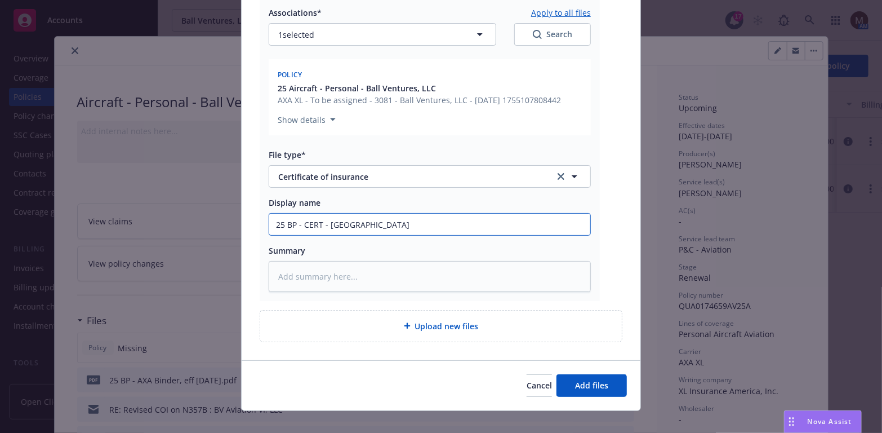
type input "25 BP - CERT - MEXIC"
type textarea "x"
drag, startPoint x: 372, startPoint y: 224, endPoint x: 244, endPoint y: 224, distance: 127.3
type input "25 BP - CERT - [GEOGRAPHIC_DATA]"
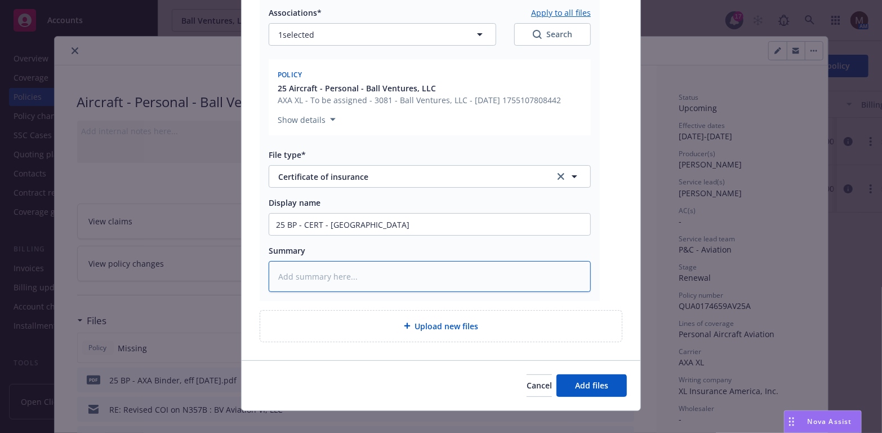
click at [299, 279] on textarea at bounding box center [430, 276] width 322 height 31
paste textarea "25 BP - CERT - [GEOGRAPHIC_DATA]"
type textarea "x"
type textarea "25 BP - CERT - [GEOGRAPHIC_DATA]"
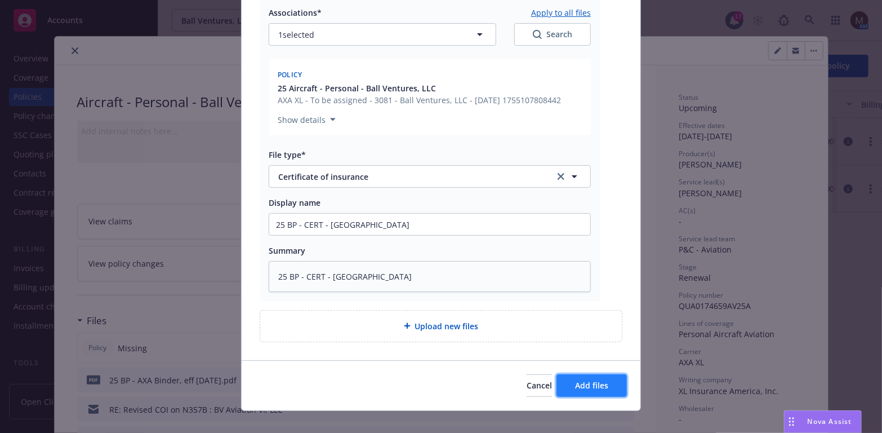
click at [602, 381] on span "Add files" at bounding box center [591, 385] width 33 height 11
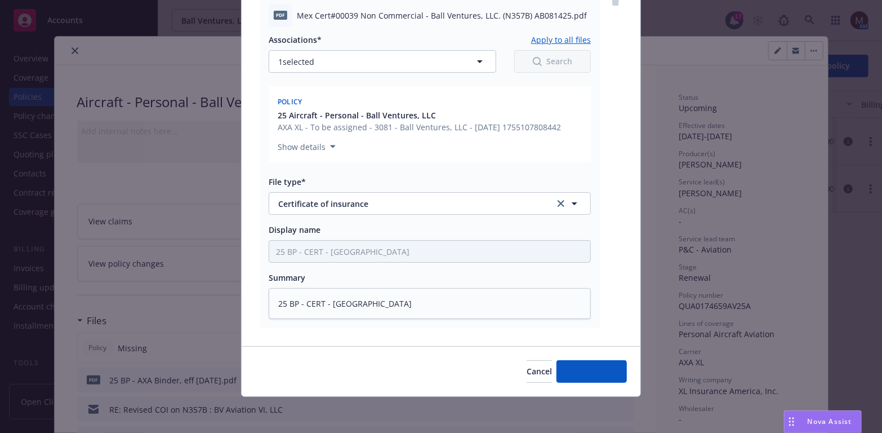
scroll to position [479, 0]
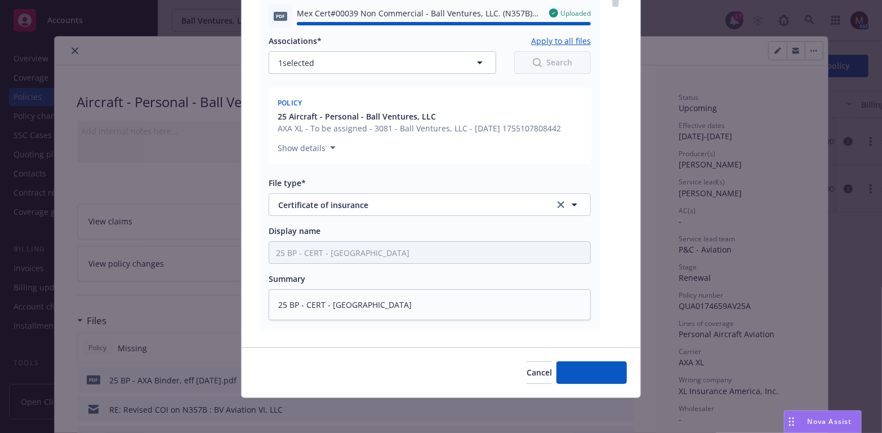
type textarea "x"
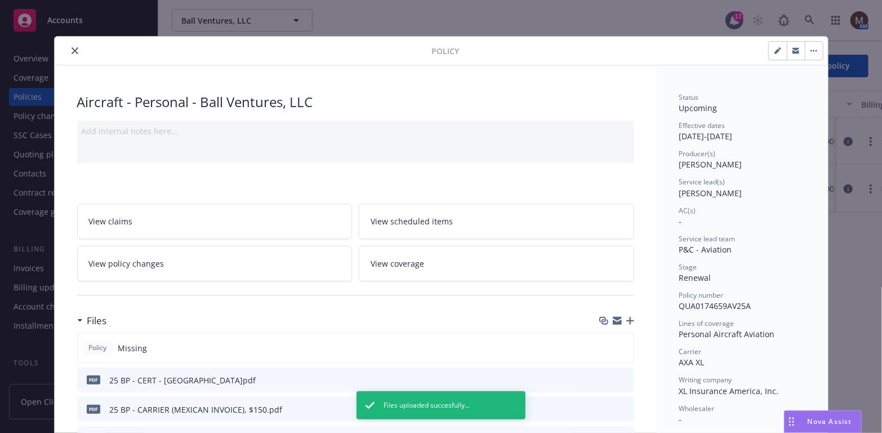
click at [71, 46] on button "close" at bounding box center [75, 51] width 14 height 14
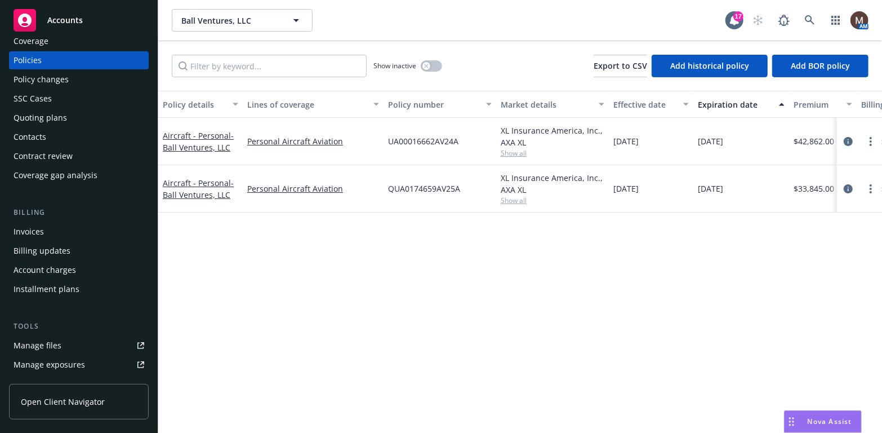
scroll to position [56, 0]
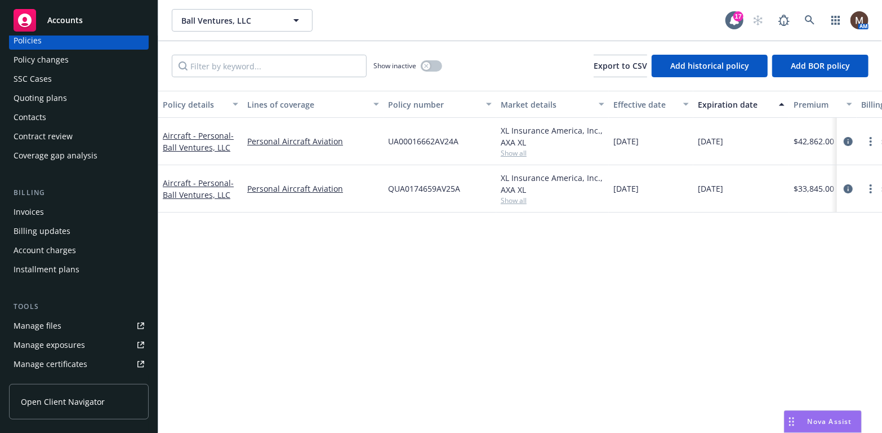
click at [48, 319] on div "Manage files" at bounding box center [38, 326] width 48 height 18
